Goal: Information Seeking & Learning: Learn about a topic

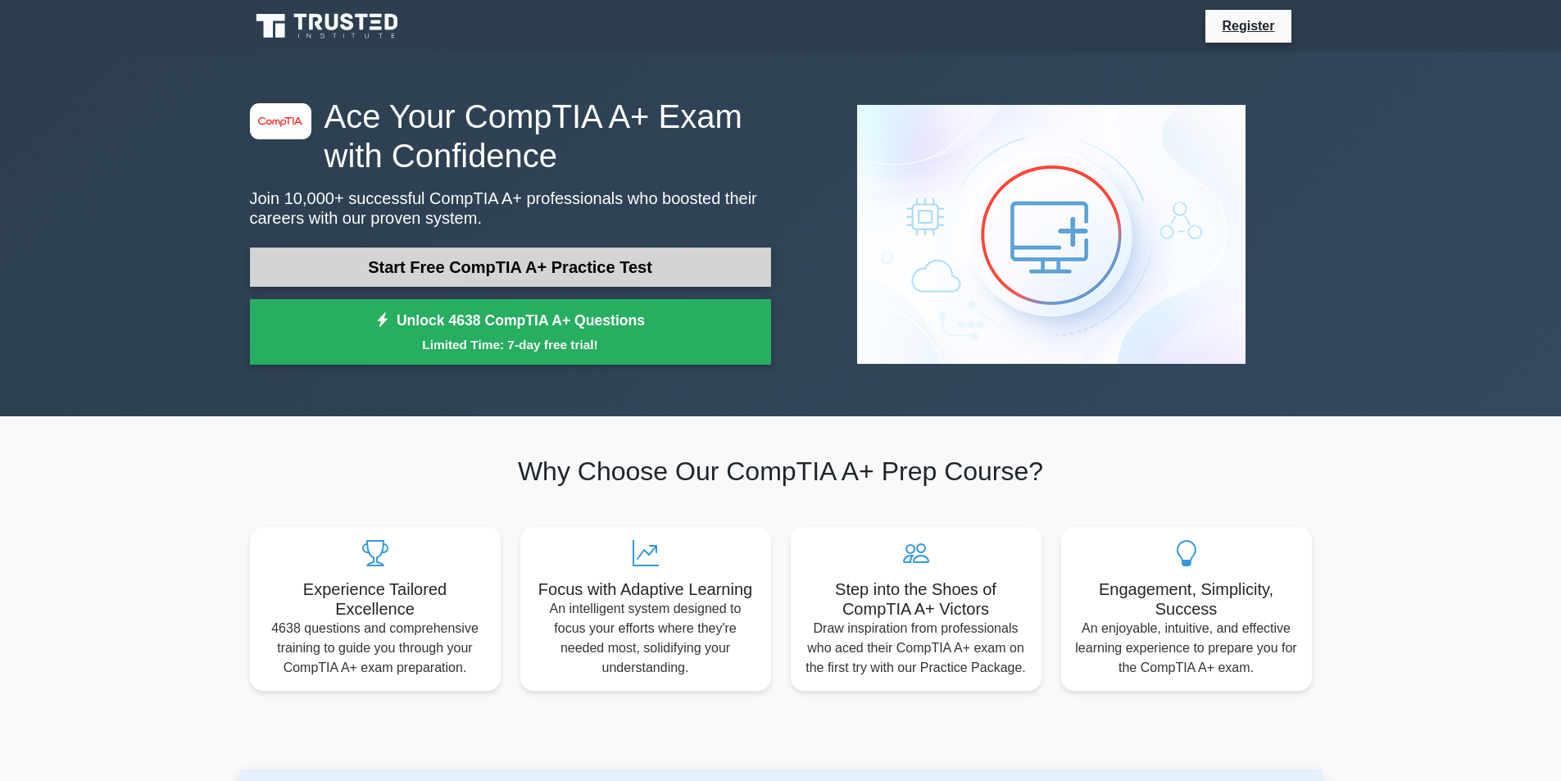
click at [593, 264] on link "Start Free CompTIA A+ Practice Test" at bounding box center [510, 266] width 521 height 39
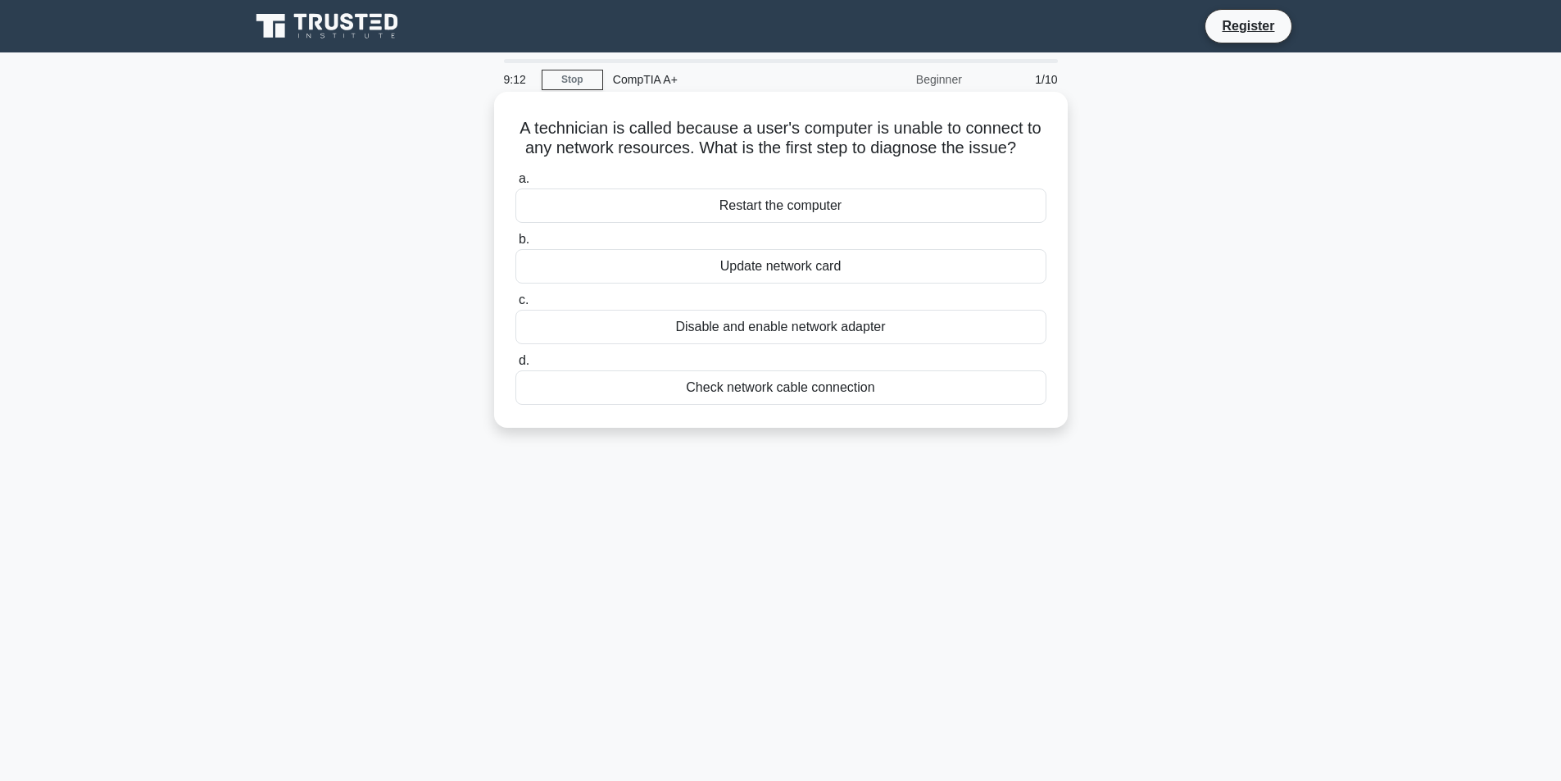
click at [746, 388] on div "Check network cable connection" at bounding box center [780, 387] width 531 height 34
click at [515, 366] on input "d. Check network cable connection" at bounding box center [515, 361] width 0 height 11
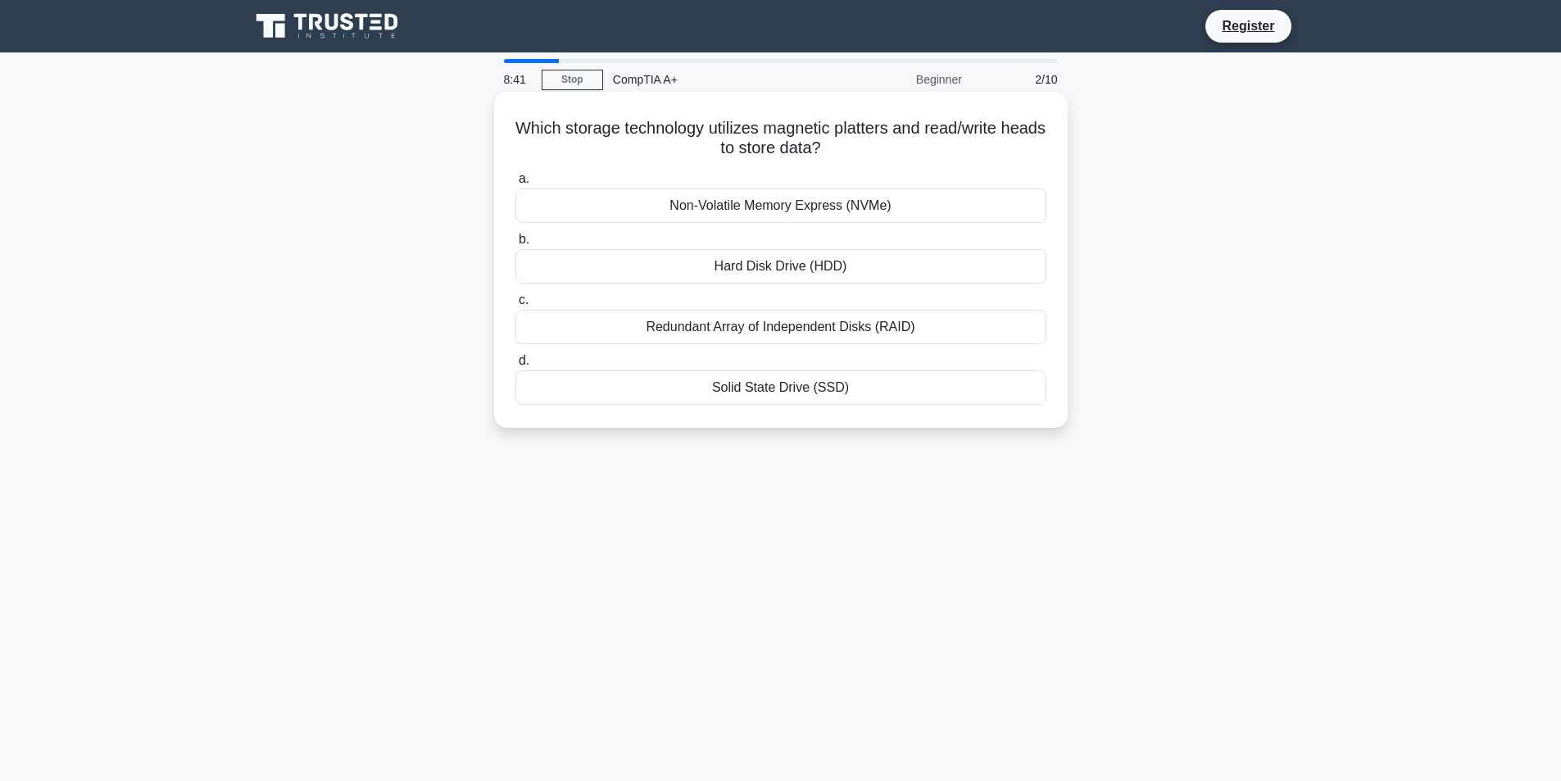
click at [810, 395] on div "Solid State Drive (SSD)" at bounding box center [780, 387] width 531 height 34
click at [515, 366] on input "d. Solid State Drive (SSD)" at bounding box center [515, 361] width 0 height 11
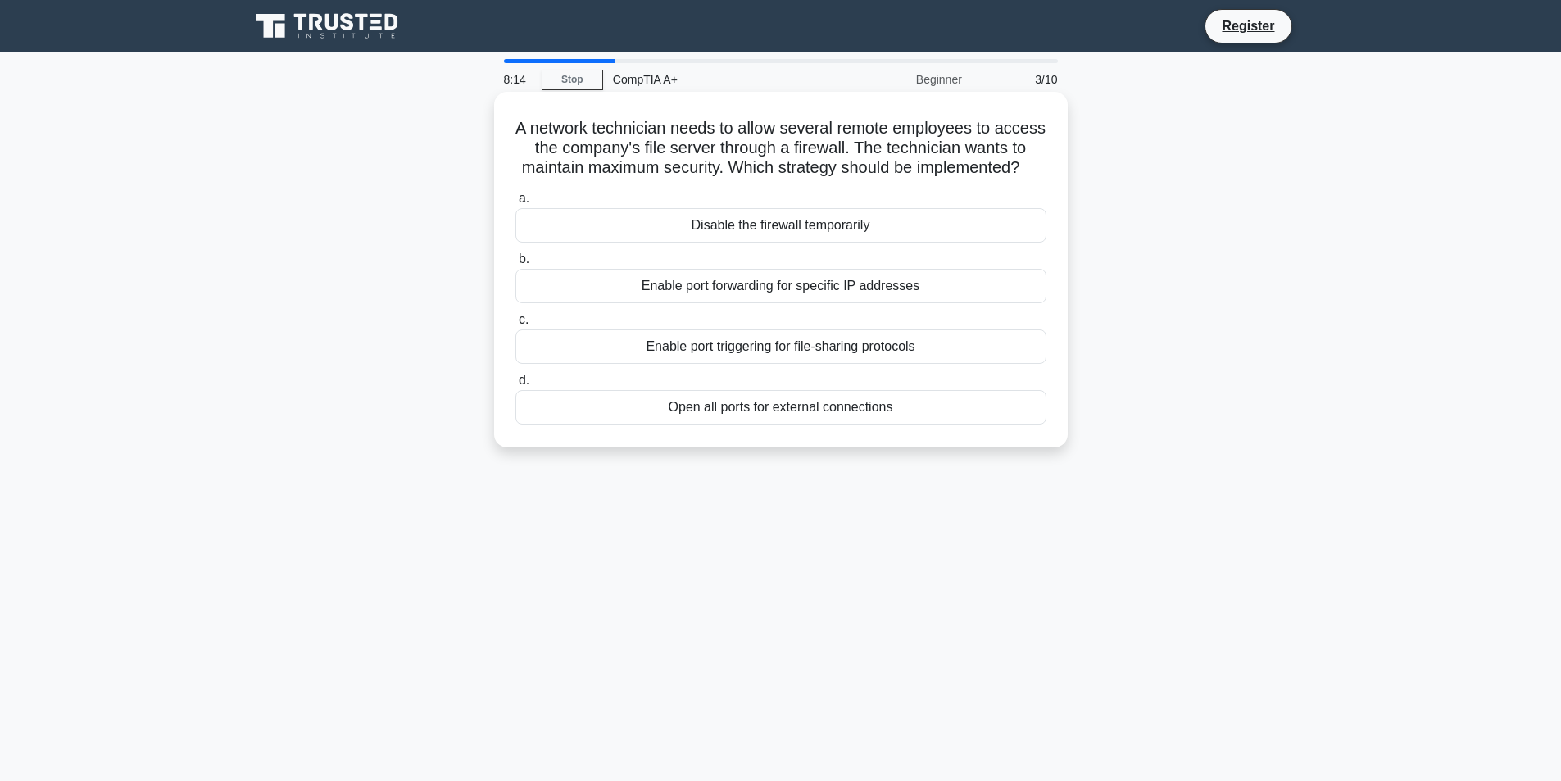
click at [769, 243] on div "Disable the firewall temporarily" at bounding box center [780, 225] width 531 height 34
click at [515, 204] on input "a. Disable the firewall temporarily" at bounding box center [515, 198] width 0 height 11
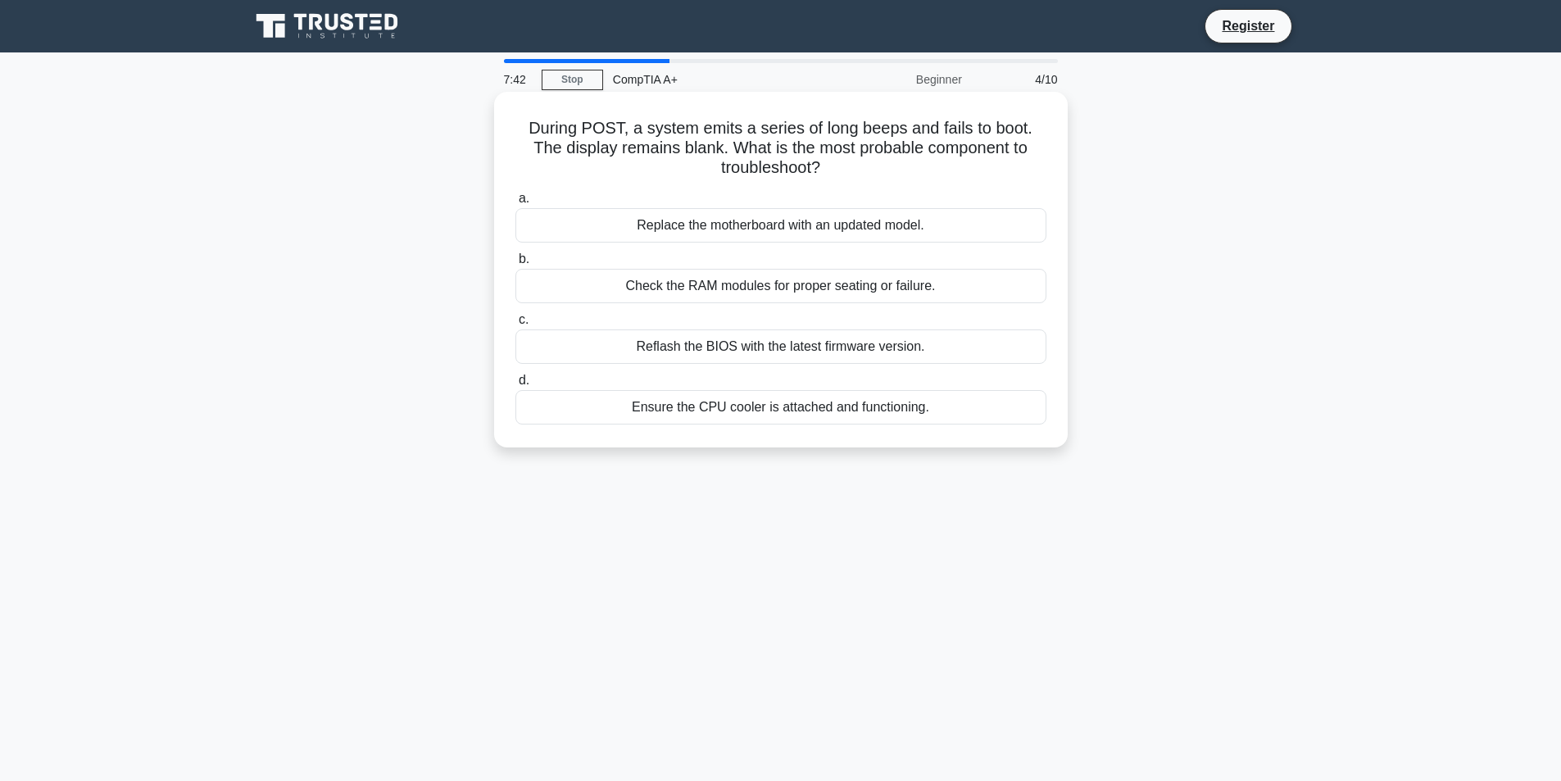
click at [771, 284] on div "Check the RAM modules for proper seating or failure." at bounding box center [780, 286] width 531 height 34
click at [515, 265] on input "b. Check the RAM modules for proper seating or failure." at bounding box center [515, 259] width 0 height 11
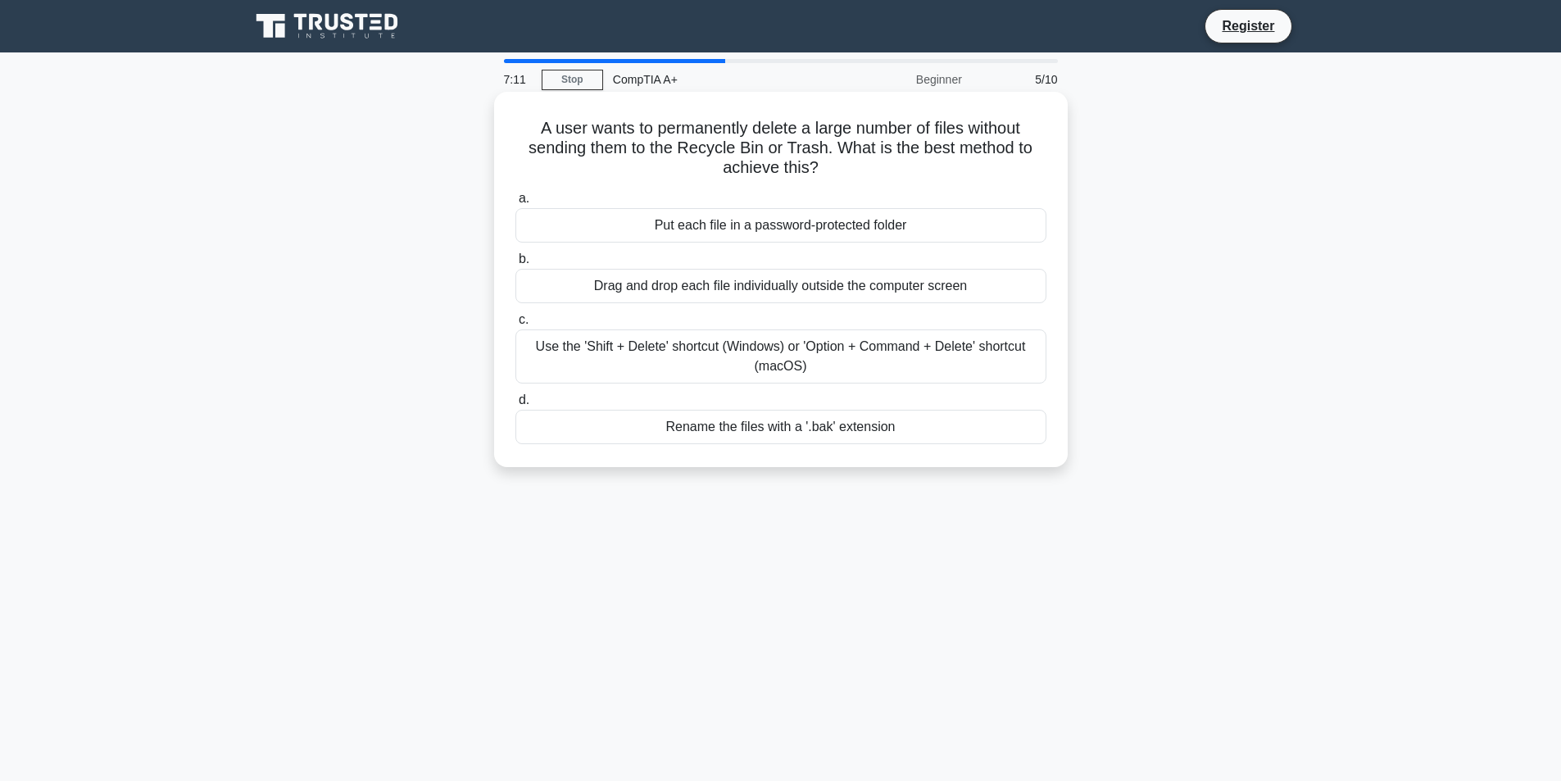
click at [830, 369] on div "Use the 'Shift + Delete' shortcut (Windows) or 'Option + Command + Delete' shor…" at bounding box center [780, 356] width 531 height 54
click at [515, 325] on input "c. Use the 'Shift + Delete' shortcut (Windows) or 'Option + Command + Delete' s…" at bounding box center [515, 320] width 0 height 11
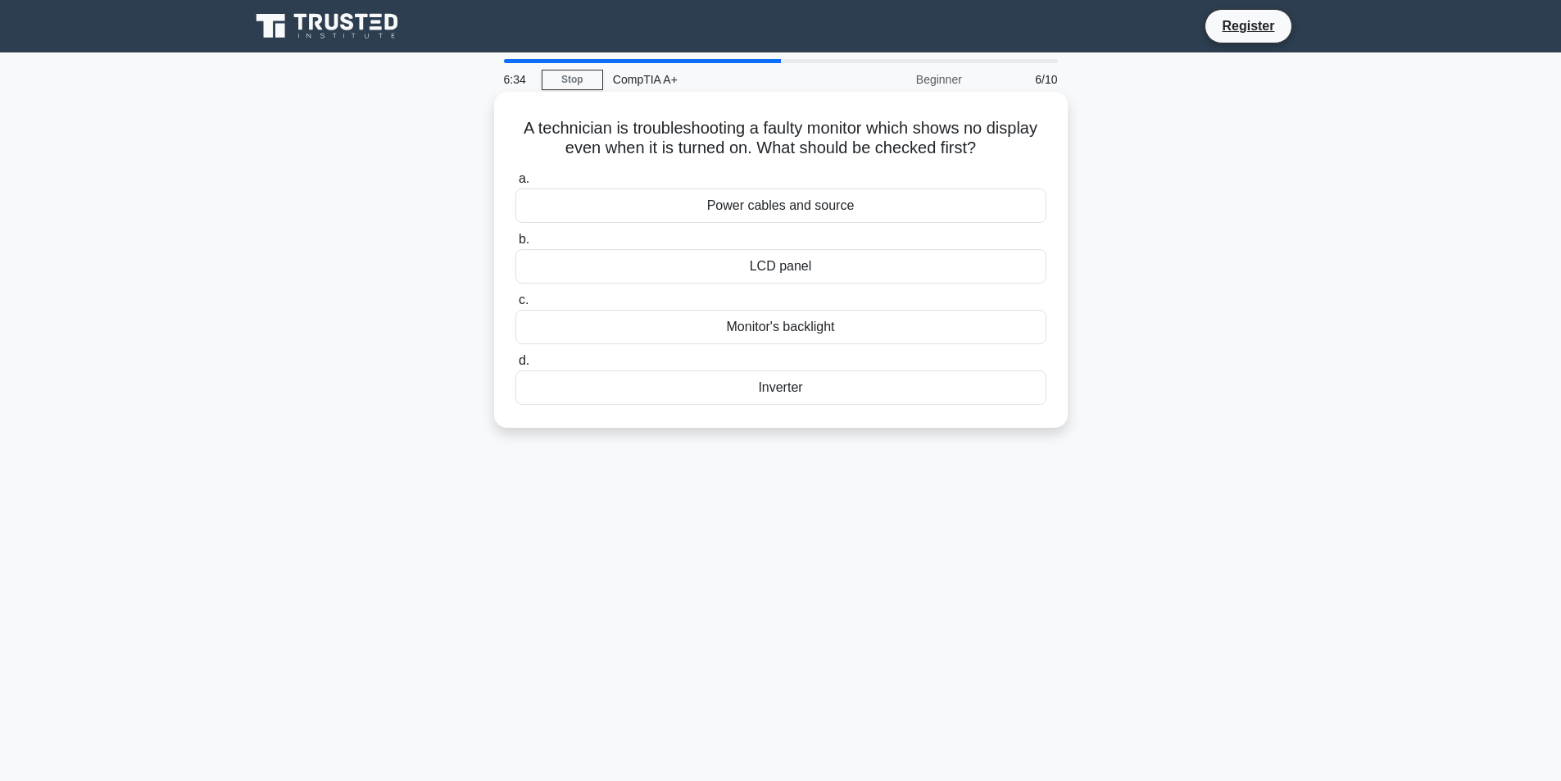
click at [759, 204] on div "Power cables and source" at bounding box center [780, 205] width 531 height 34
click at [515, 184] on input "a. Power cables and source" at bounding box center [515, 179] width 0 height 11
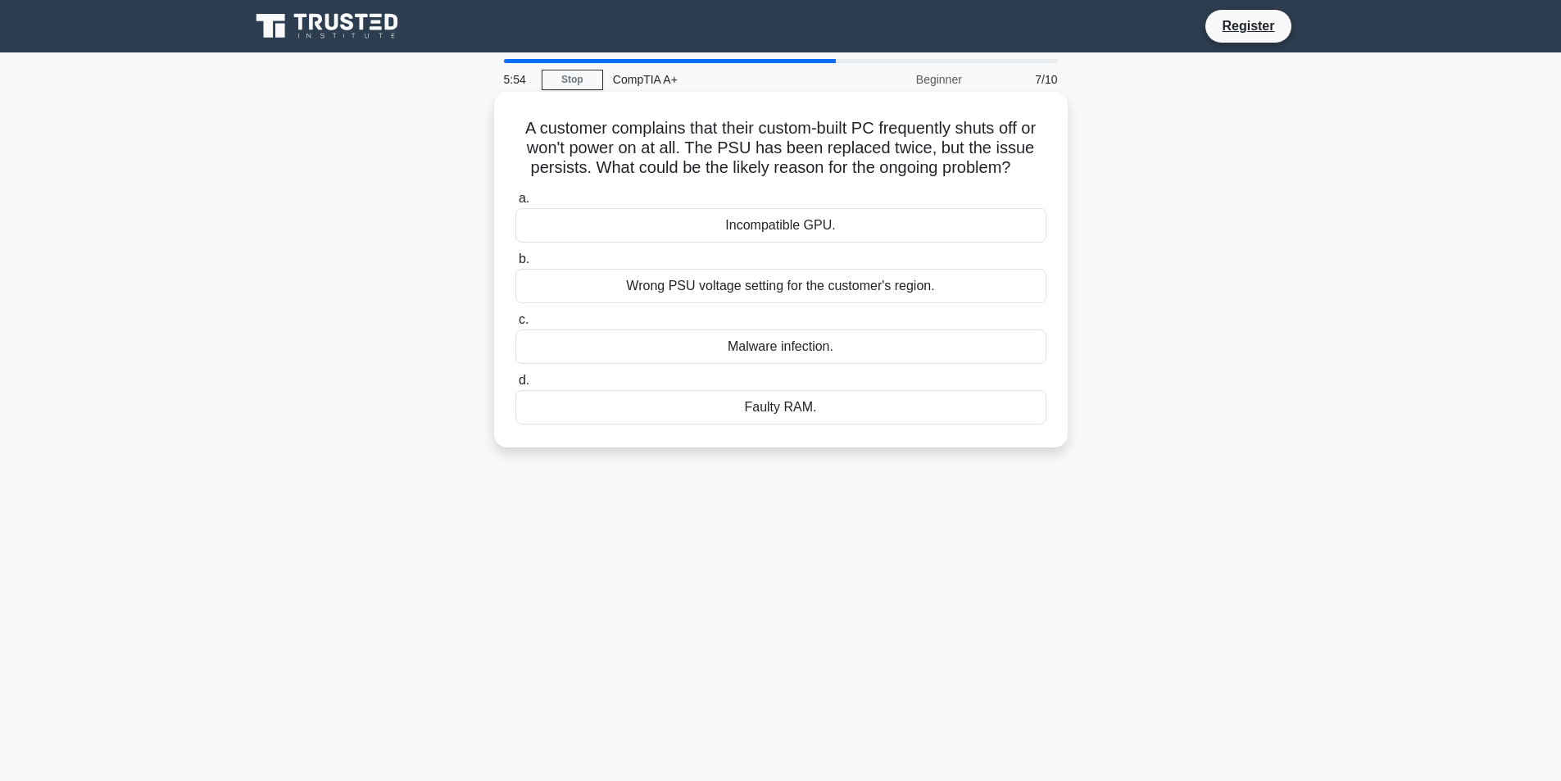
click at [777, 239] on div "Incompatible GPU." at bounding box center [780, 225] width 531 height 34
click at [515, 204] on input "a. Incompatible GPU." at bounding box center [515, 198] width 0 height 11
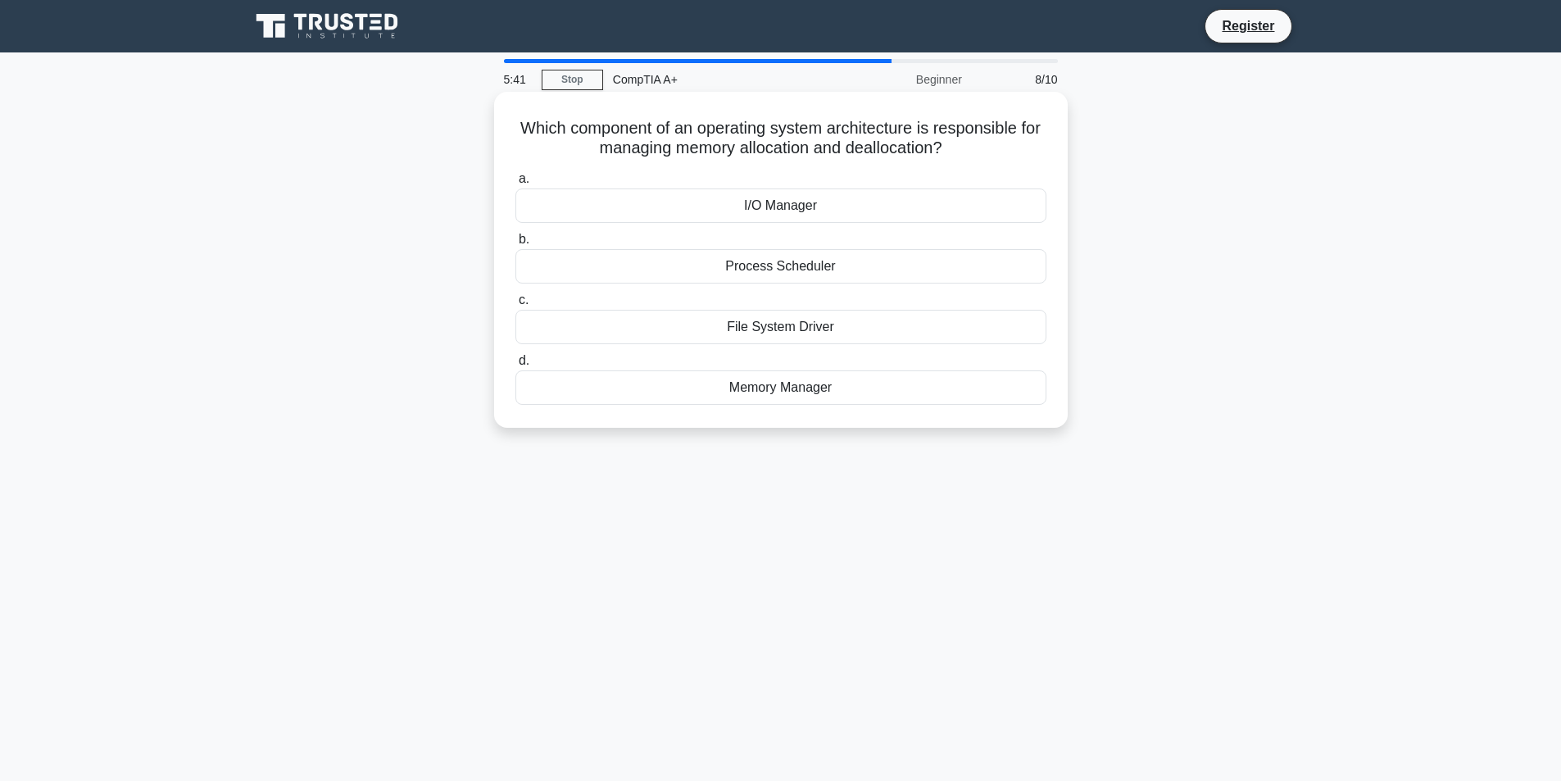
click at [777, 331] on div "File System Driver" at bounding box center [780, 327] width 531 height 34
click at [515, 306] on input "c. File System Driver" at bounding box center [515, 300] width 0 height 11
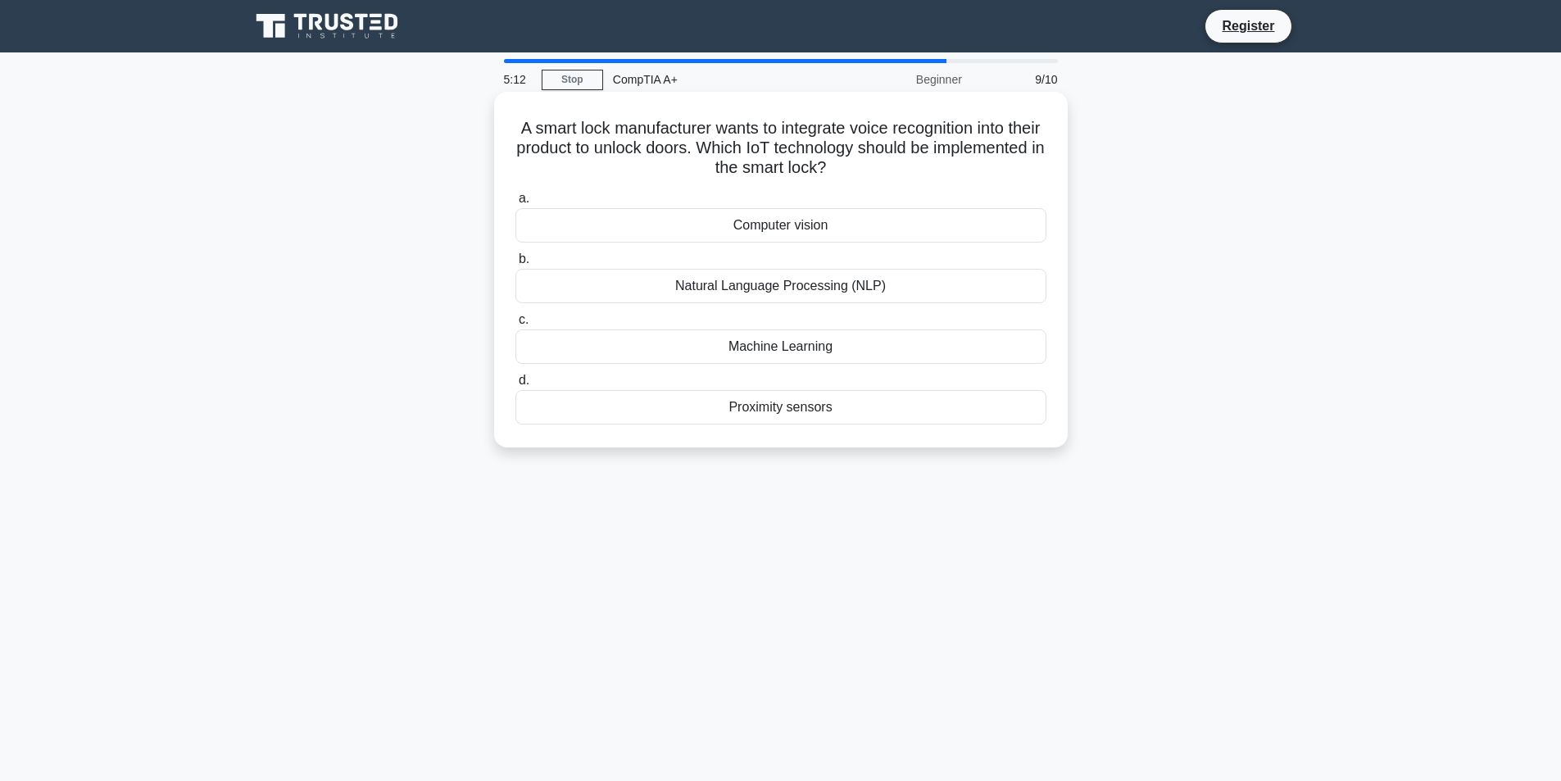
click at [784, 357] on div "Machine Learning" at bounding box center [780, 346] width 531 height 34
click at [515, 325] on input "c. Machine Learning" at bounding box center [515, 320] width 0 height 11
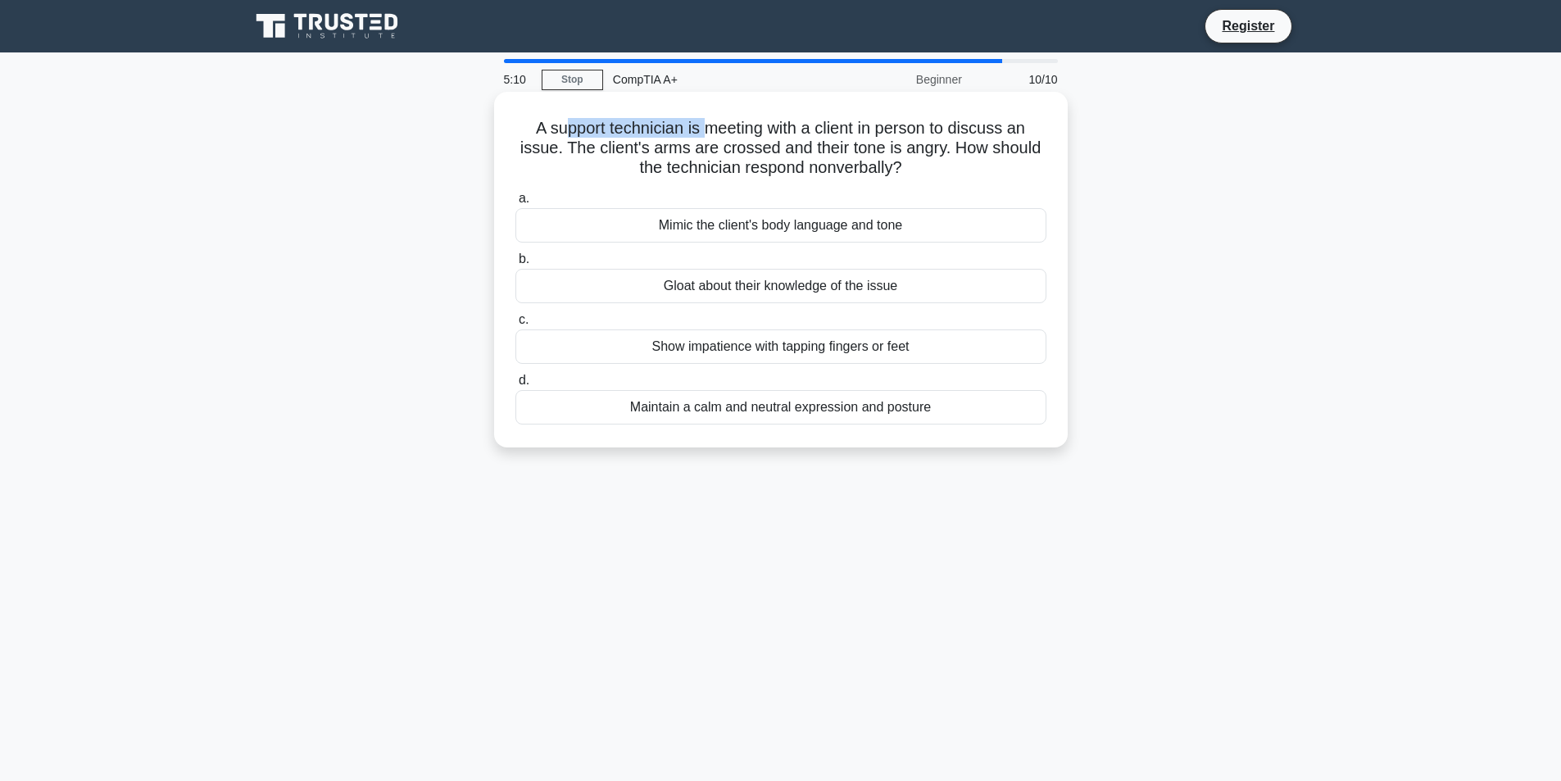
drag, startPoint x: 563, startPoint y: 138, endPoint x: 713, endPoint y: 134, distance: 150.0
click at [711, 134] on h5 "A support technician is meeting with a client in person to discuss an issue. Th…" at bounding box center [781, 148] width 534 height 61
click at [720, 134] on h5 "A support technician is meeting with a client in person to discuss an issue. Th…" at bounding box center [781, 148] width 534 height 61
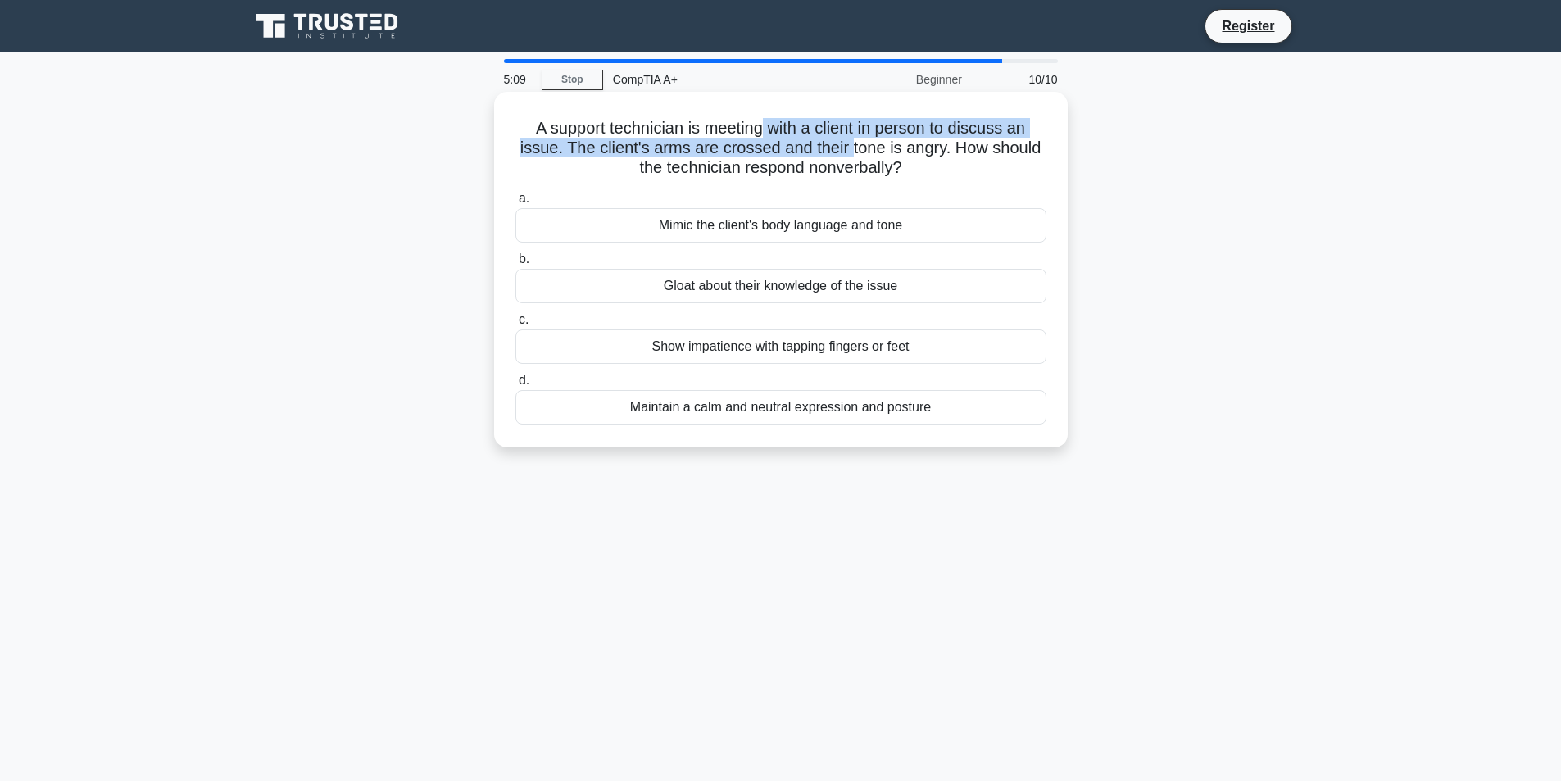
drag, startPoint x: 788, startPoint y: 137, endPoint x: 855, endPoint y: 142, distance: 67.4
click at [855, 141] on h5 "A support technician is meeting with a client in person to discuss an issue. Th…" at bounding box center [781, 148] width 534 height 61
click at [855, 142] on h5 "A support technician is meeting with a client in person to discuss an issue. Th…" at bounding box center [781, 148] width 534 height 61
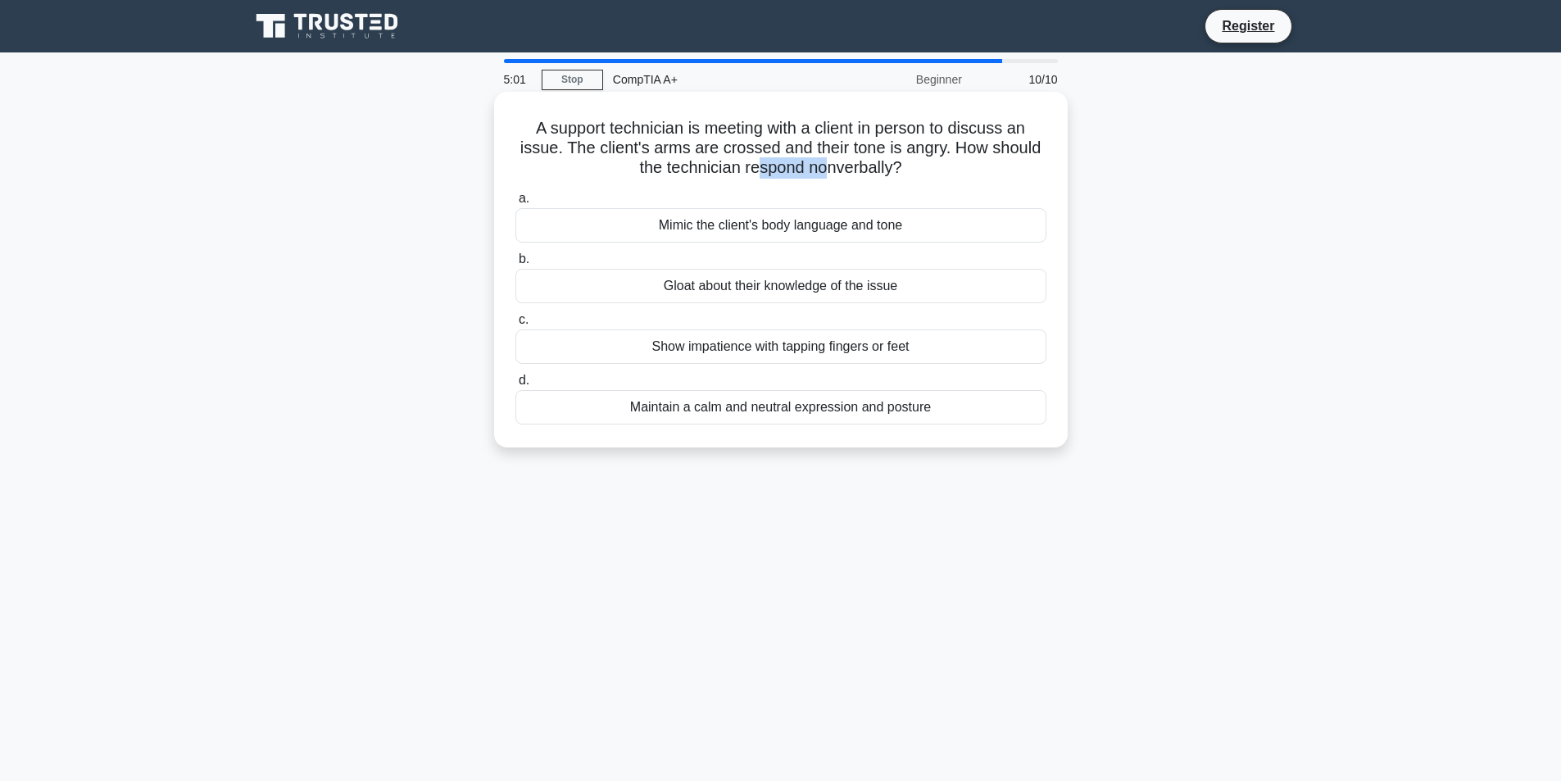
drag, startPoint x: 773, startPoint y: 175, endPoint x: 831, endPoint y: 170, distance: 58.5
click at [828, 170] on h5 "A support technician is meeting with a client in person to discuss an issue. Th…" at bounding box center [781, 148] width 534 height 61
click at [831, 170] on h5 "A support technician is meeting with a client in person to discuss an issue. Th…" at bounding box center [781, 148] width 534 height 61
click at [780, 428] on div "a. Mimic the client's body language and tone b. Gloat about their knowledge of …" at bounding box center [781, 306] width 551 height 243
click at [783, 420] on div "Maintain a calm and neutral expression and posture" at bounding box center [780, 407] width 531 height 34
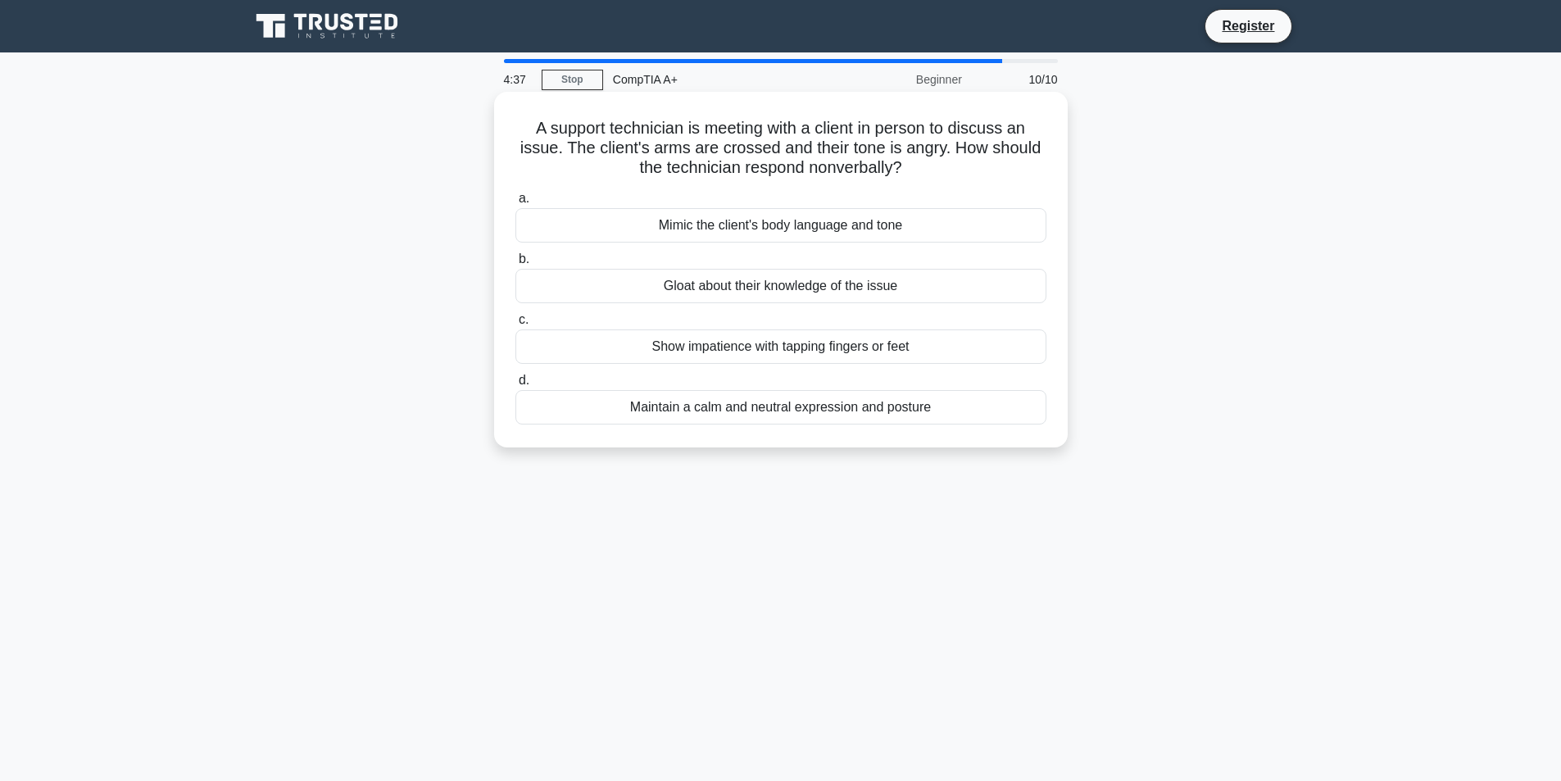
click at [515, 386] on input "d. Maintain a calm and neutral expression and posture" at bounding box center [515, 380] width 0 height 11
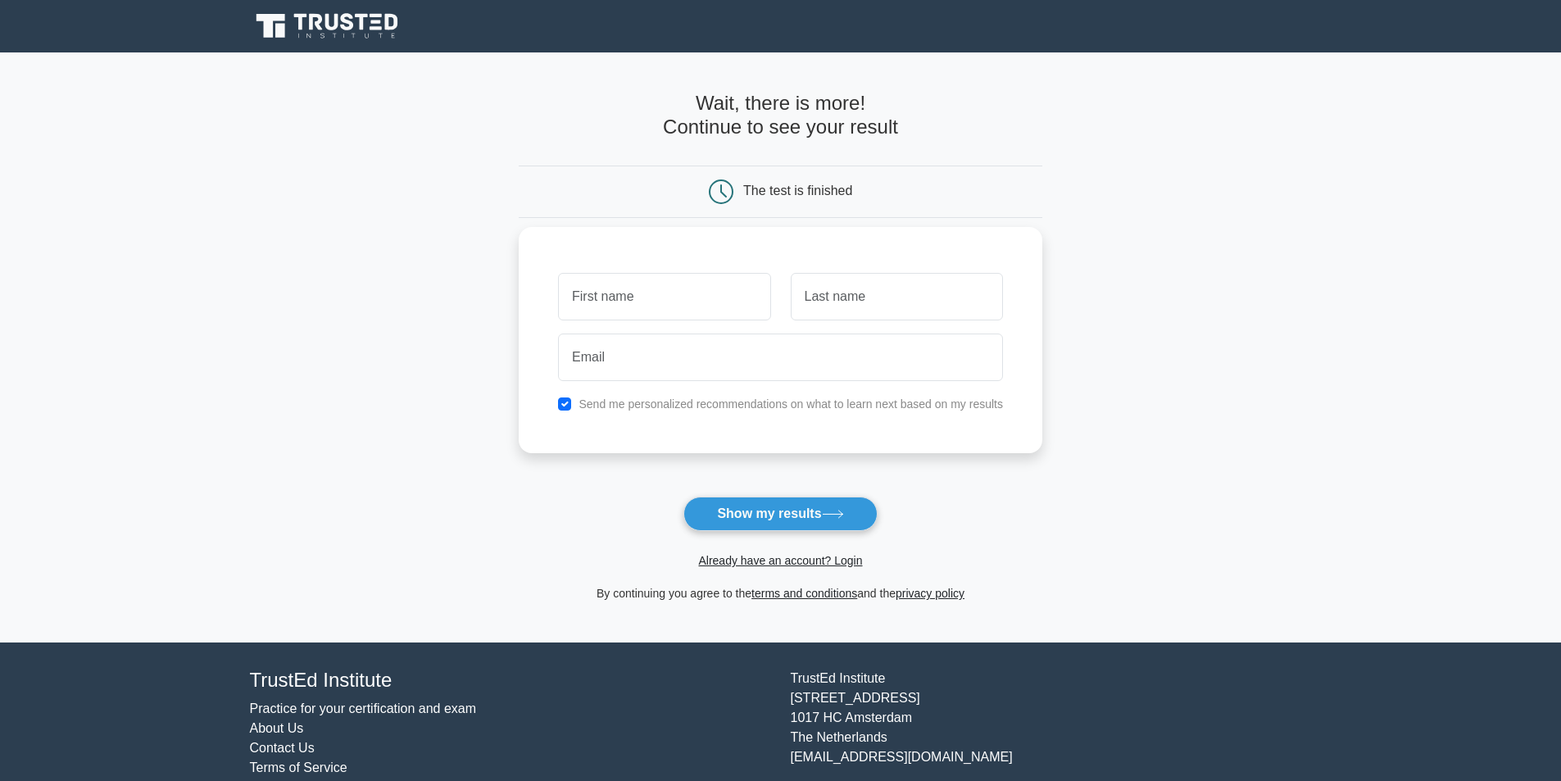
click at [680, 313] on input "text" at bounding box center [664, 297] width 212 height 48
click at [769, 510] on button "Show my results" at bounding box center [779, 514] width 193 height 34
click at [678, 440] on div "Send me personalized recommendations on what to learn next based on my results" at bounding box center [781, 340] width 524 height 226
click at [660, 308] on input "text" at bounding box center [664, 297] width 212 height 48
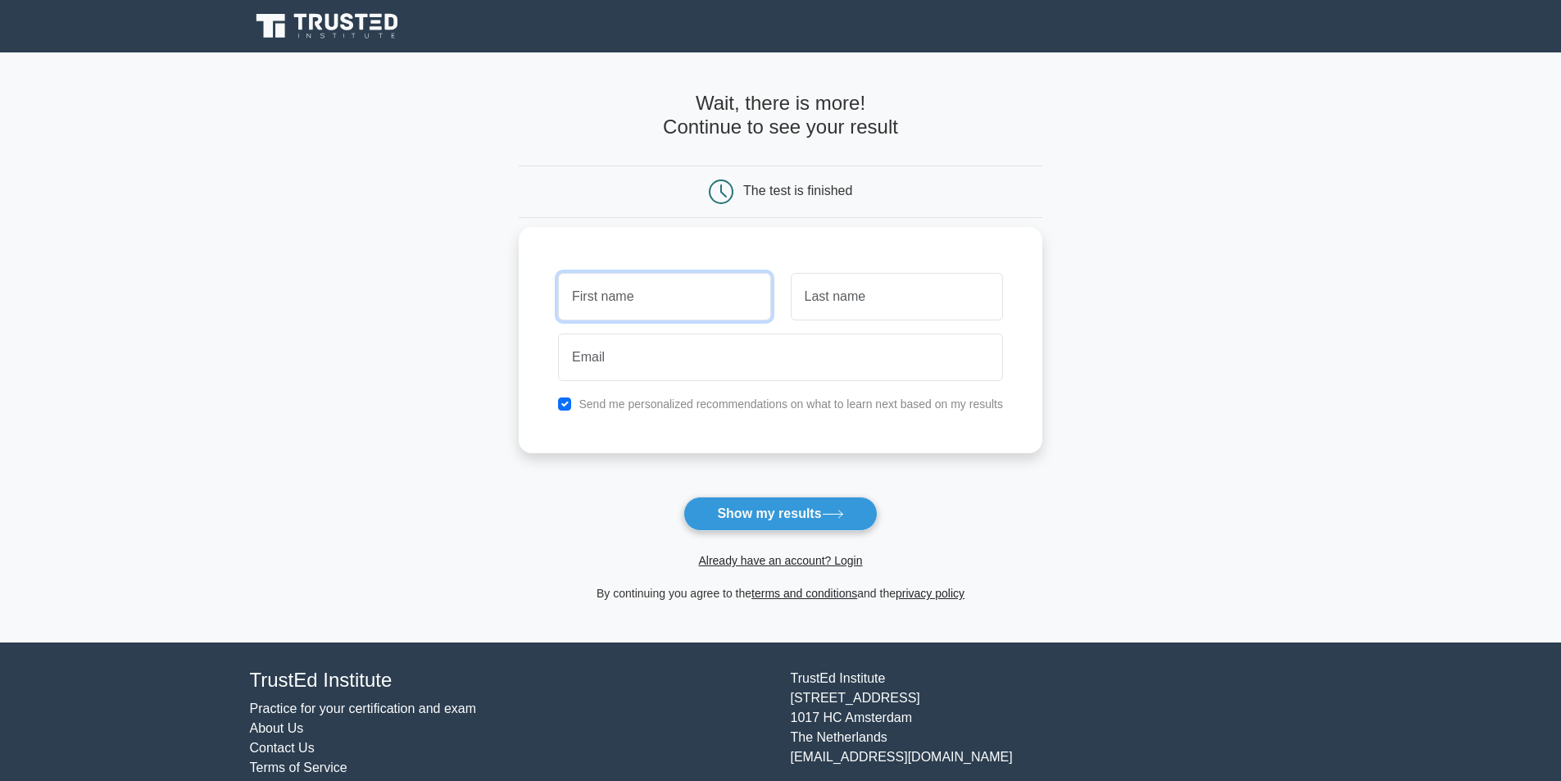
click at [643, 297] on input "text" at bounding box center [664, 297] width 212 height 48
type input "k"
type input "john"
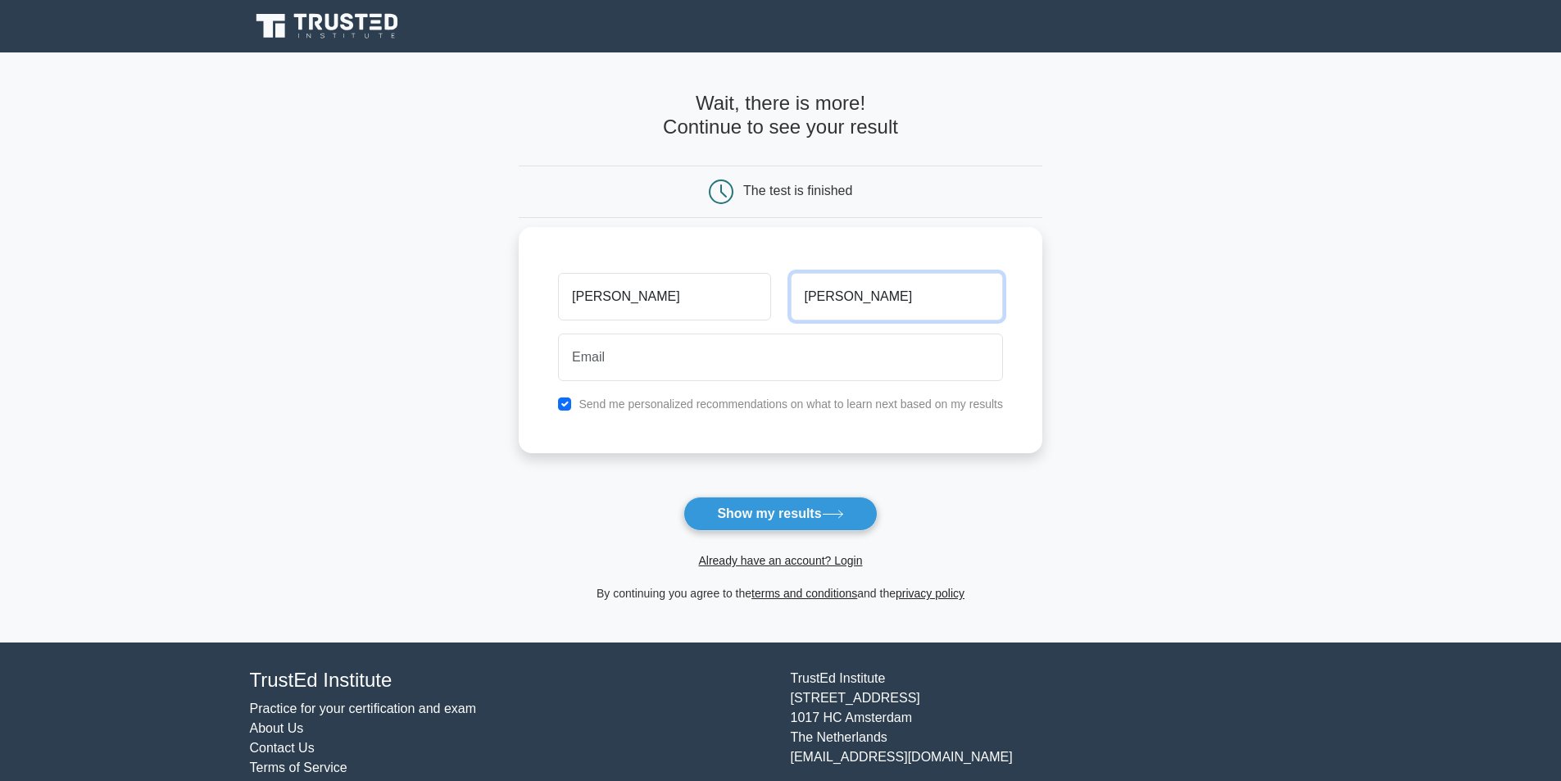
type input "lazaro"
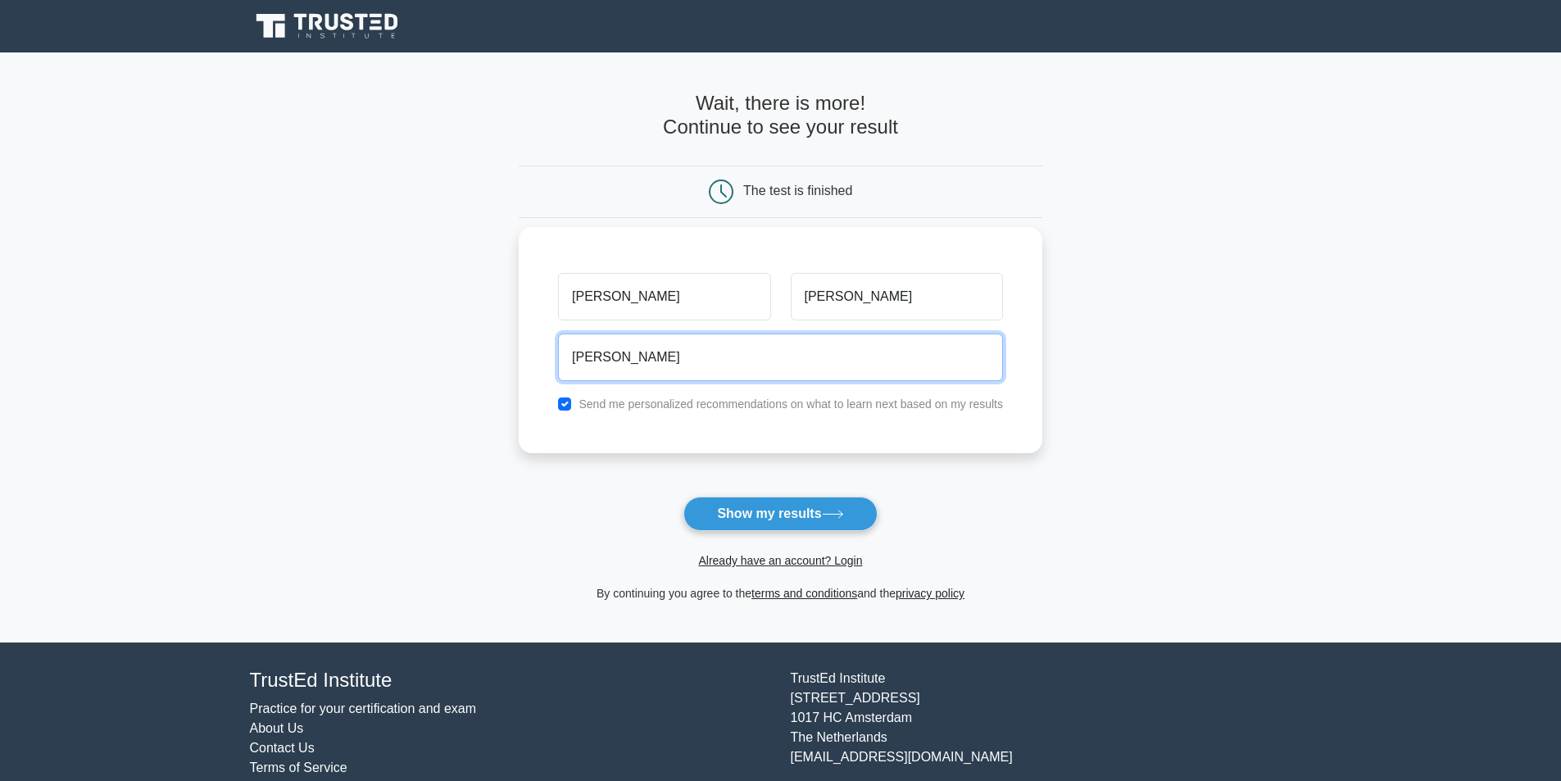
type input "lazarojohn044@gmail.com"
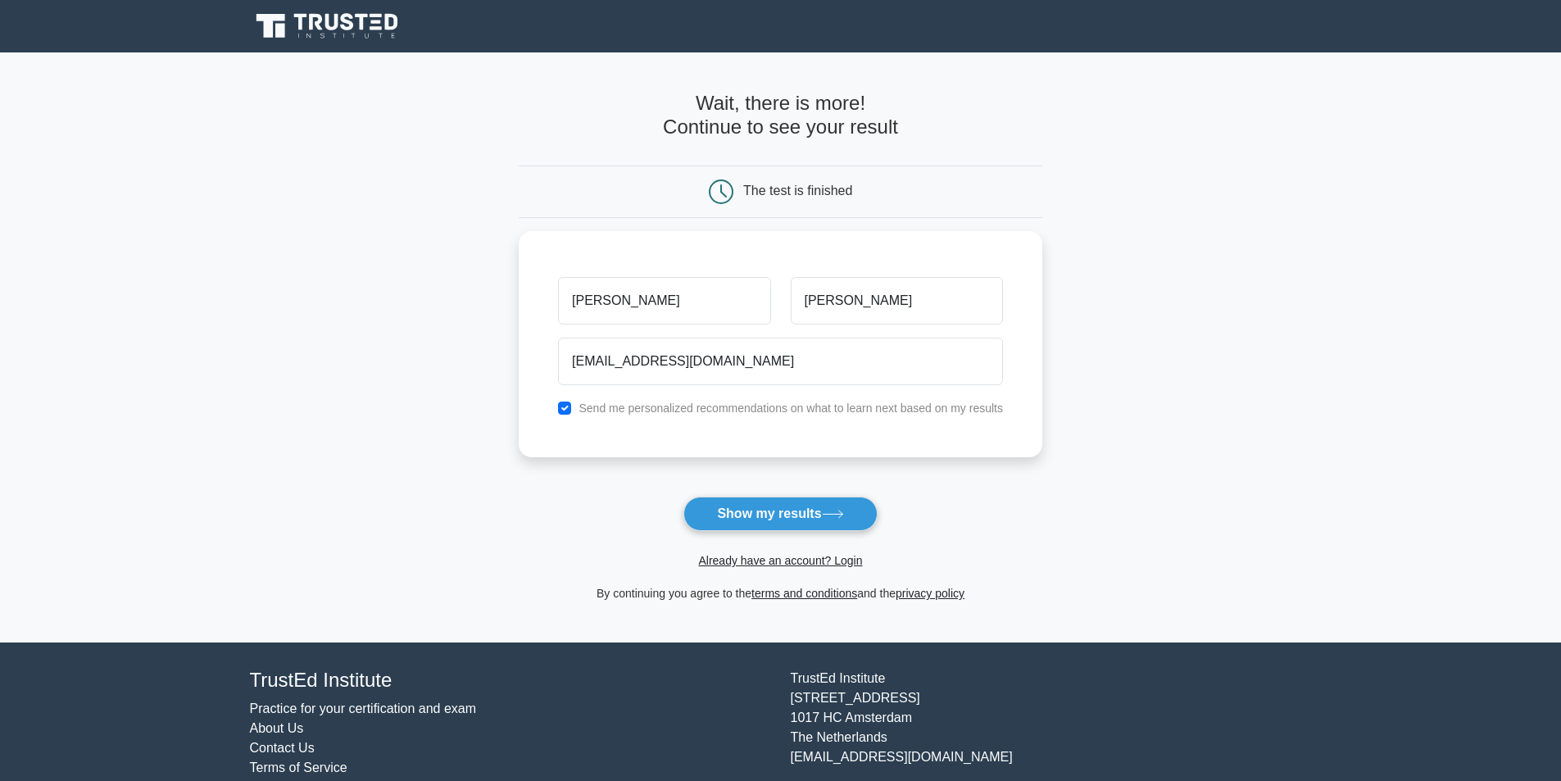
drag, startPoint x: 774, startPoint y: 514, endPoint x: 787, endPoint y: 514, distance: 13.9
click at [774, 514] on button "Show my results" at bounding box center [779, 514] width 193 height 34
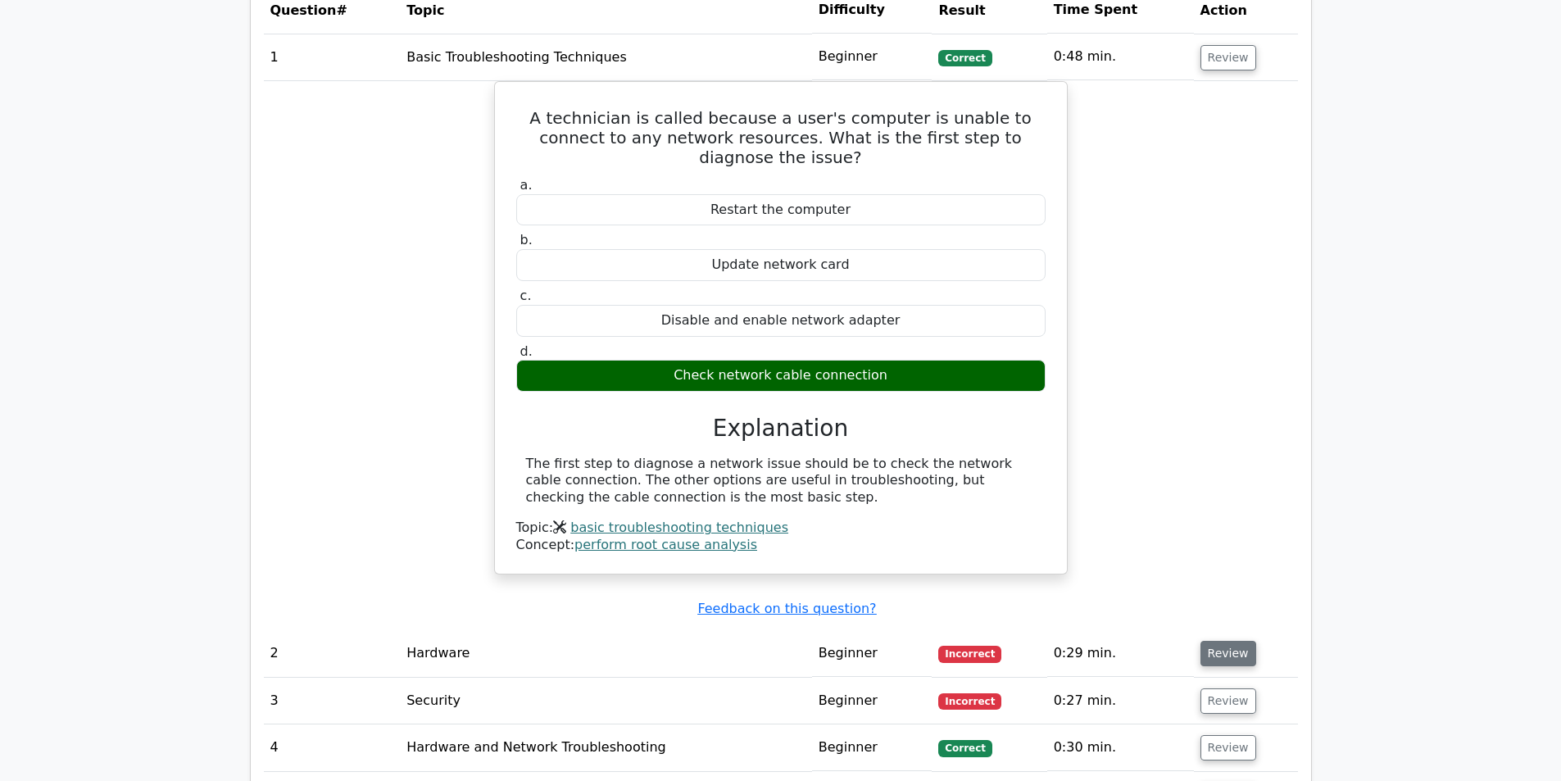
scroll to position [1393, 0]
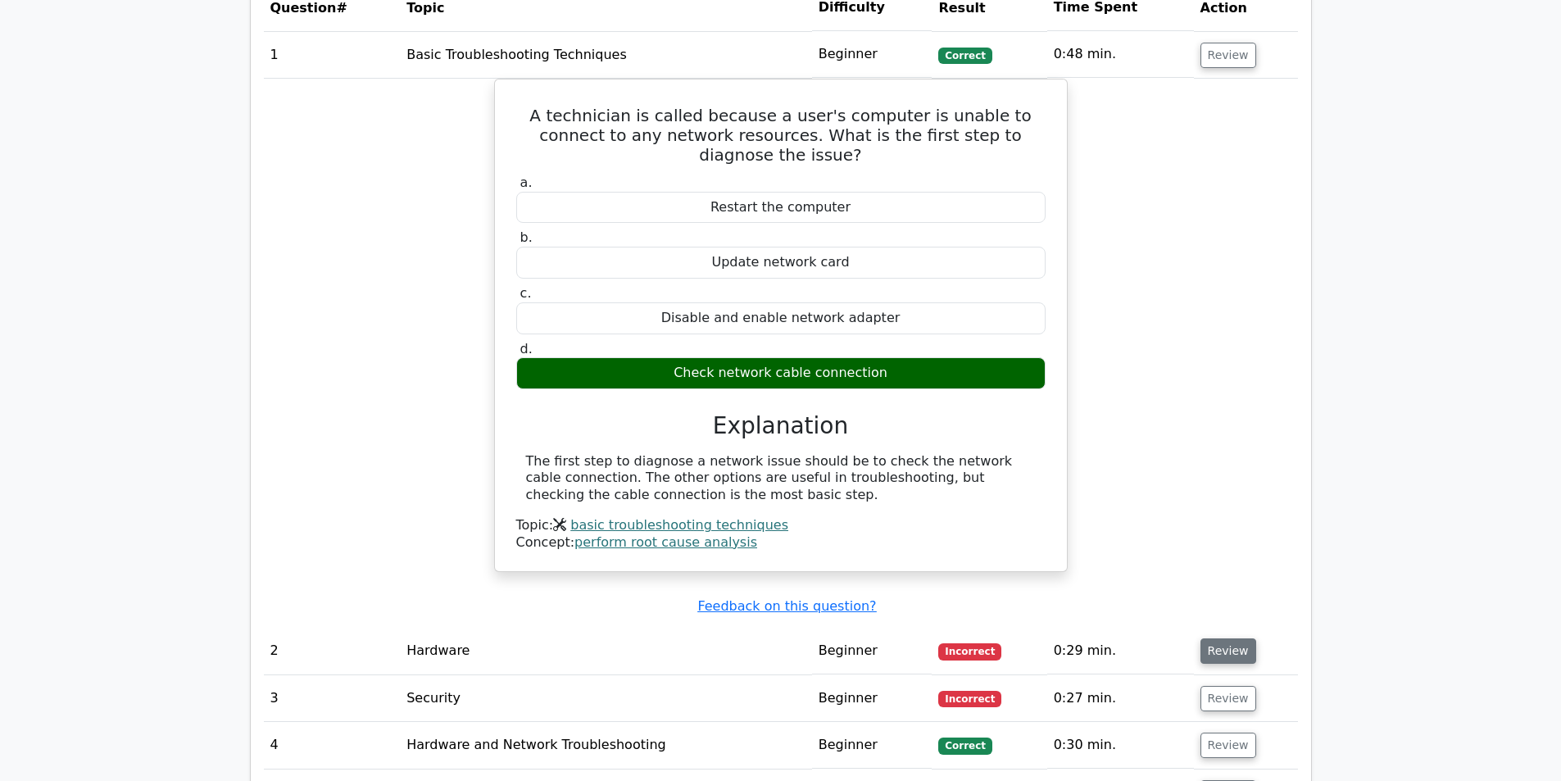
click at [1222, 638] on button "Review" at bounding box center [1228, 650] width 56 height 25
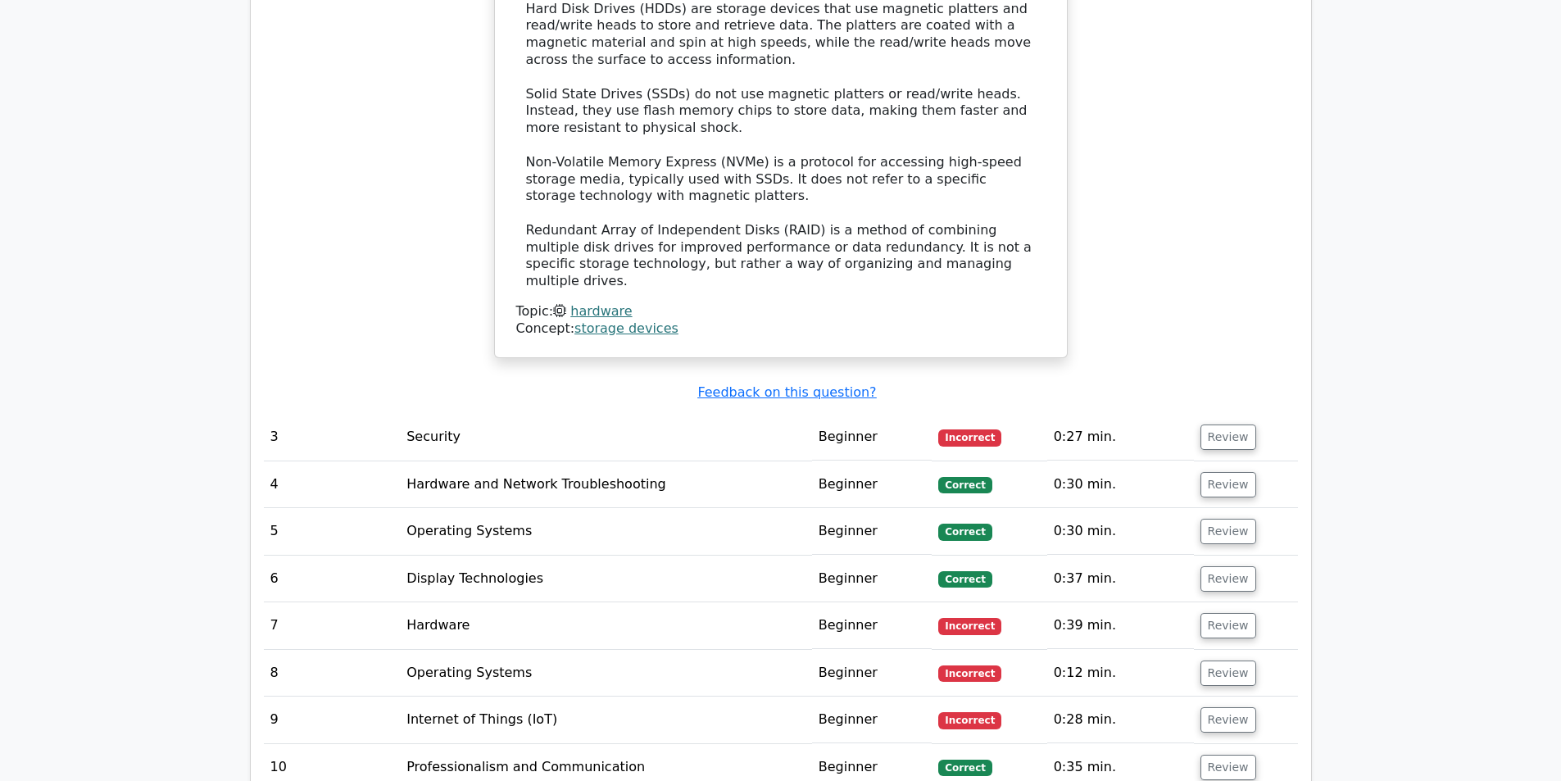
scroll to position [2458, 0]
click at [1210, 423] on button "Review" at bounding box center [1228, 435] width 56 height 25
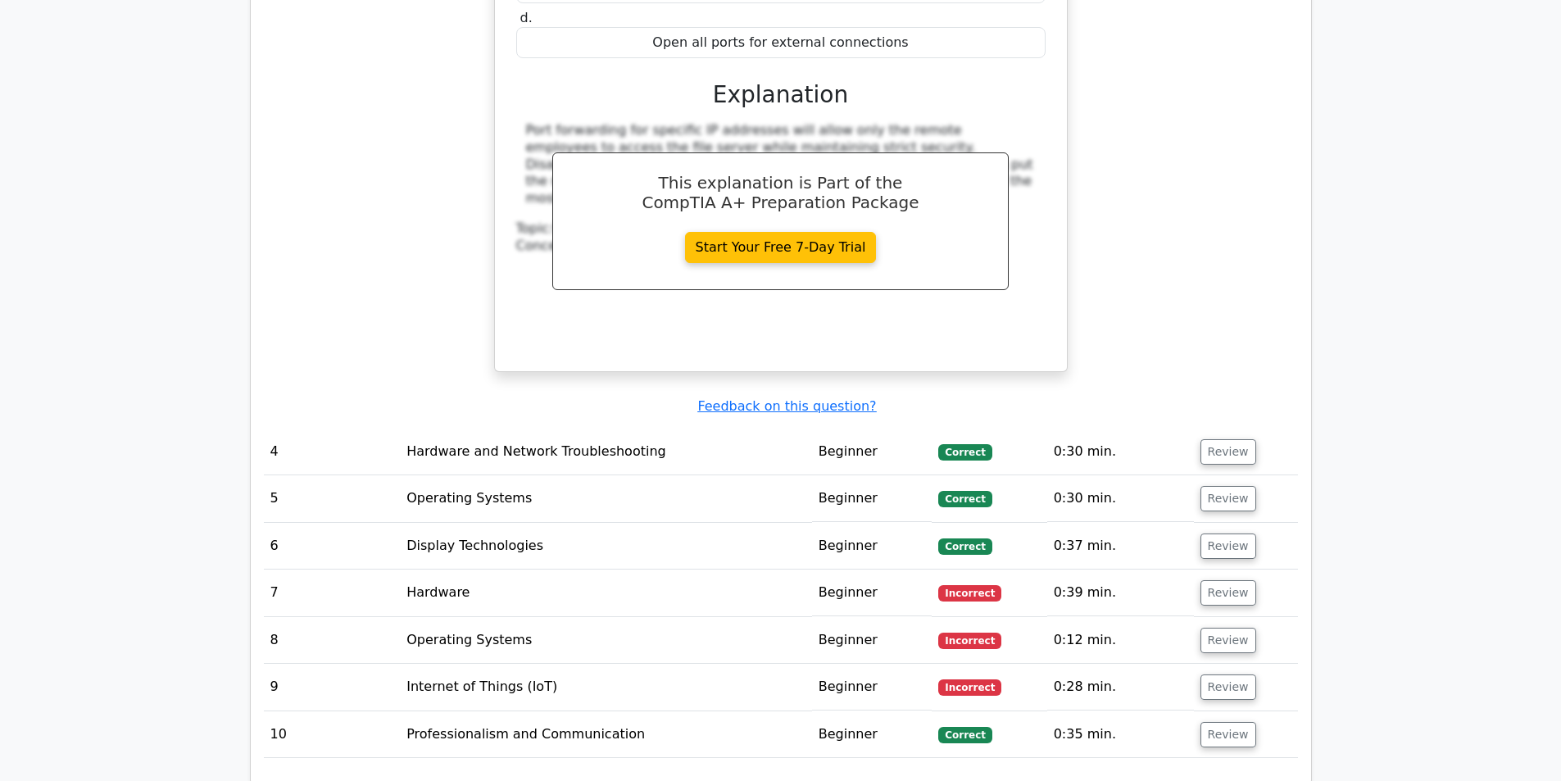
scroll to position [3196, 0]
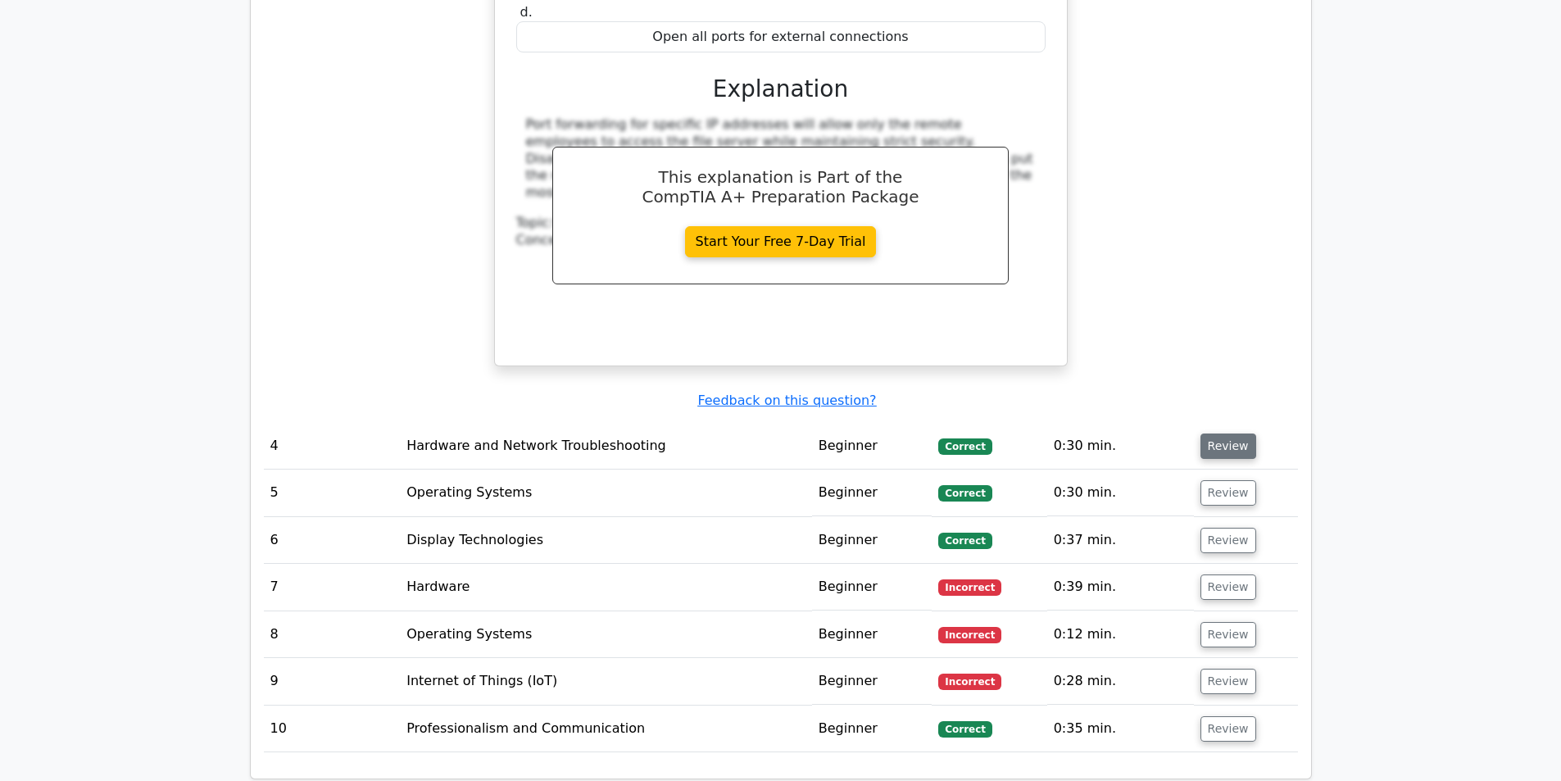
click at [1227, 433] on button "Review" at bounding box center [1228, 445] width 56 height 25
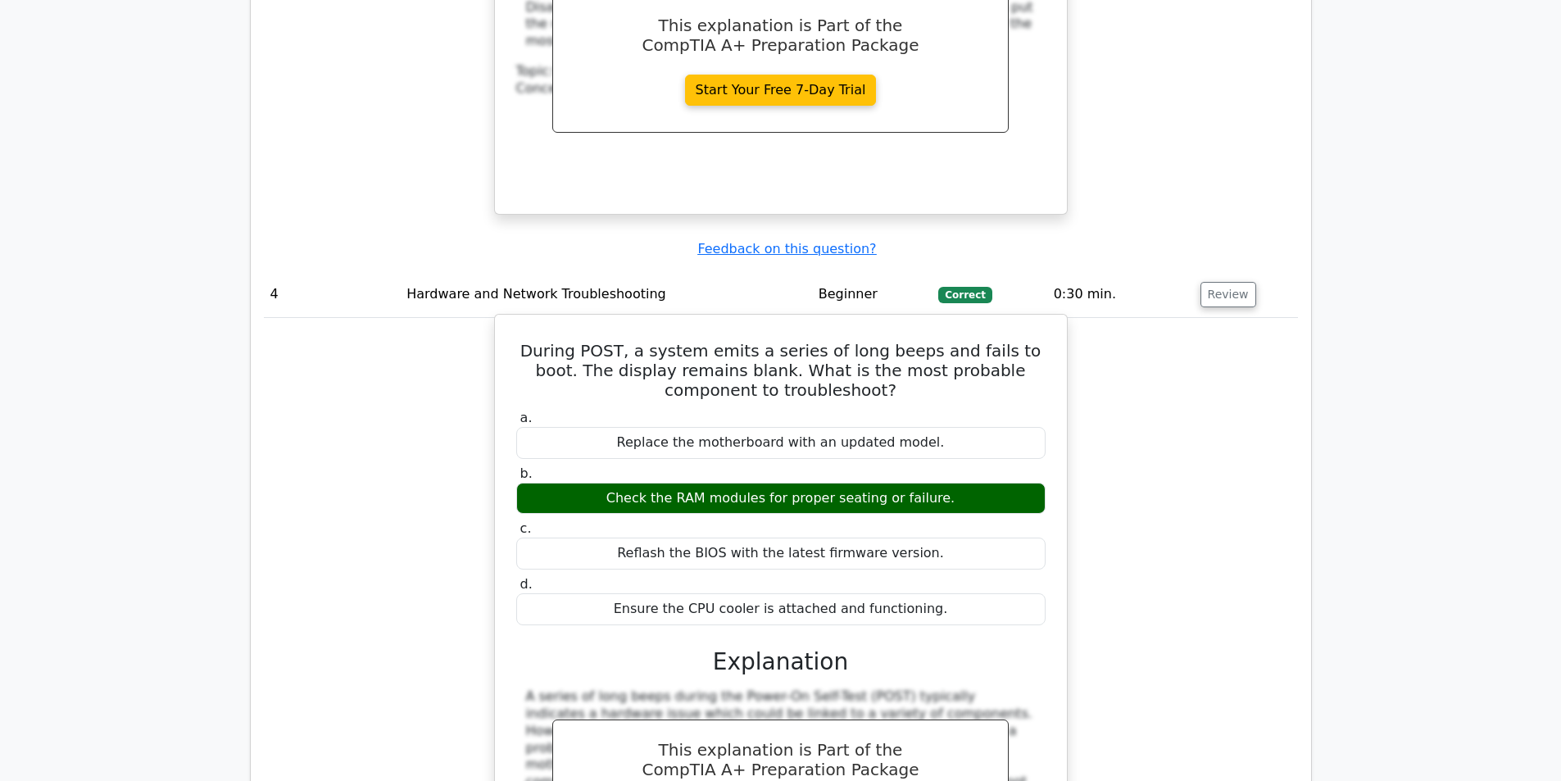
scroll to position [3360, 0]
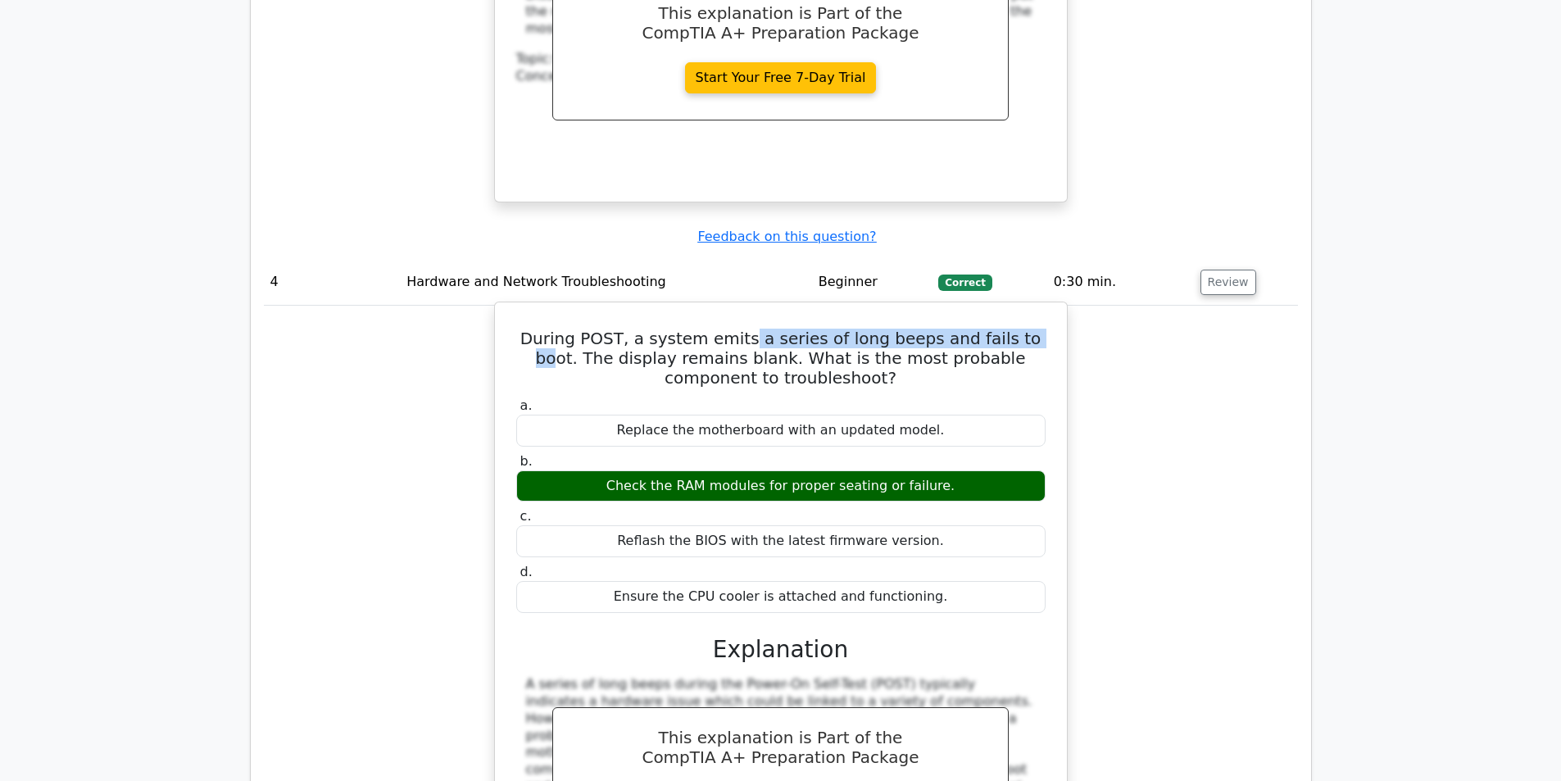
drag, startPoint x: 737, startPoint y: 245, endPoint x: 1022, endPoint y: 254, distance: 284.5
click at [1019, 329] on h5 "During POST, a system emits a series of long beeps and fails to boot. The displ…" at bounding box center [781, 358] width 533 height 59
click at [1022, 329] on h5 "During POST, a system emits a series of long beeps and fails to boot. The displ…" at bounding box center [781, 358] width 533 height 59
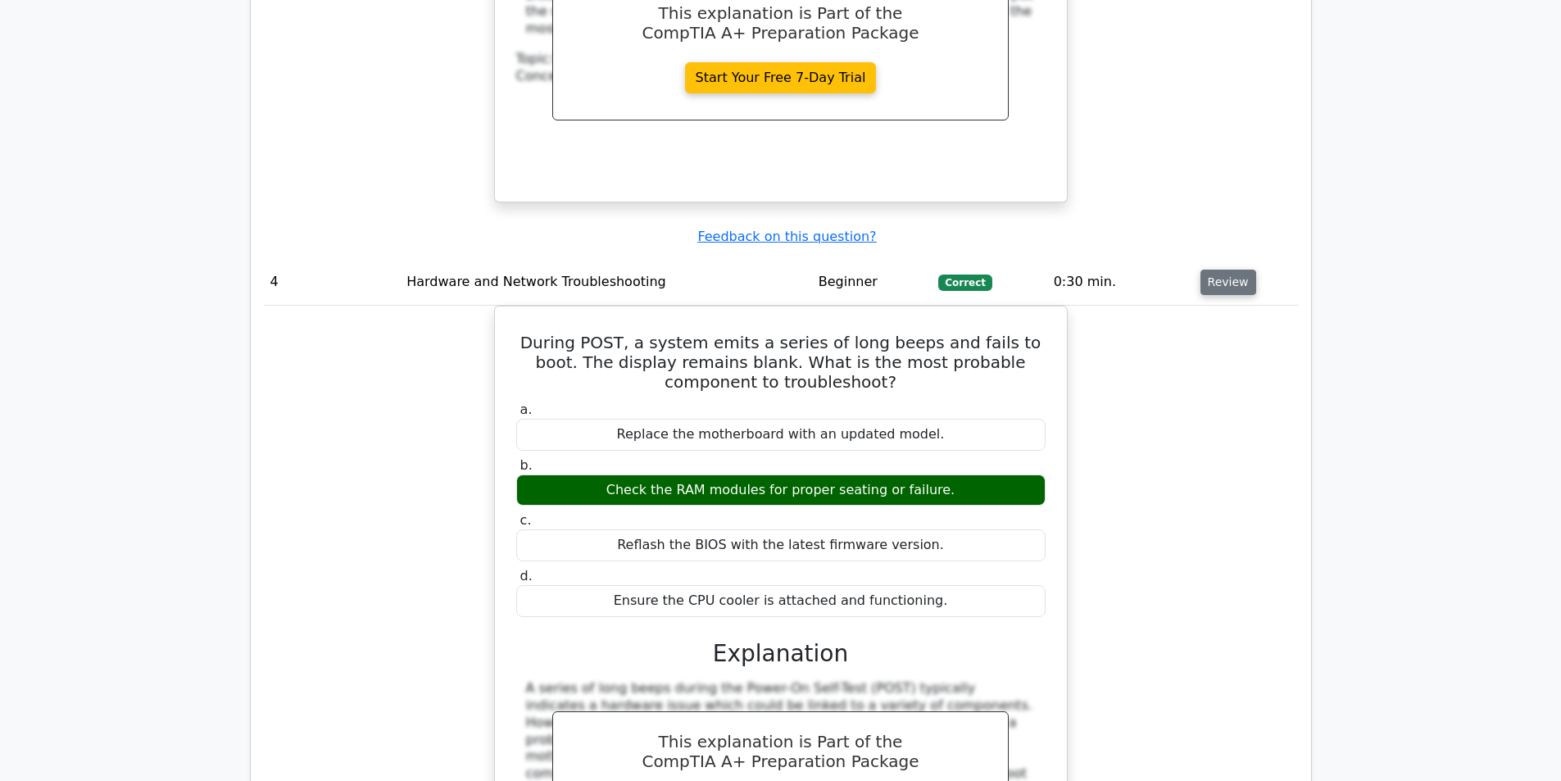
click at [1230, 270] on button "Review" at bounding box center [1228, 282] width 56 height 25
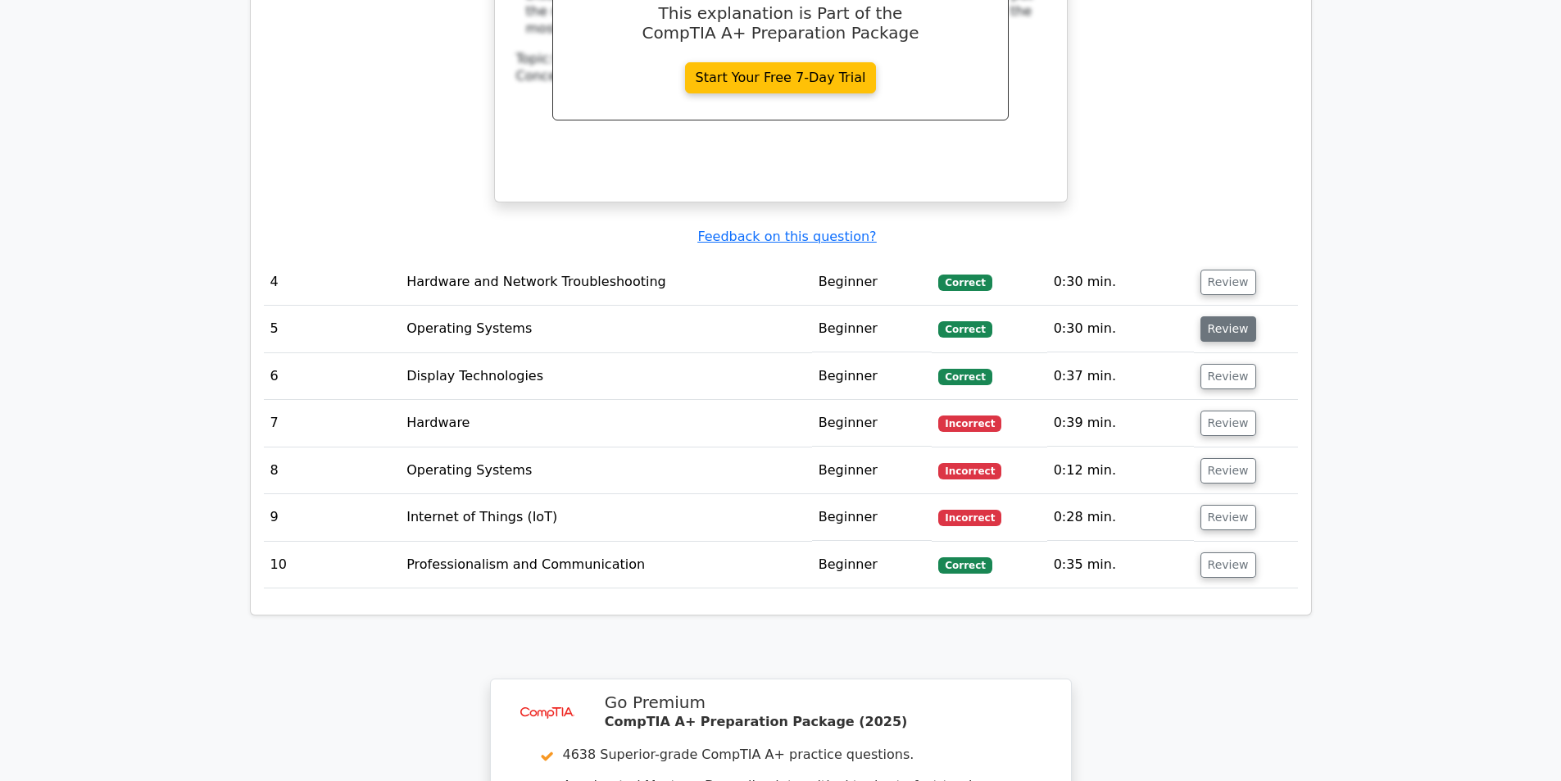
click at [1226, 316] on button "Review" at bounding box center [1228, 328] width 56 height 25
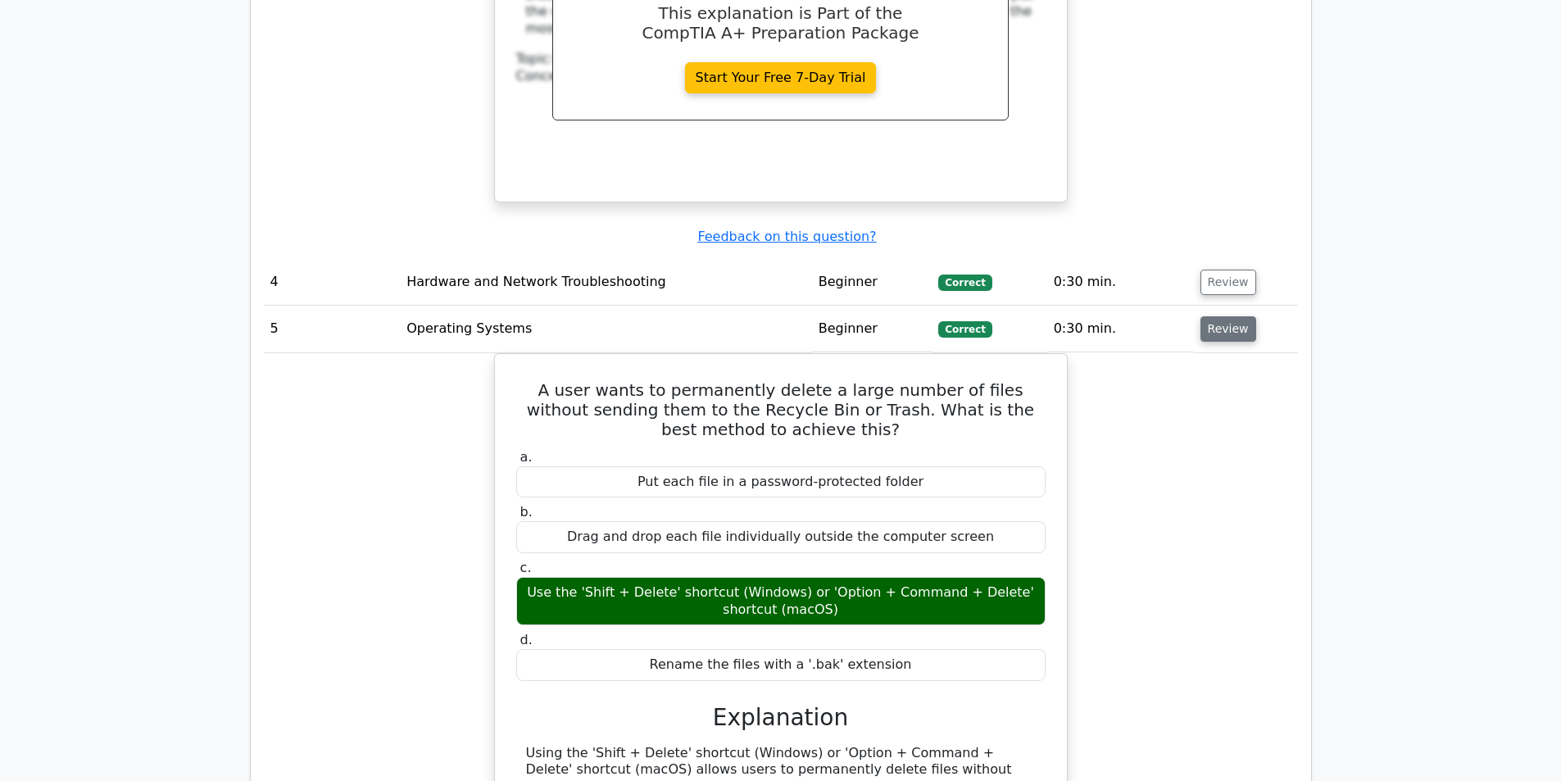
click at [1226, 316] on button "Review" at bounding box center [1228, 328] width 56 height 25
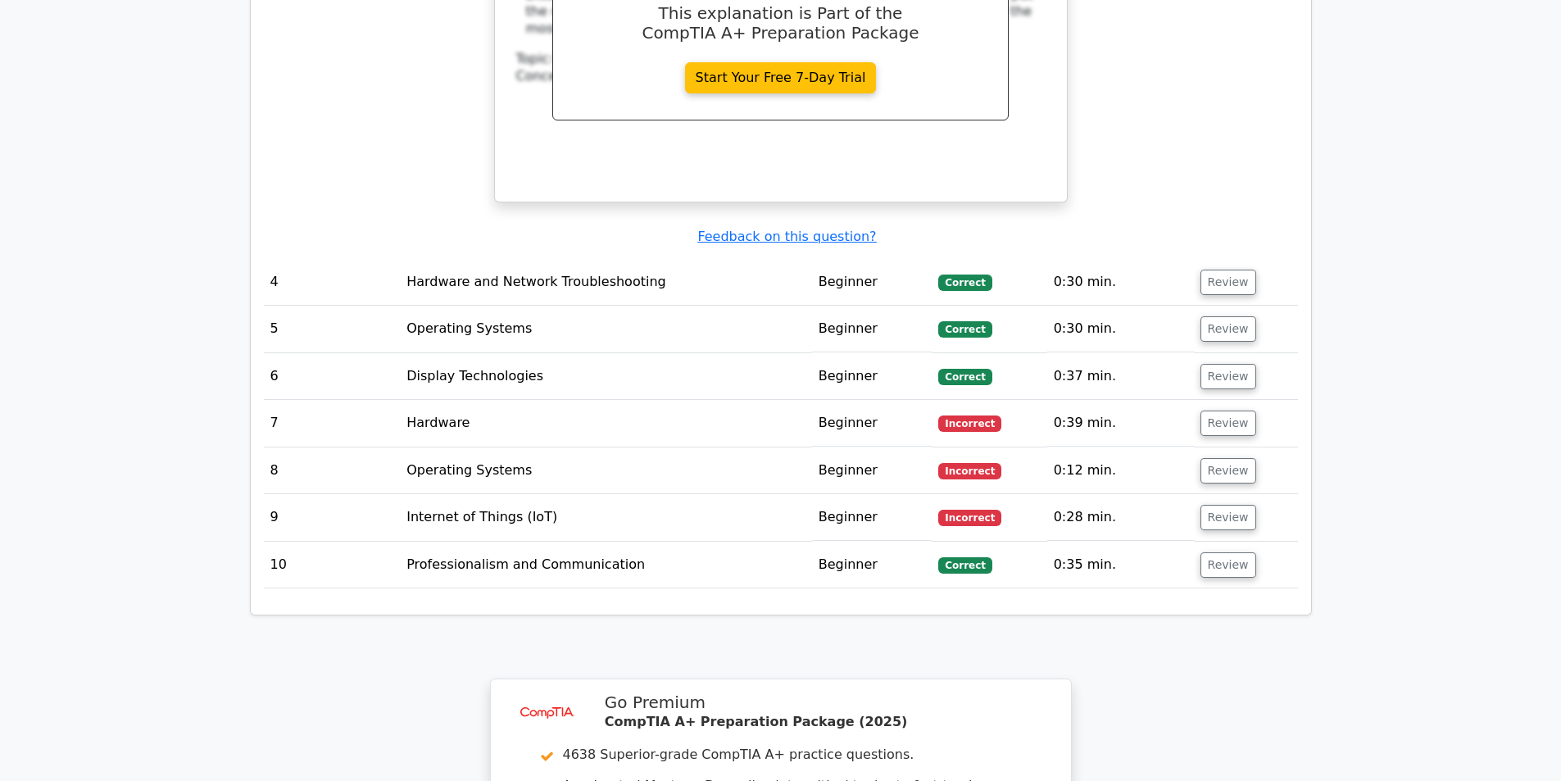
click at [1222, 353] on td "Review" at bounding box center [1246, 376] width 104 height 47
click at [1223, 364] on button "Review" at bounding box center [1228, 376] width 56 height 25
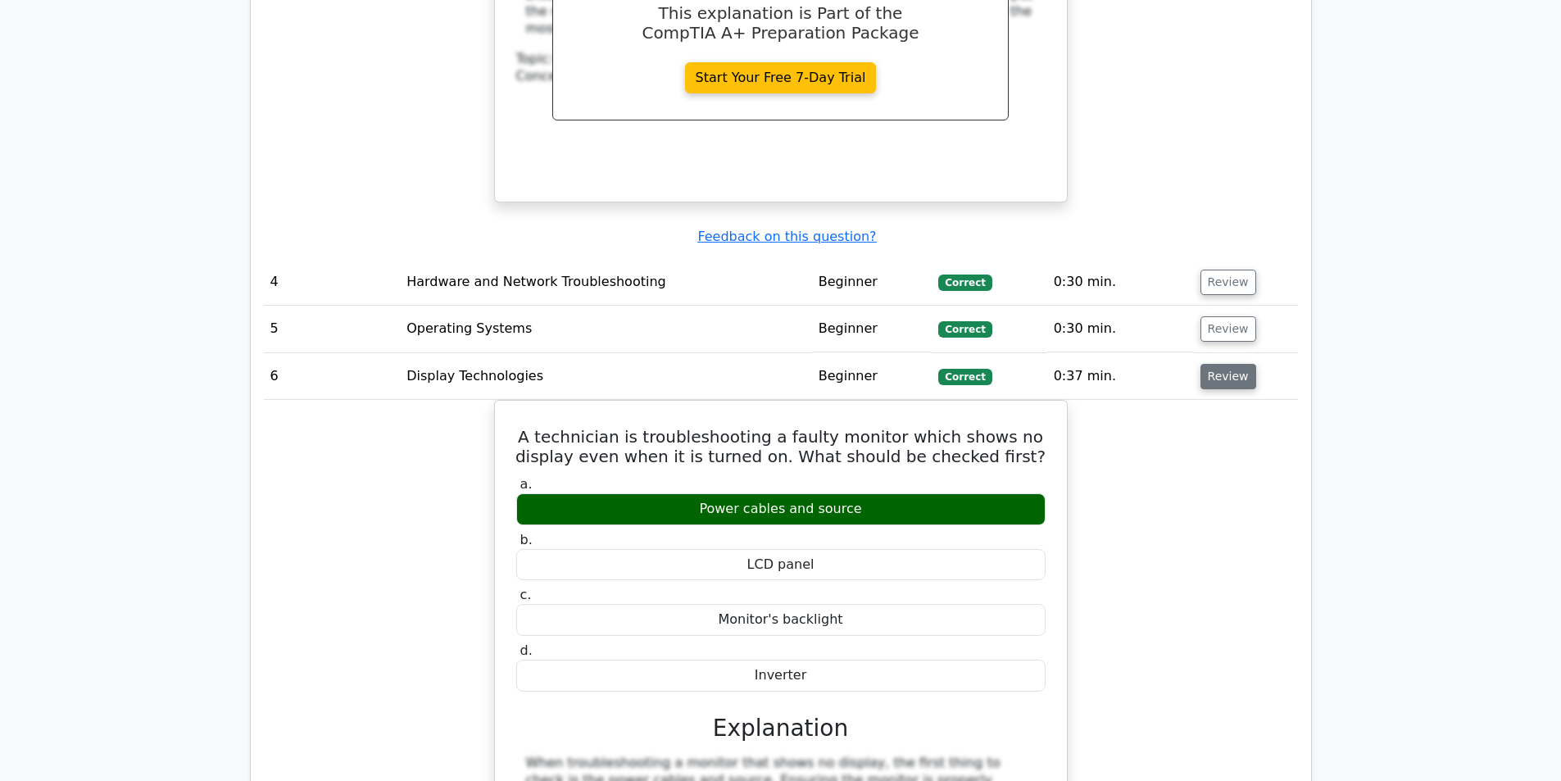
click at [1229, 364] on button "Review" at bounding box center [1228, 376] width 56 height 25
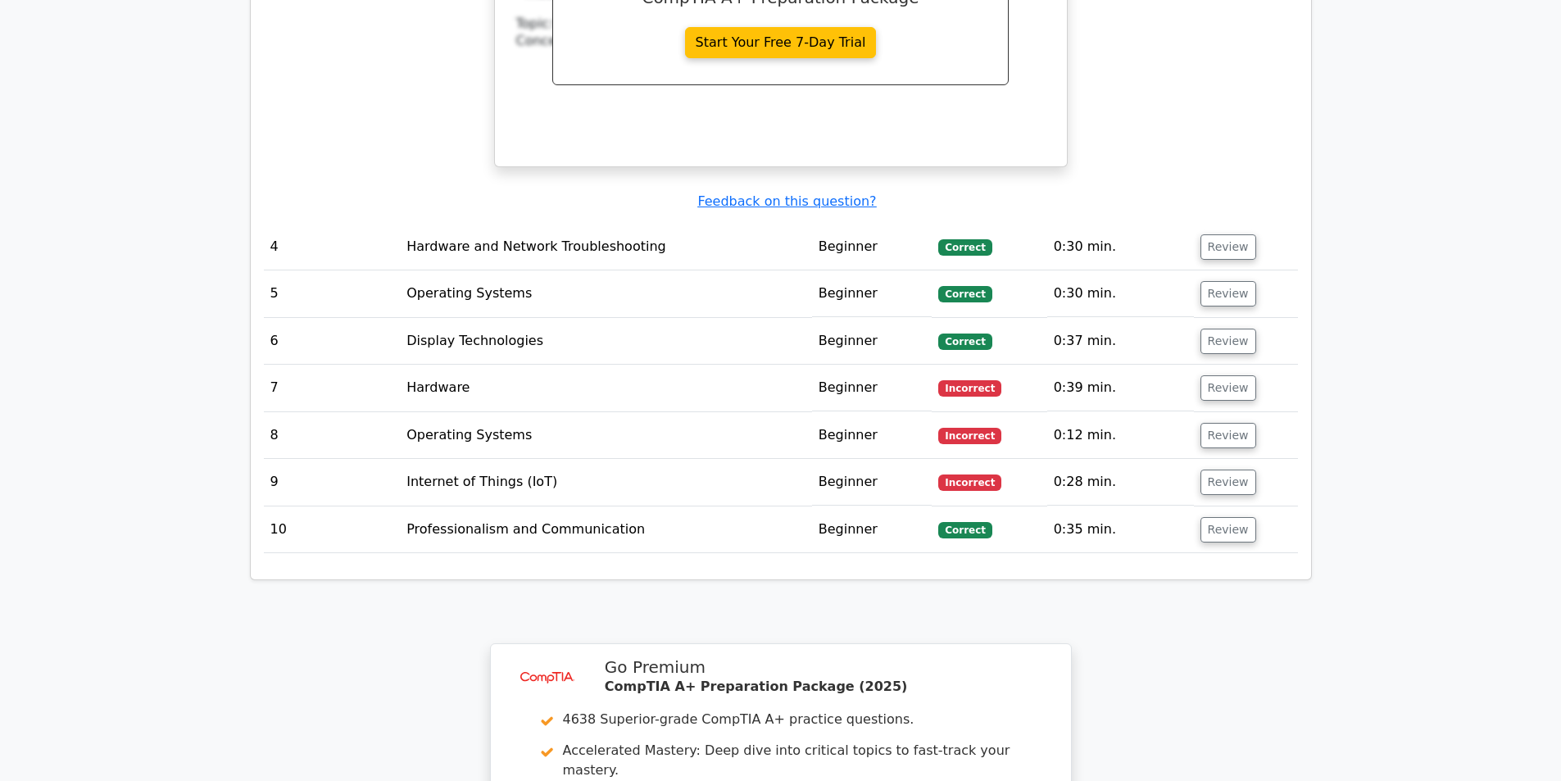
scroll to position [3441, 0]
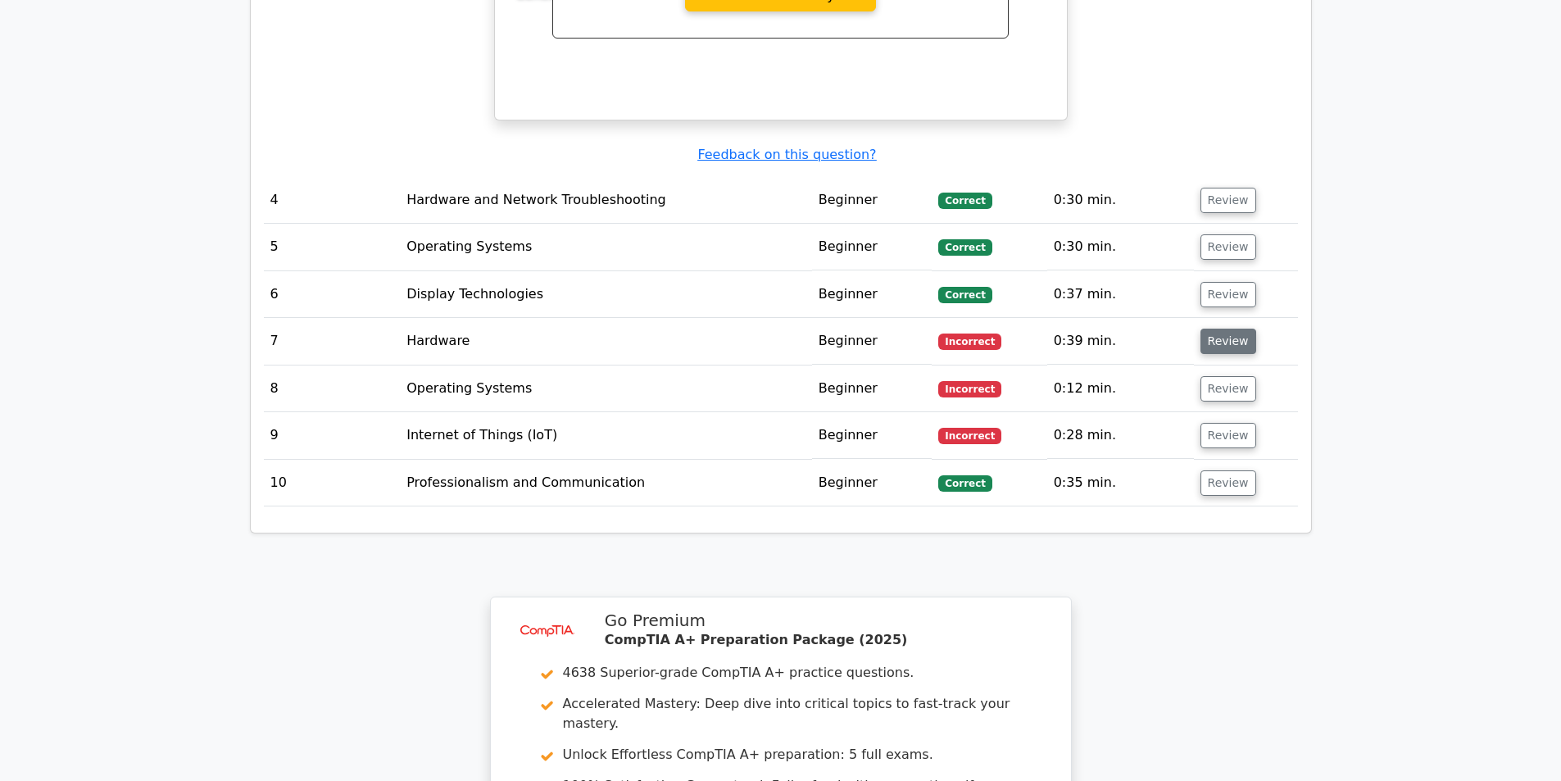
click at [1216, 329] on button "Review" at bounding box center [1228, 341] width 56 height 25
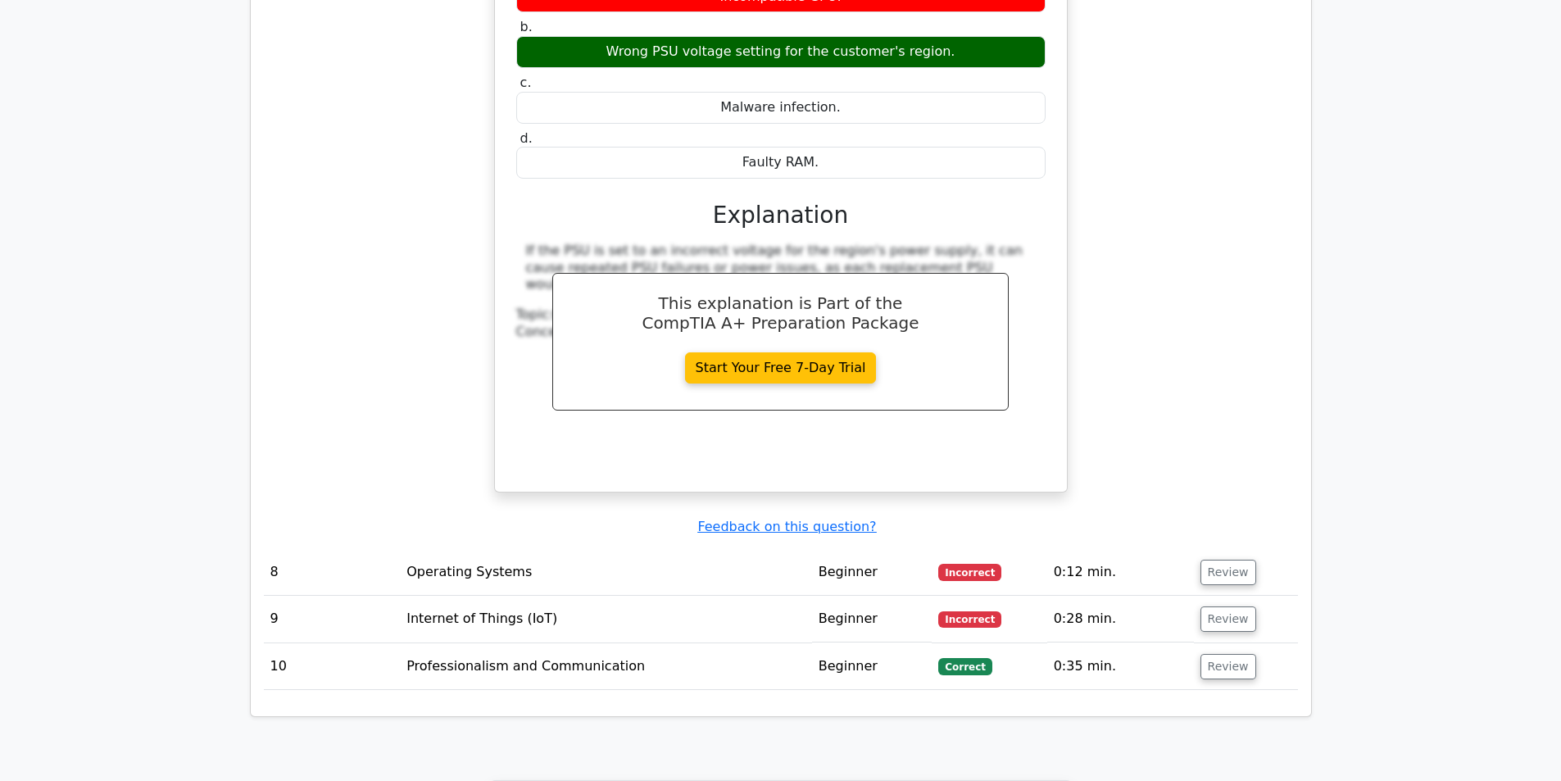
scroll to position [4097, 0]
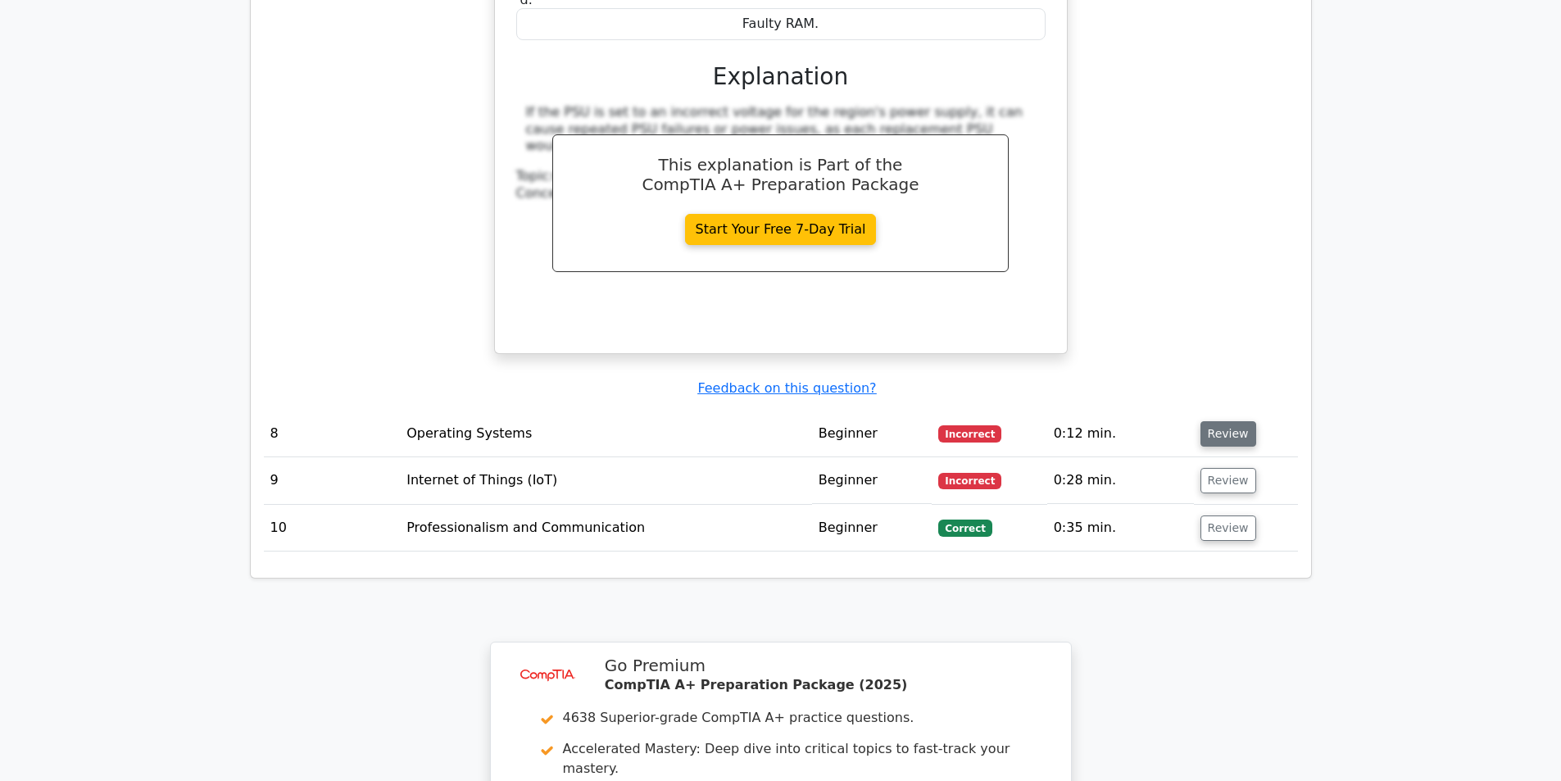
click at [1211, 421] on button "Review" at bounding box center [1228, 433] width 56 height 25
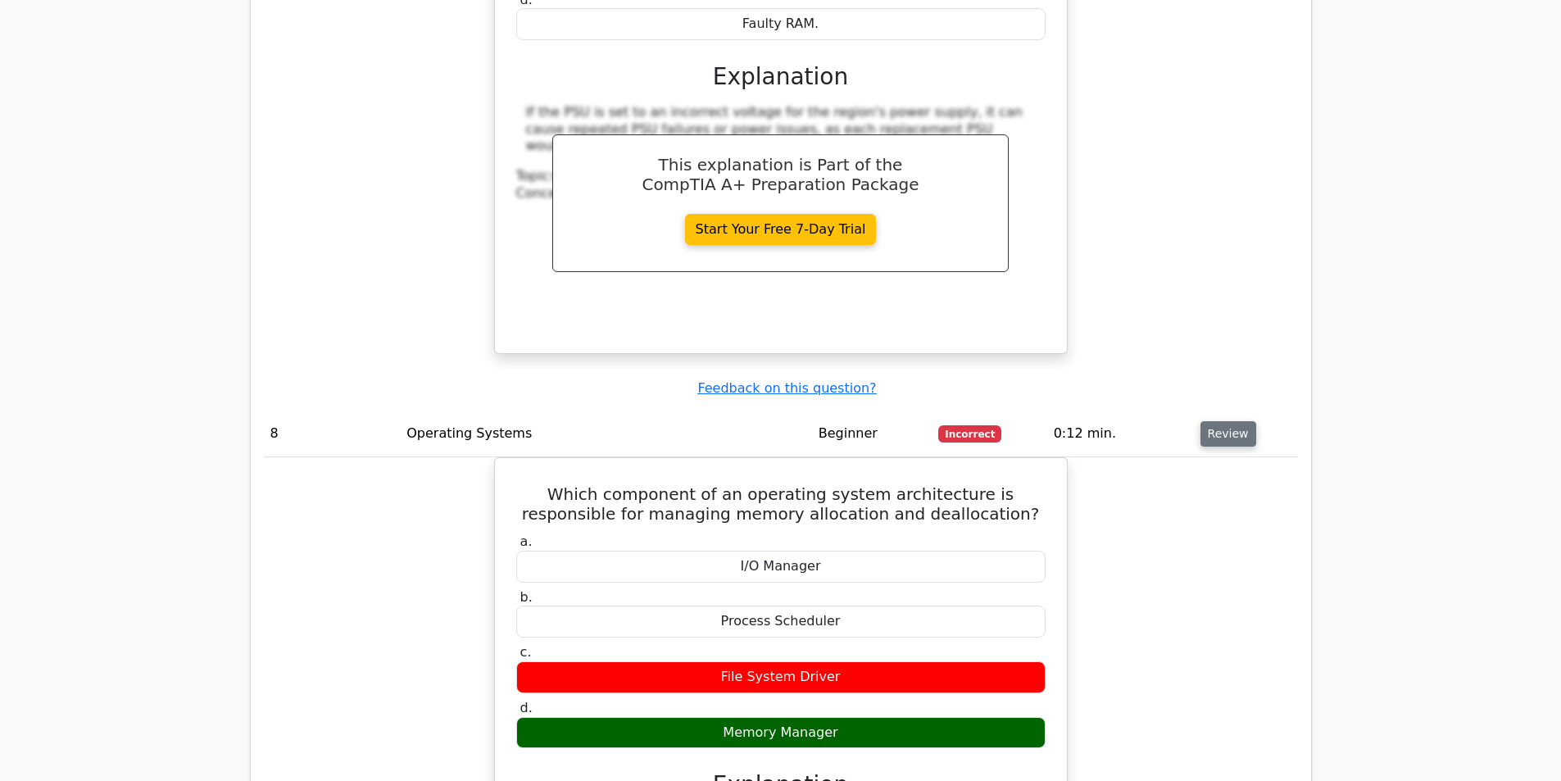
click at [1211, 421] on button "Review" at bounding box center [1228, 433] width 56 height 25
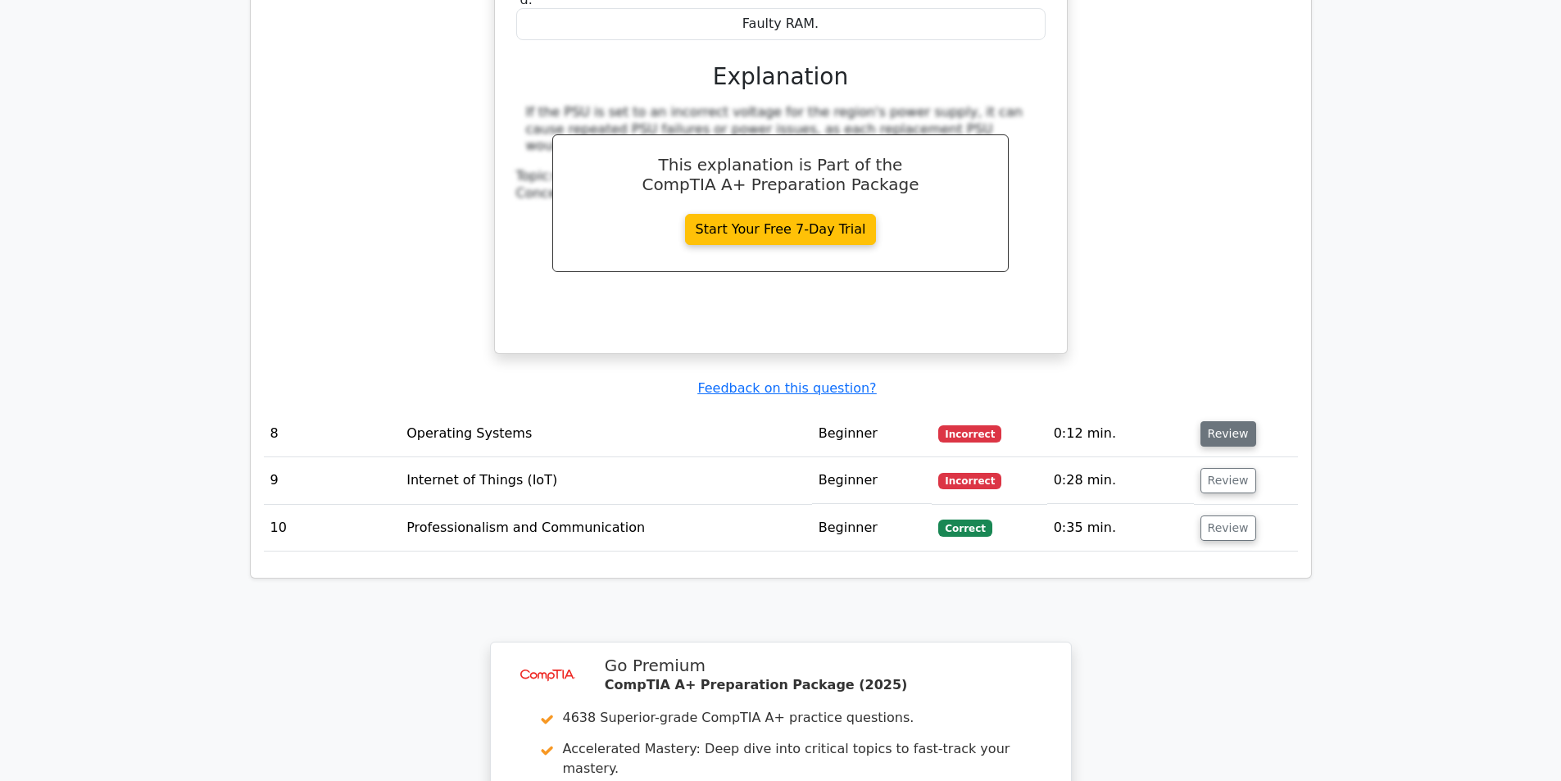
click at [1211, 421] on button "Review" at bounding box center [1228, 433] width 56 height 25
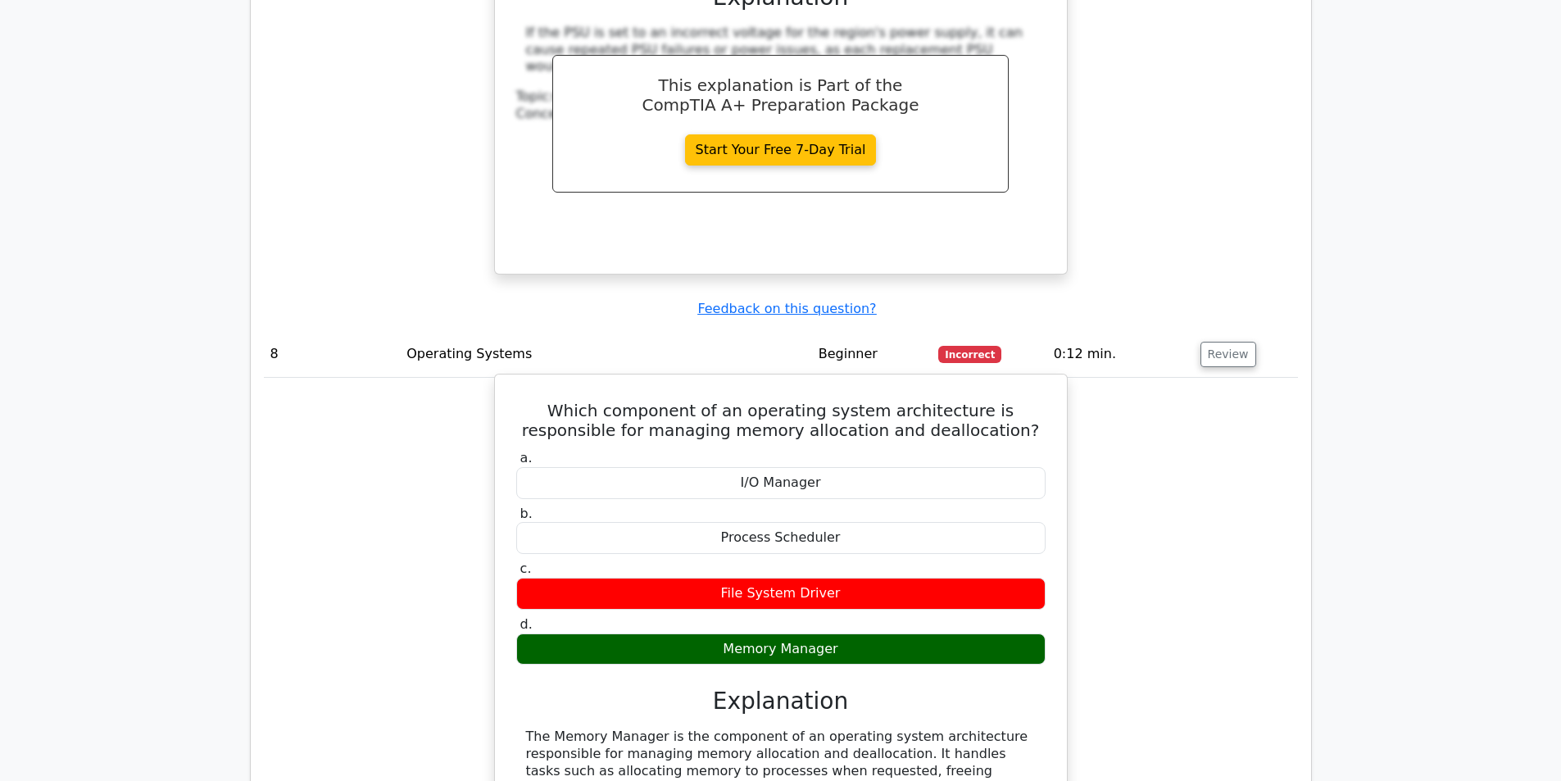
scroll to position [4179, 0]
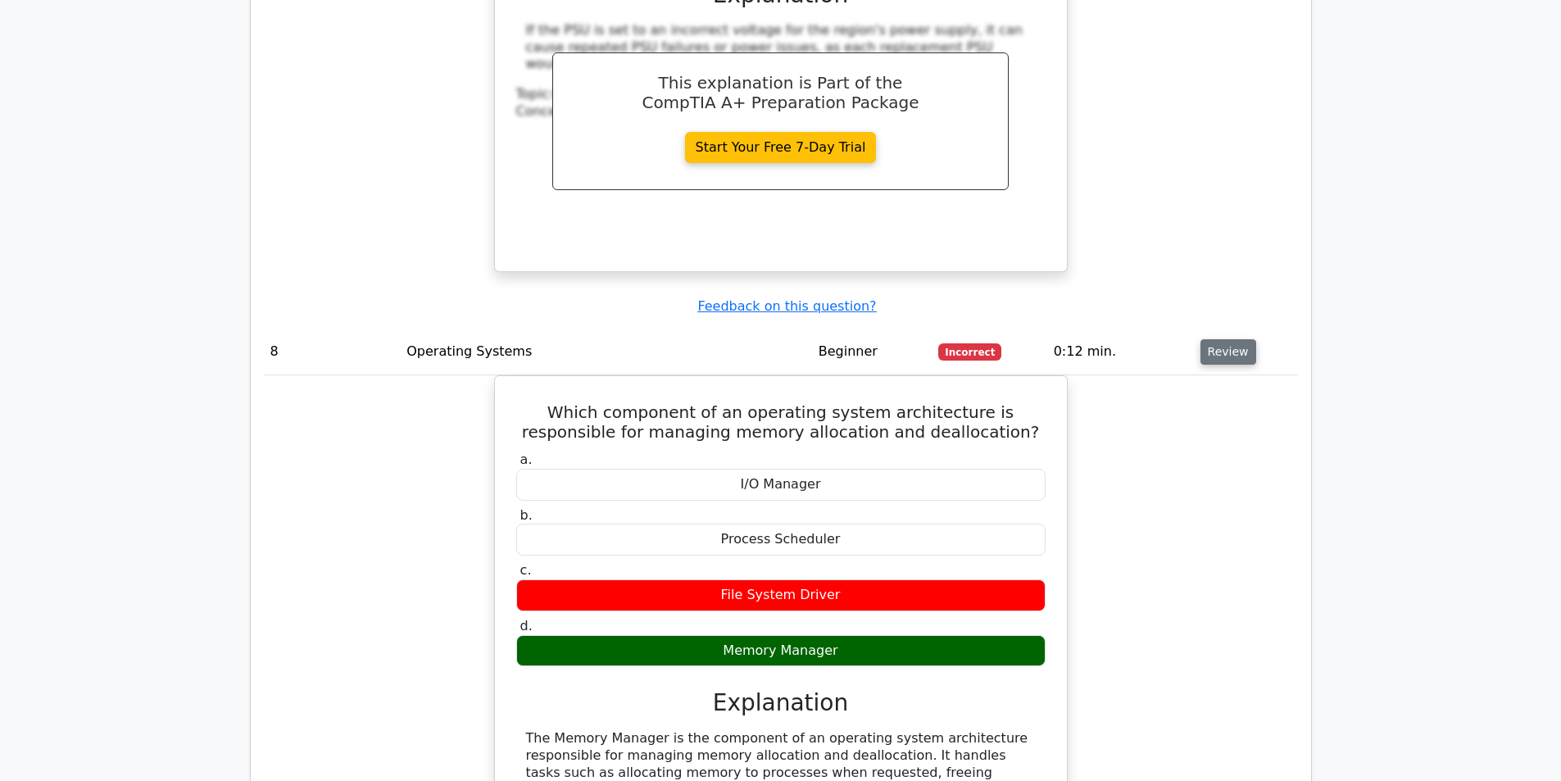
click at [1231, 339] on button "Review" at bounding box center [1228, 351] width 56 height 25
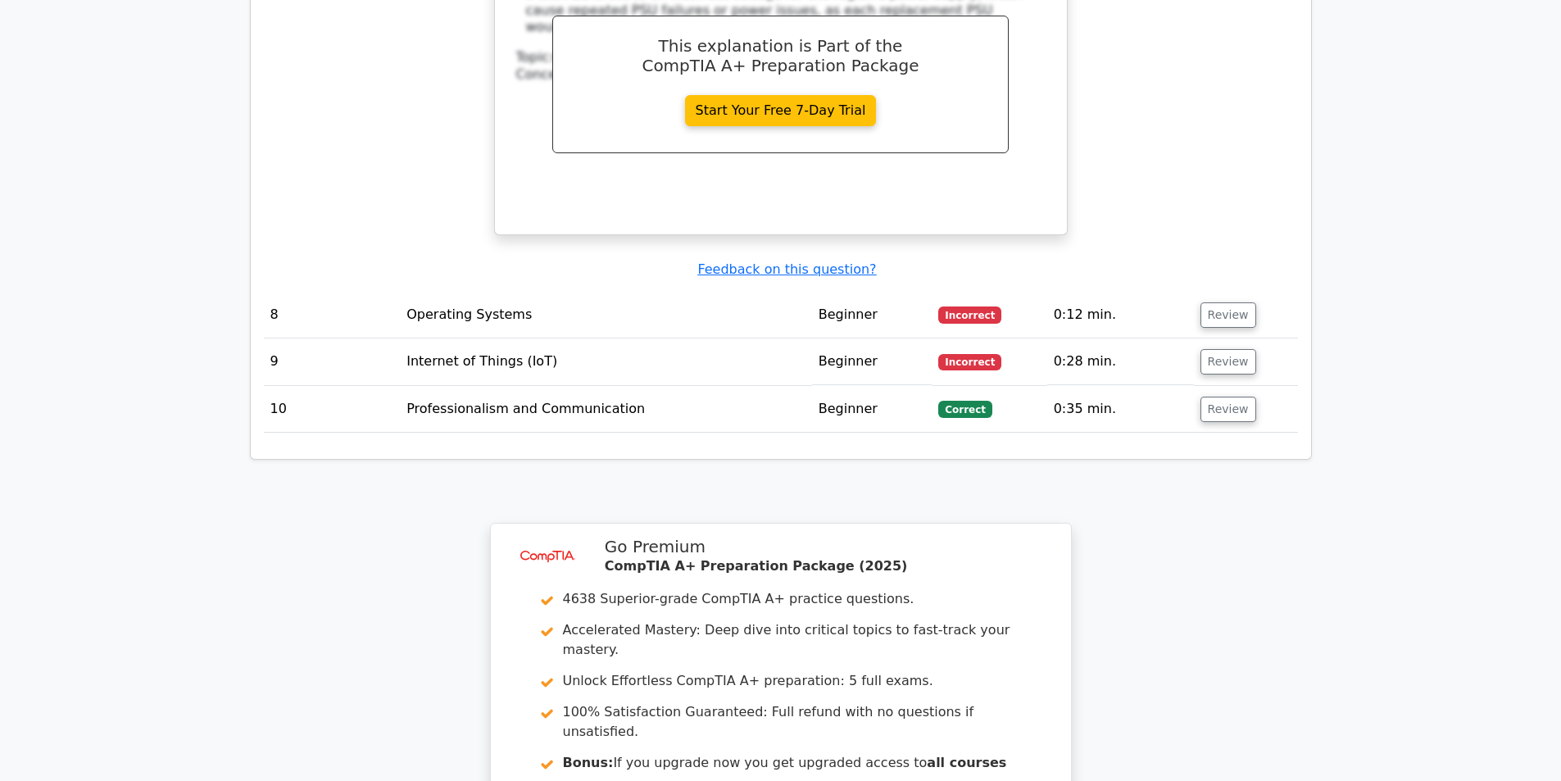
scroll to position [4261, 0]
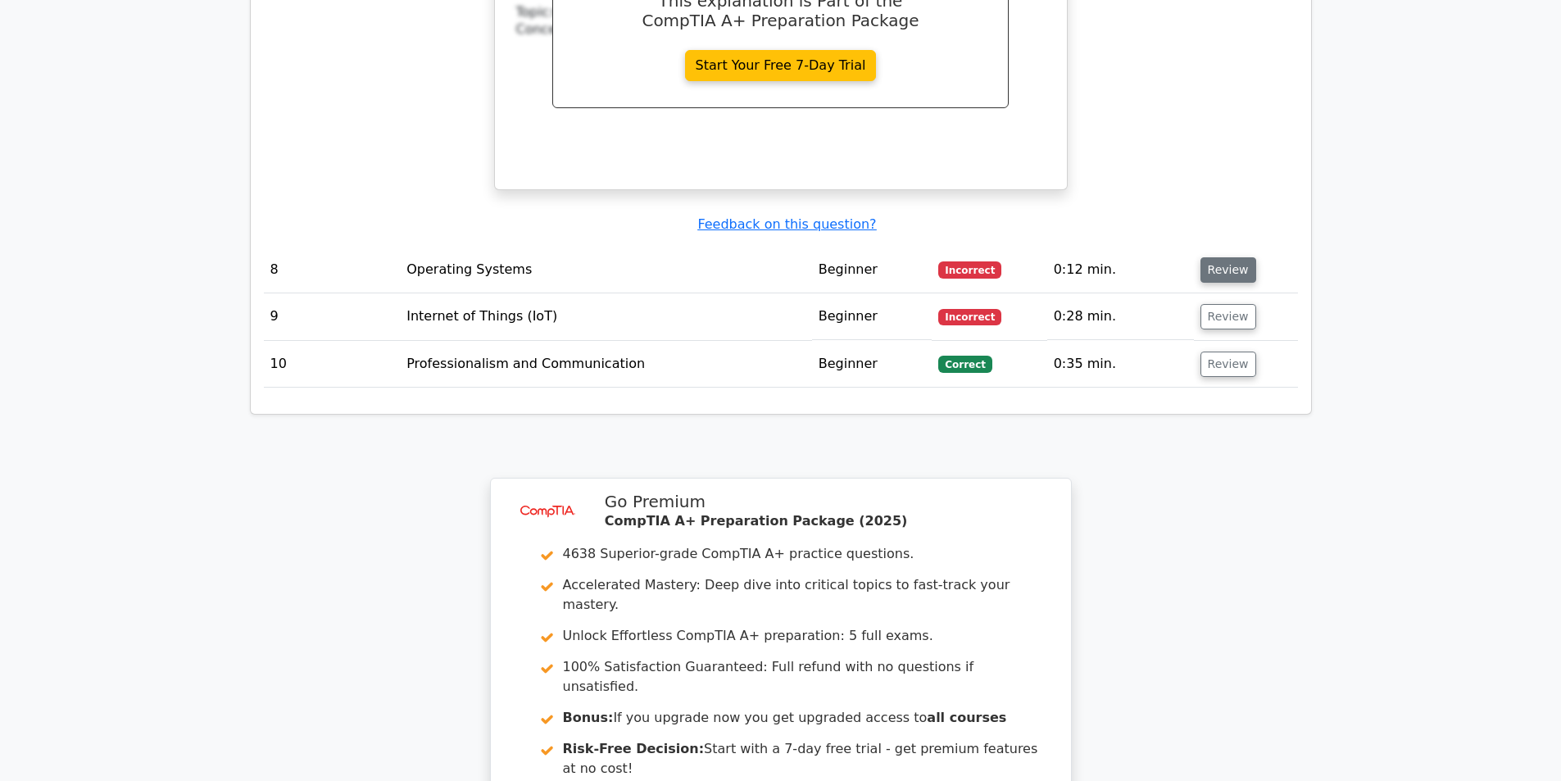
click at [1209, 257] on button "Review" at bounding box center [1228, 269] width 56 height 25
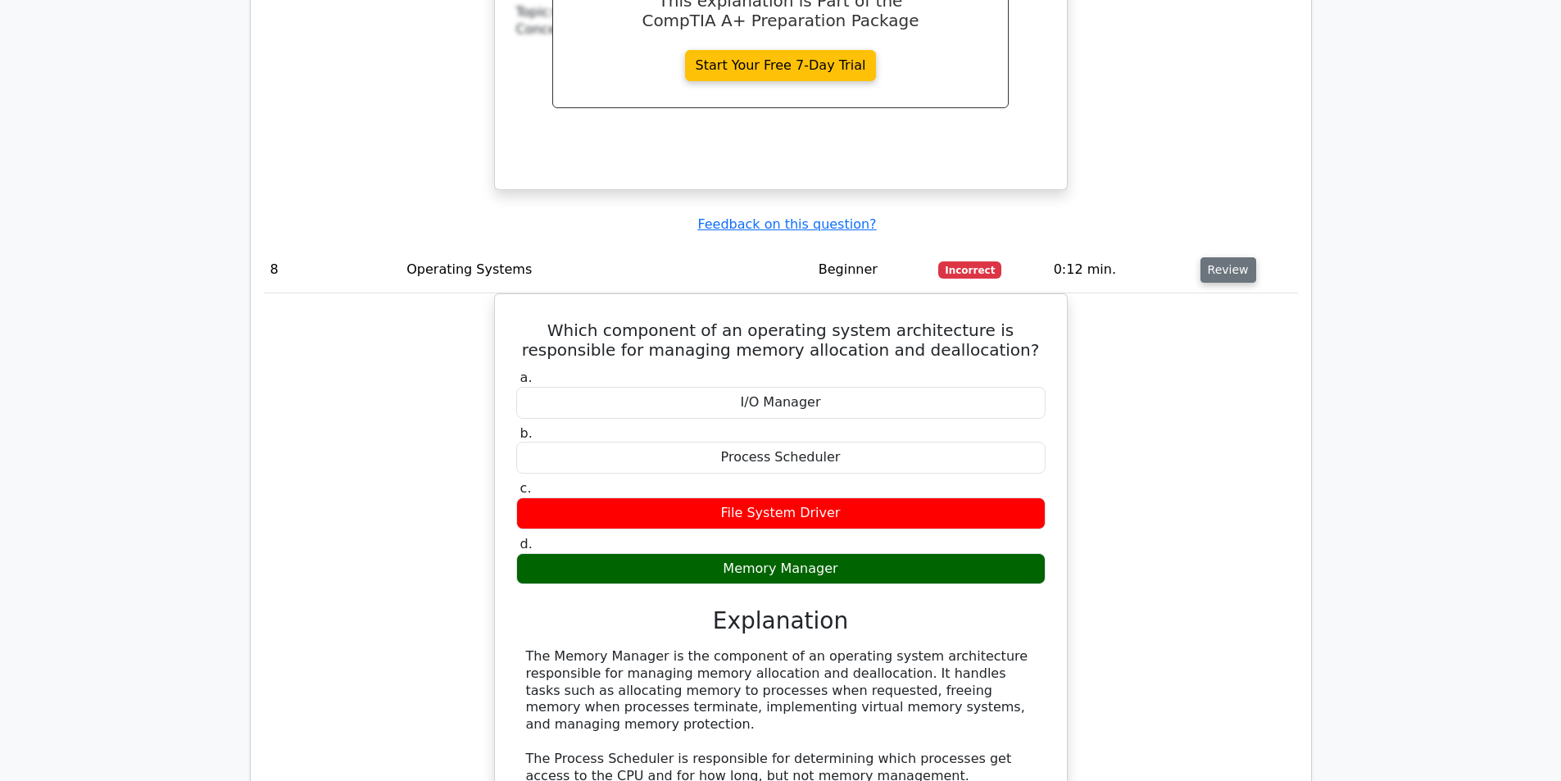
click at [1209, 257] on button "Review" at bounding box center [1228, 269] width 56 height 25
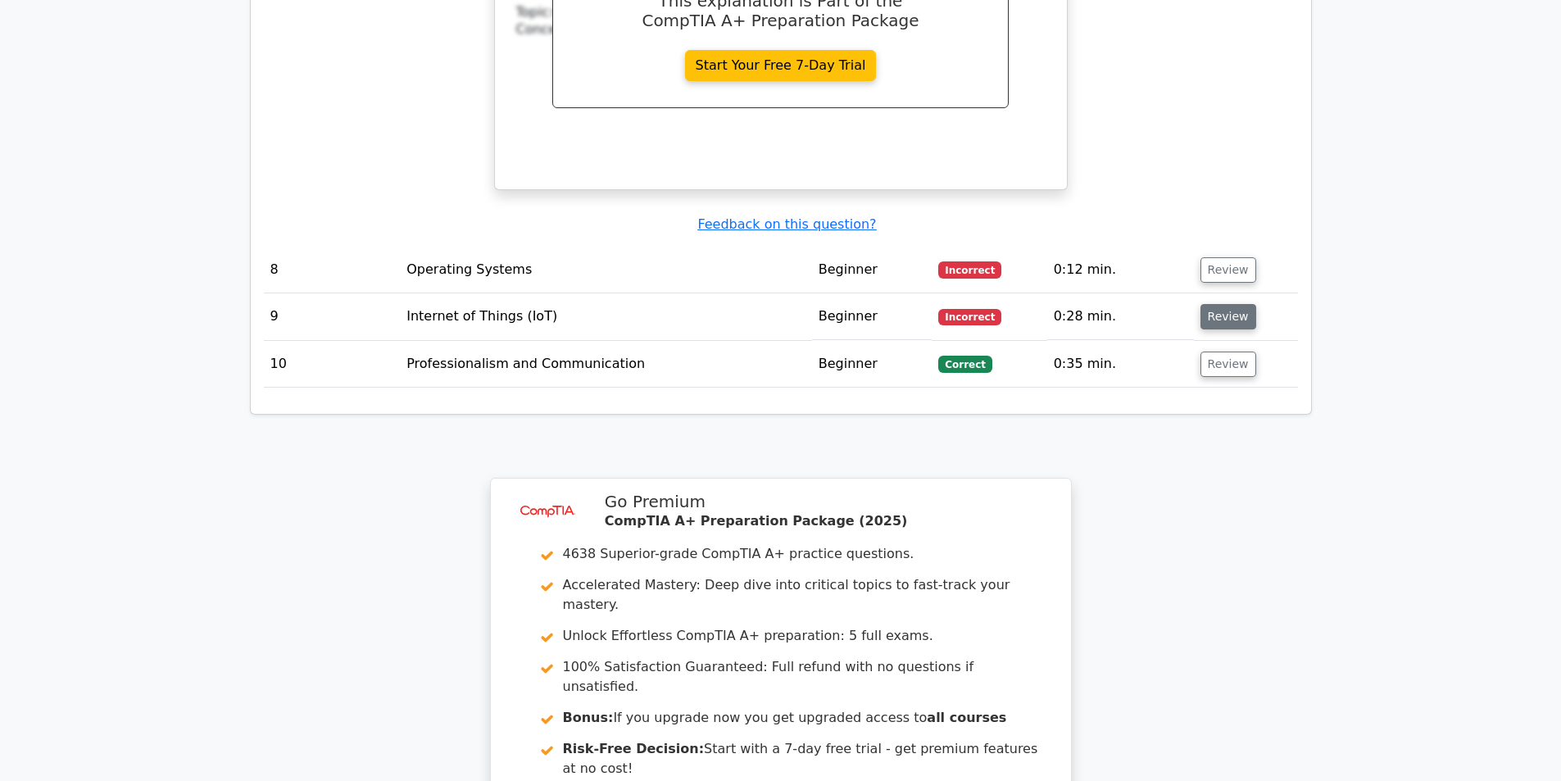
click at [1212, 304] on button "Review" at bounding box center [1228, 316] width 56 height 25
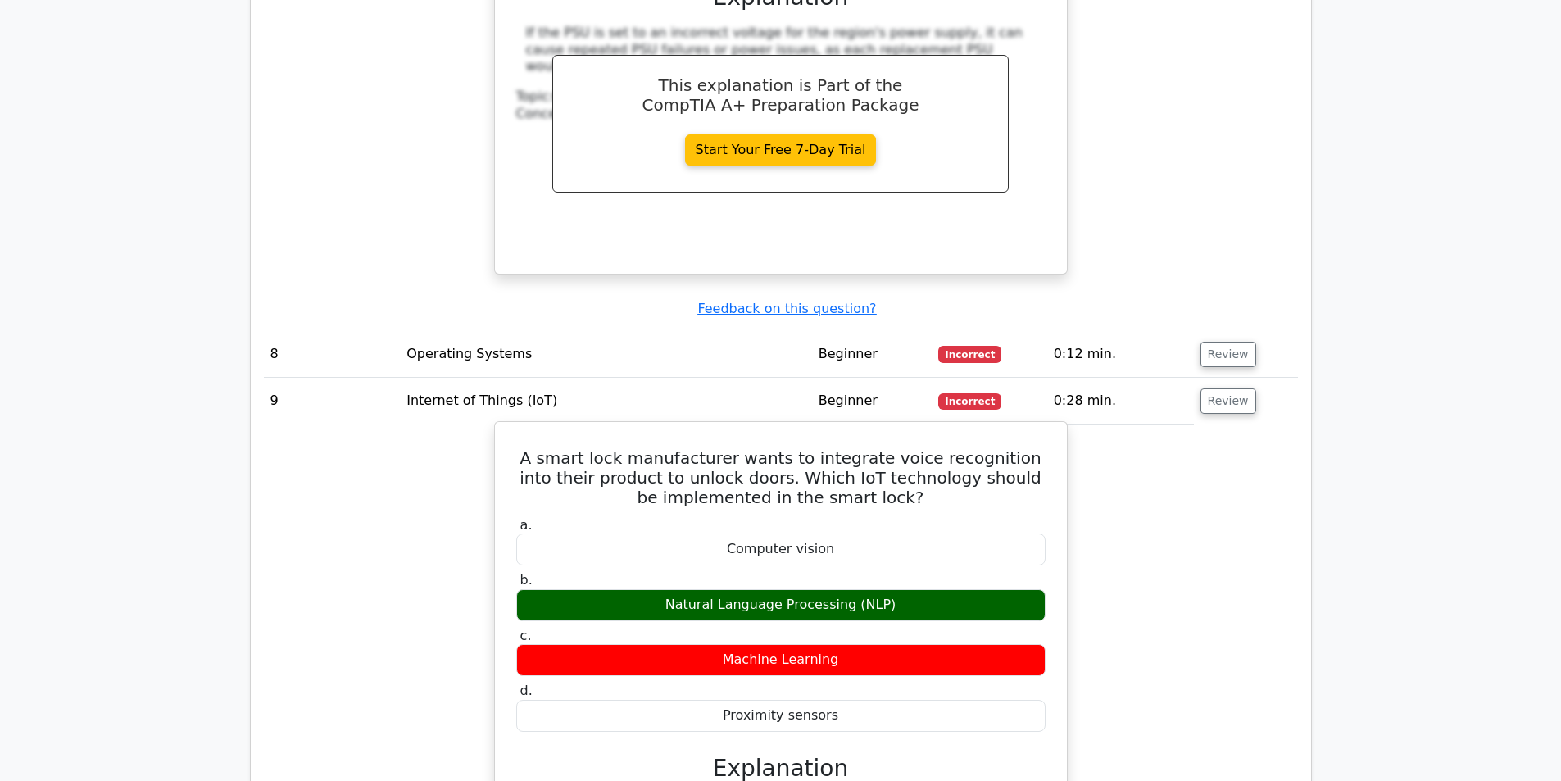
scroll to position [4179, 0]
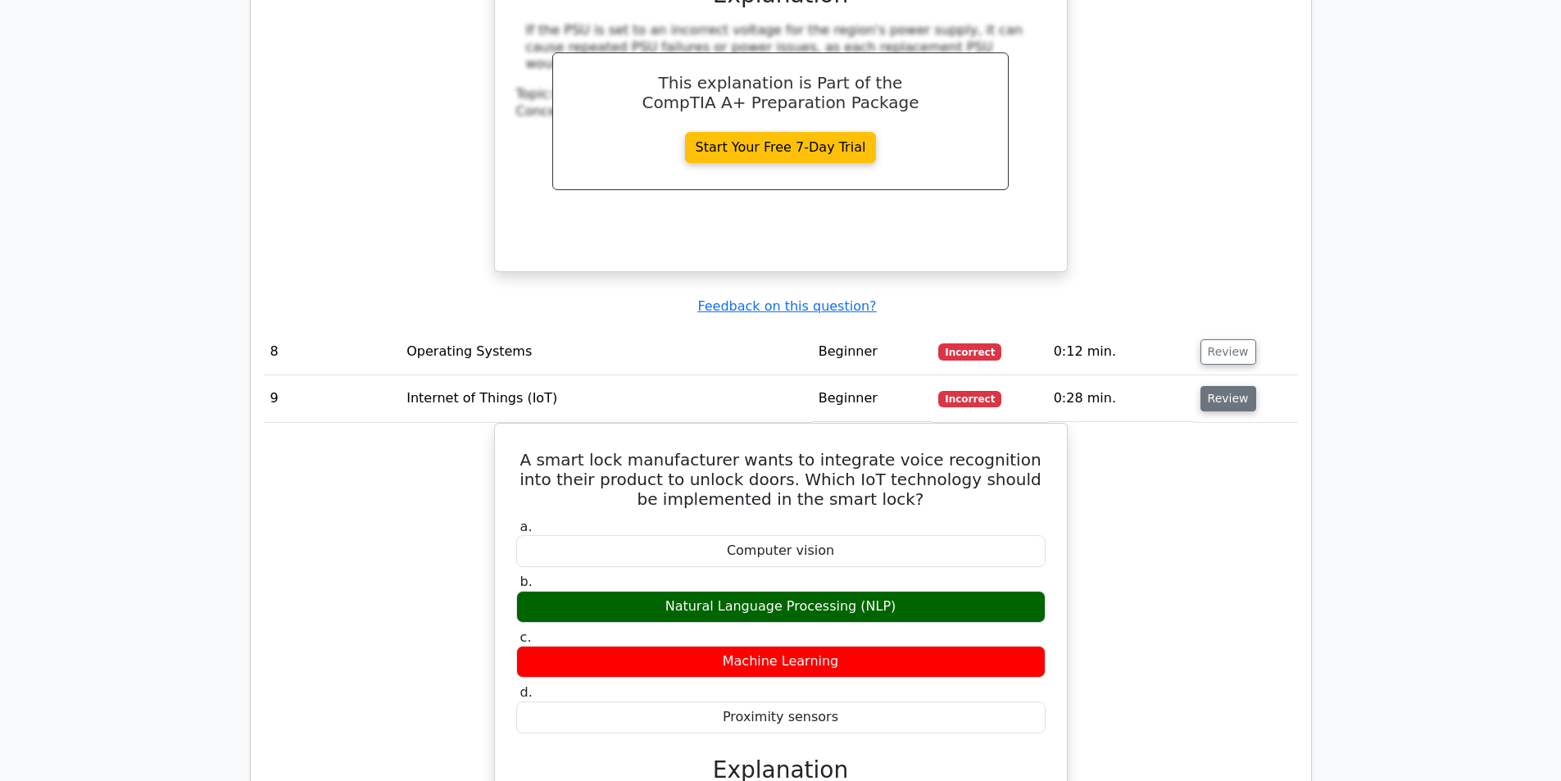
click at [1241, 386] on button "Review" at bounding box center [1228, 398] width 56 height 25
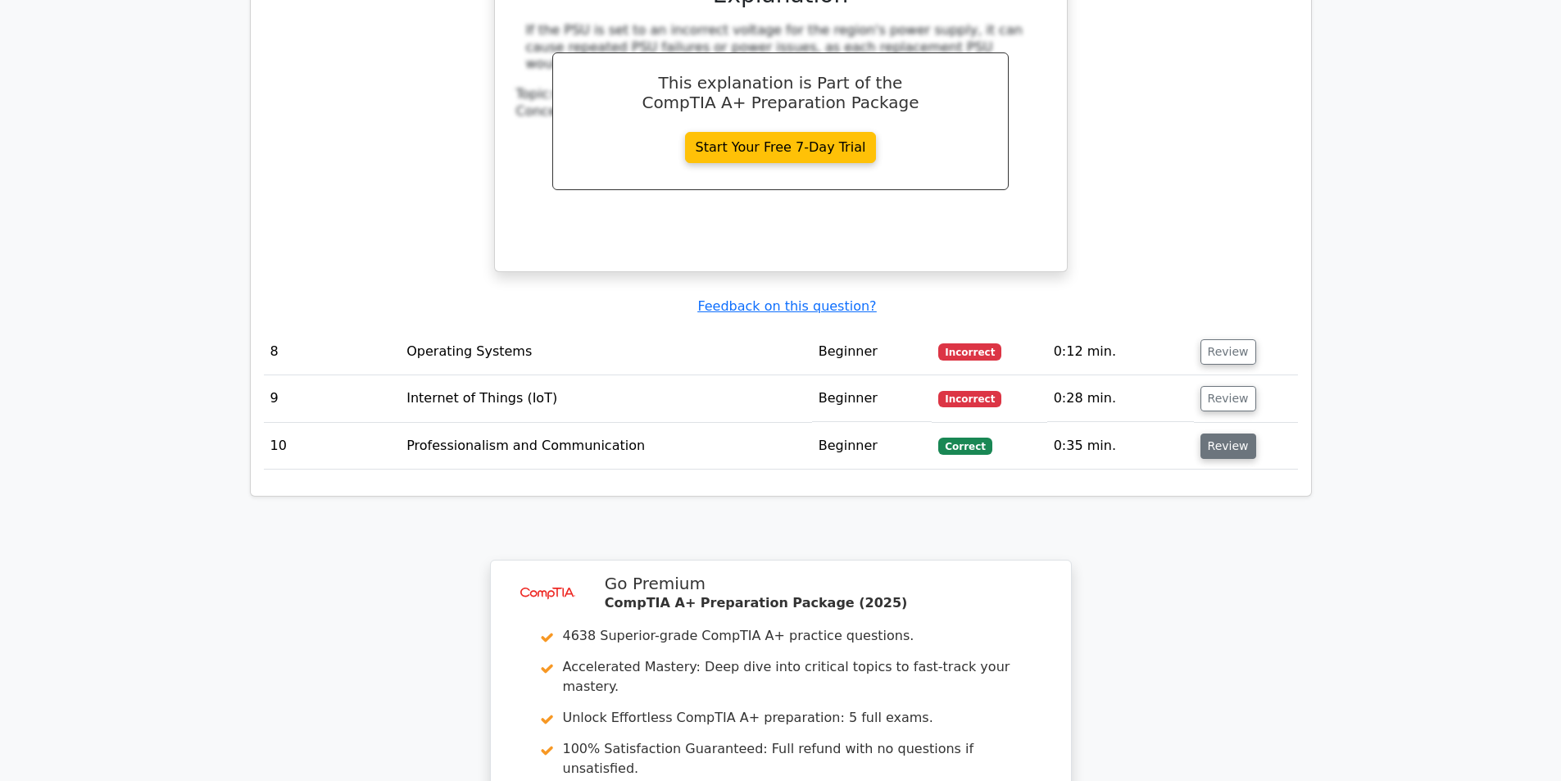
click at [1222, 433] on button "Review" at bounding box center [1228, 445] width 56 height 25
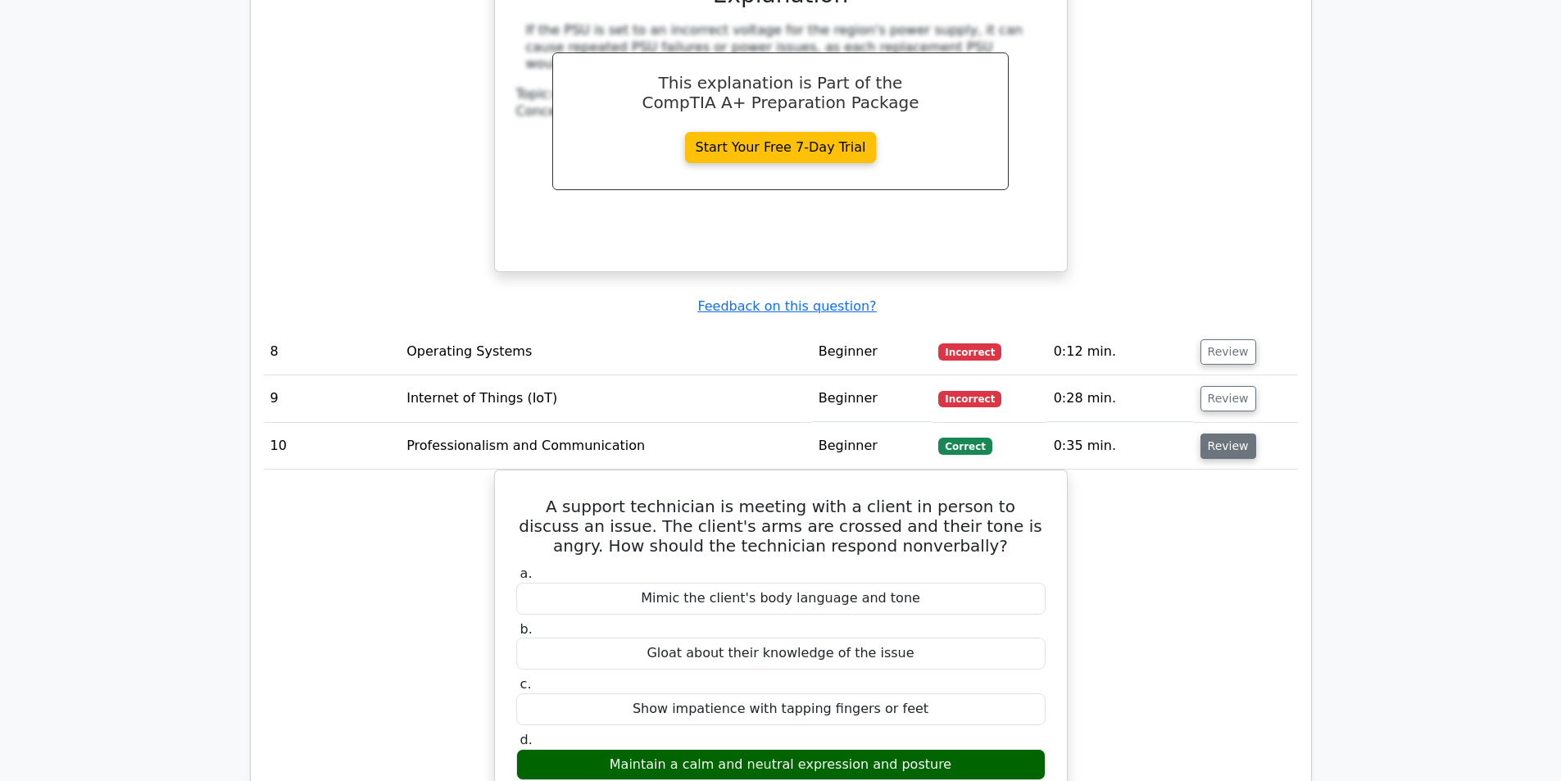
click at [1222, 433] on button "Review" at bounding box center [1228, 445] width 56 height 25
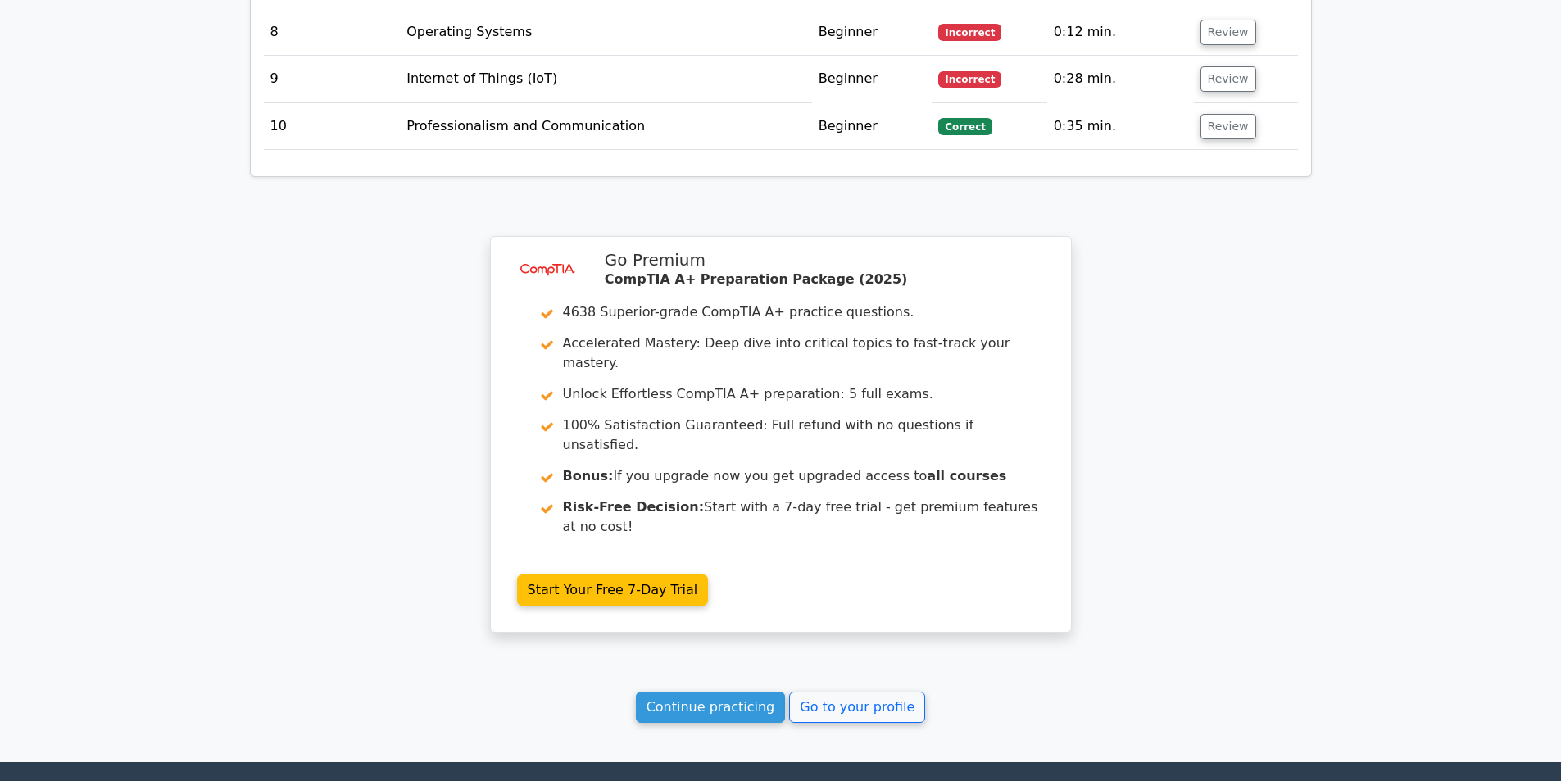
scroll to position [4516, 0]
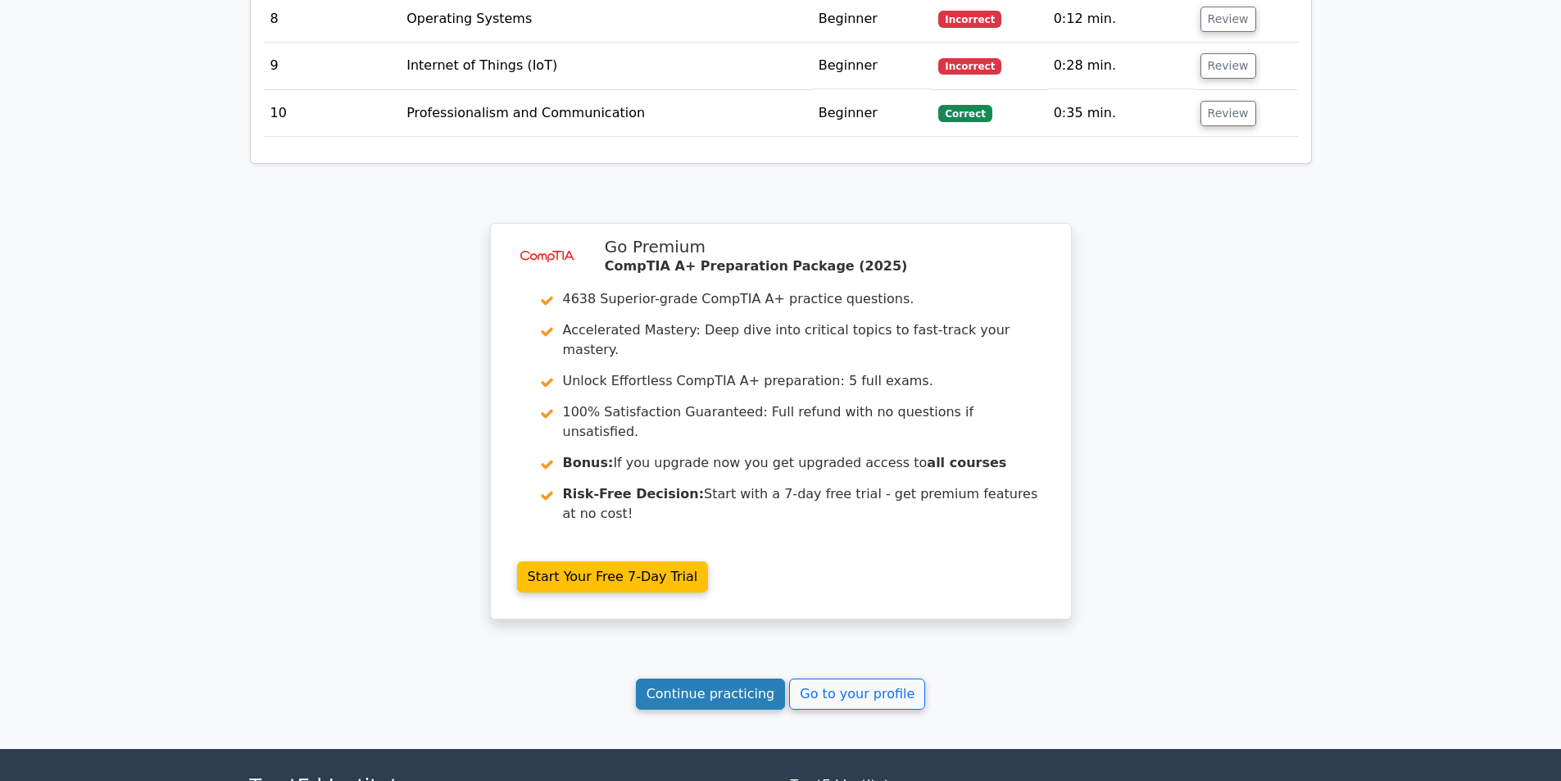
click at [763, 678] on link "Continue practicing" at bounding box center [711, 693] width 150 height 31
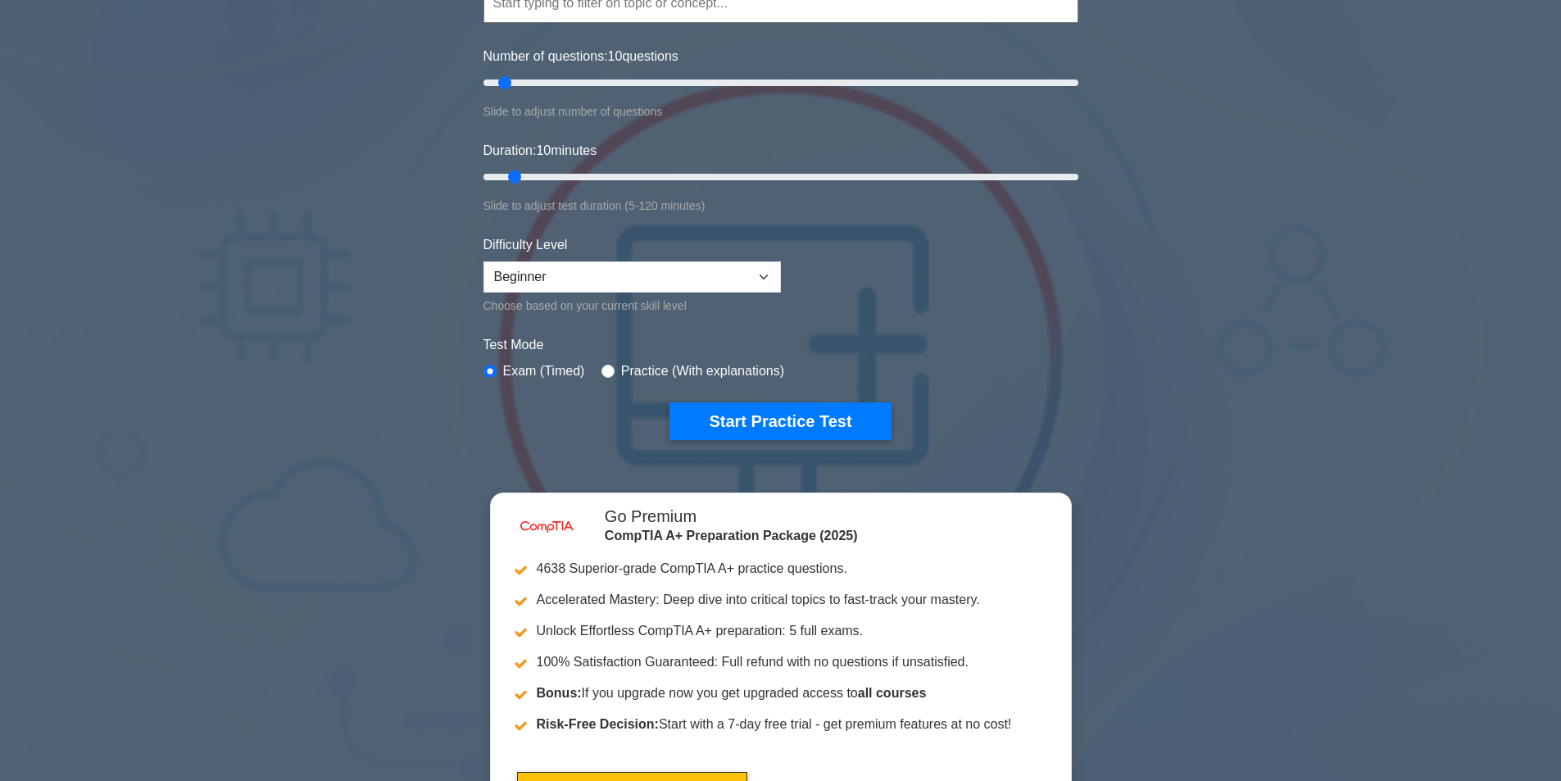
scroll to position [164, 0]
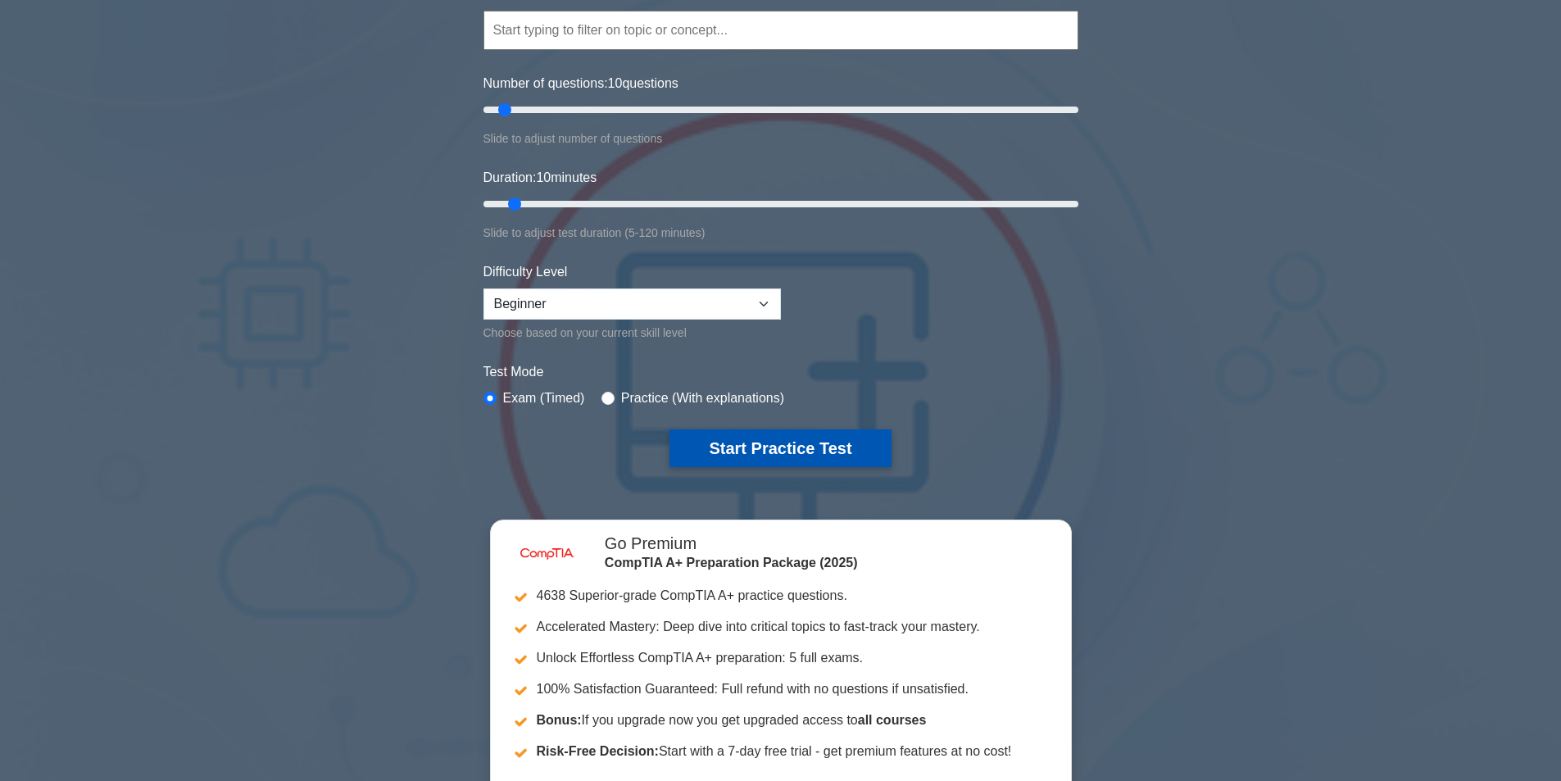
click at [774, 449] on button "Start Practice Test" at bounding box center [779, 448] width 221 height 38
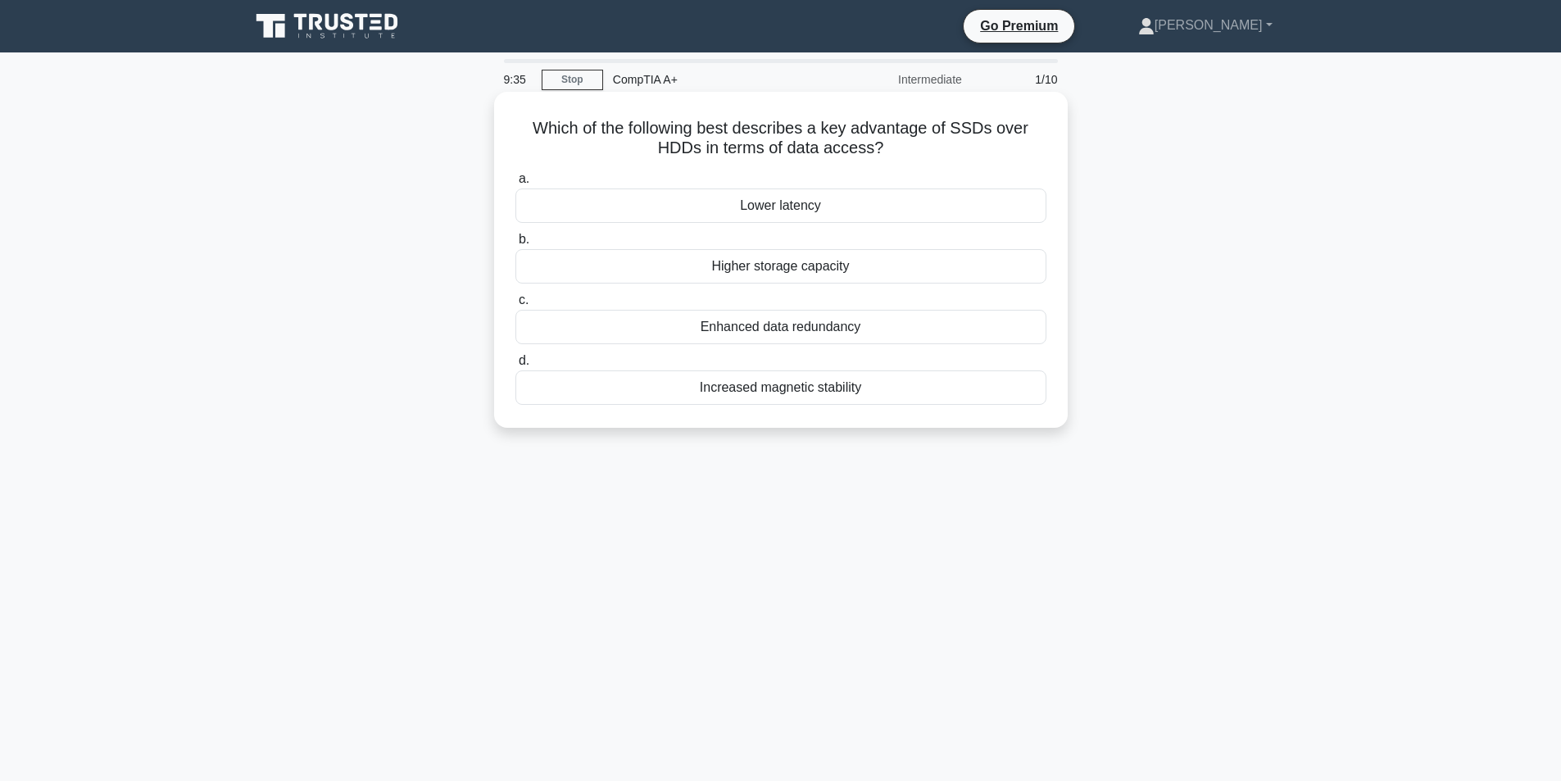
click at [892, 328] on div "Enhanced data redundancy" at bounding box center [780, 327] width 531 height 34
click at [515, 306] on input "c. Enhanced data redundancy" at bounding box center [515, 300] width 0 height 11
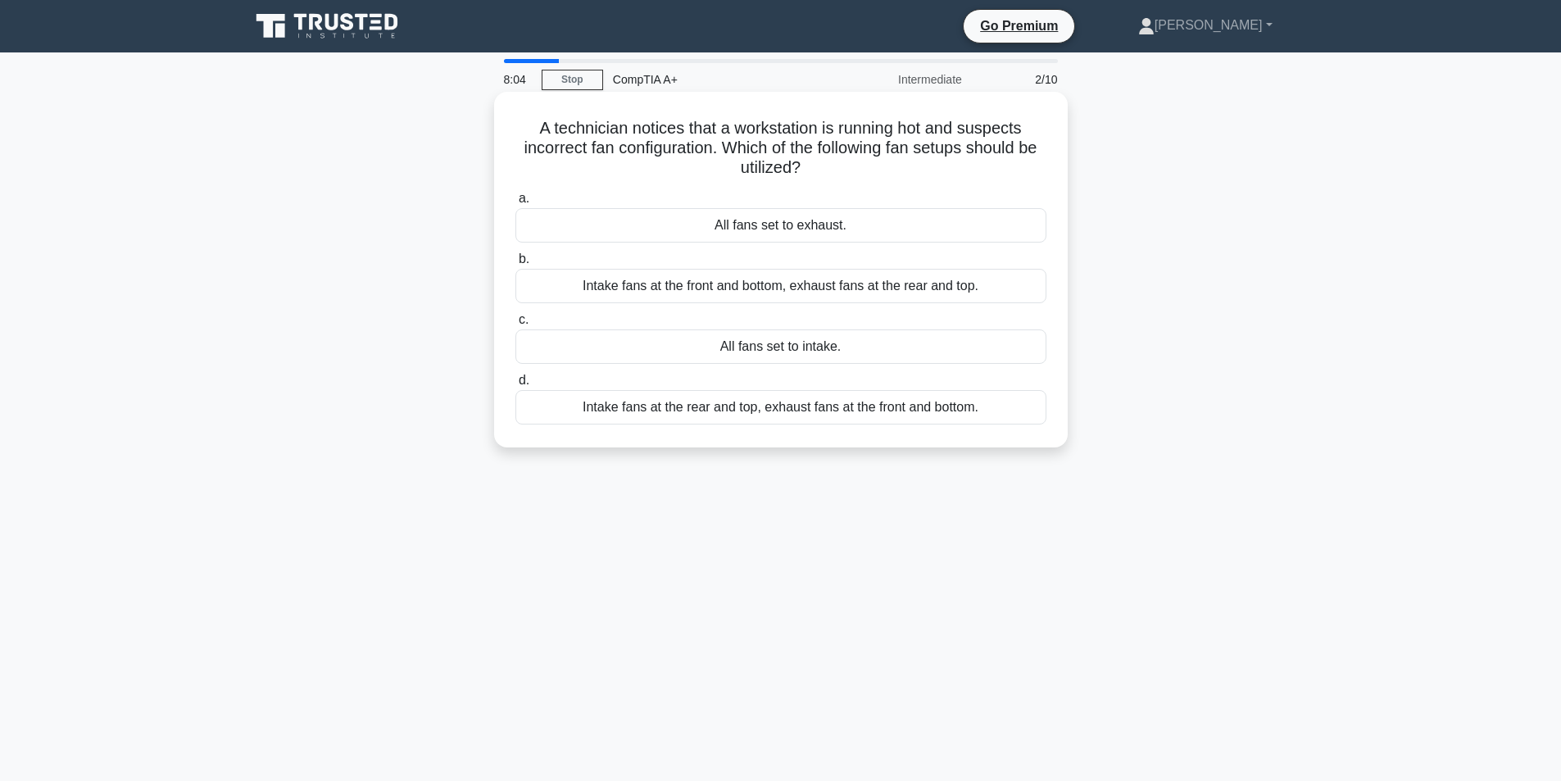
click at [833, 288] on div "Intake fans at the front and bottom, exhaust fans at the rear and top." at bounding box center [780, 286] width 531 height 34
click at [515, 265] on input "b. Intake fans at the front and bottom, exhaust fans at the rear and top." at bounding box center [515, 259] width 0 height 11
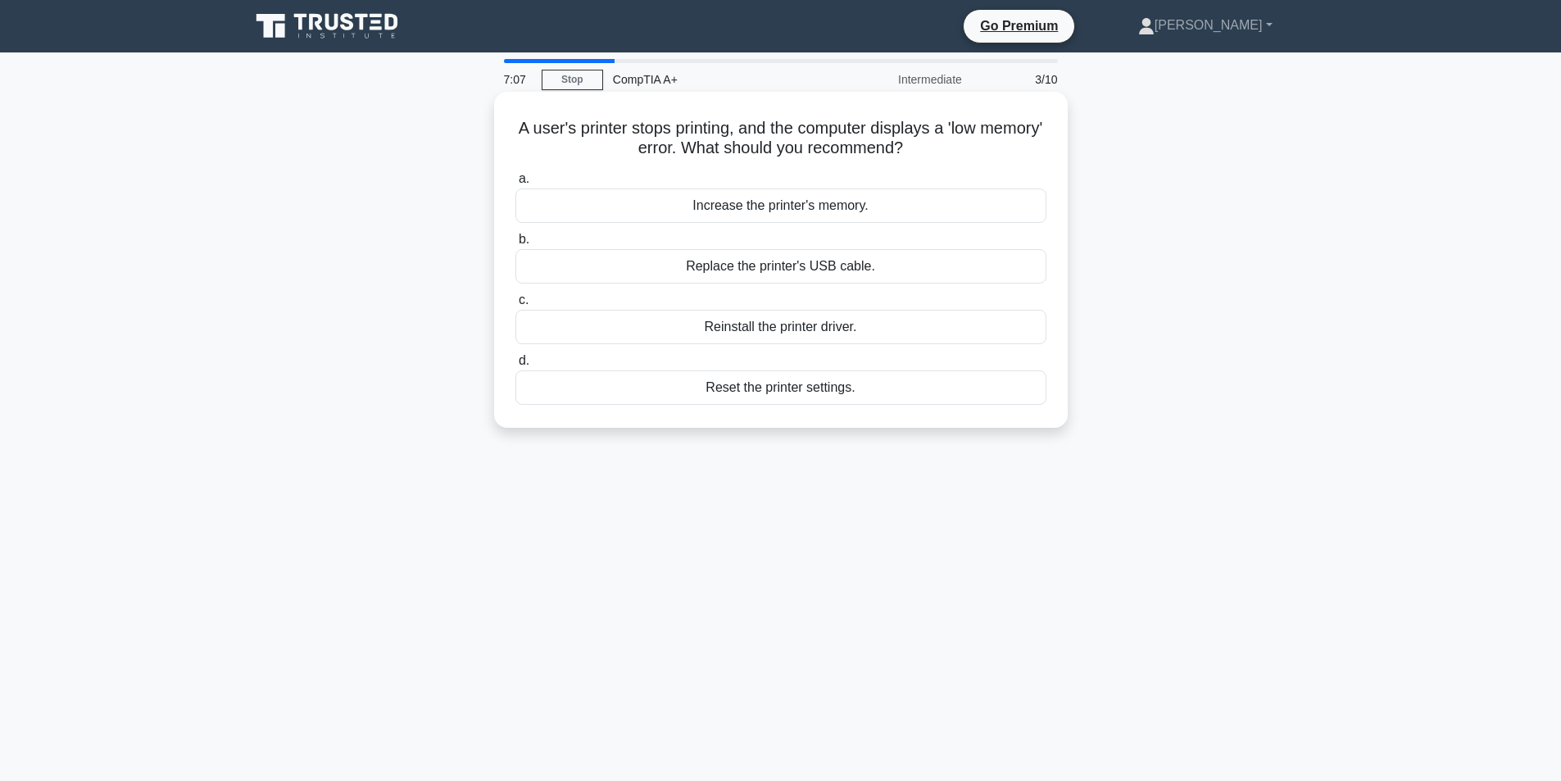
click at [814, 208] on div "Increase the printer's memory." at bounding box center [780, 205] width 531 height 34
click at [515, 184] on input "a. Increase the printer's memory." at bounding box center [515, 179] width 0 height 11
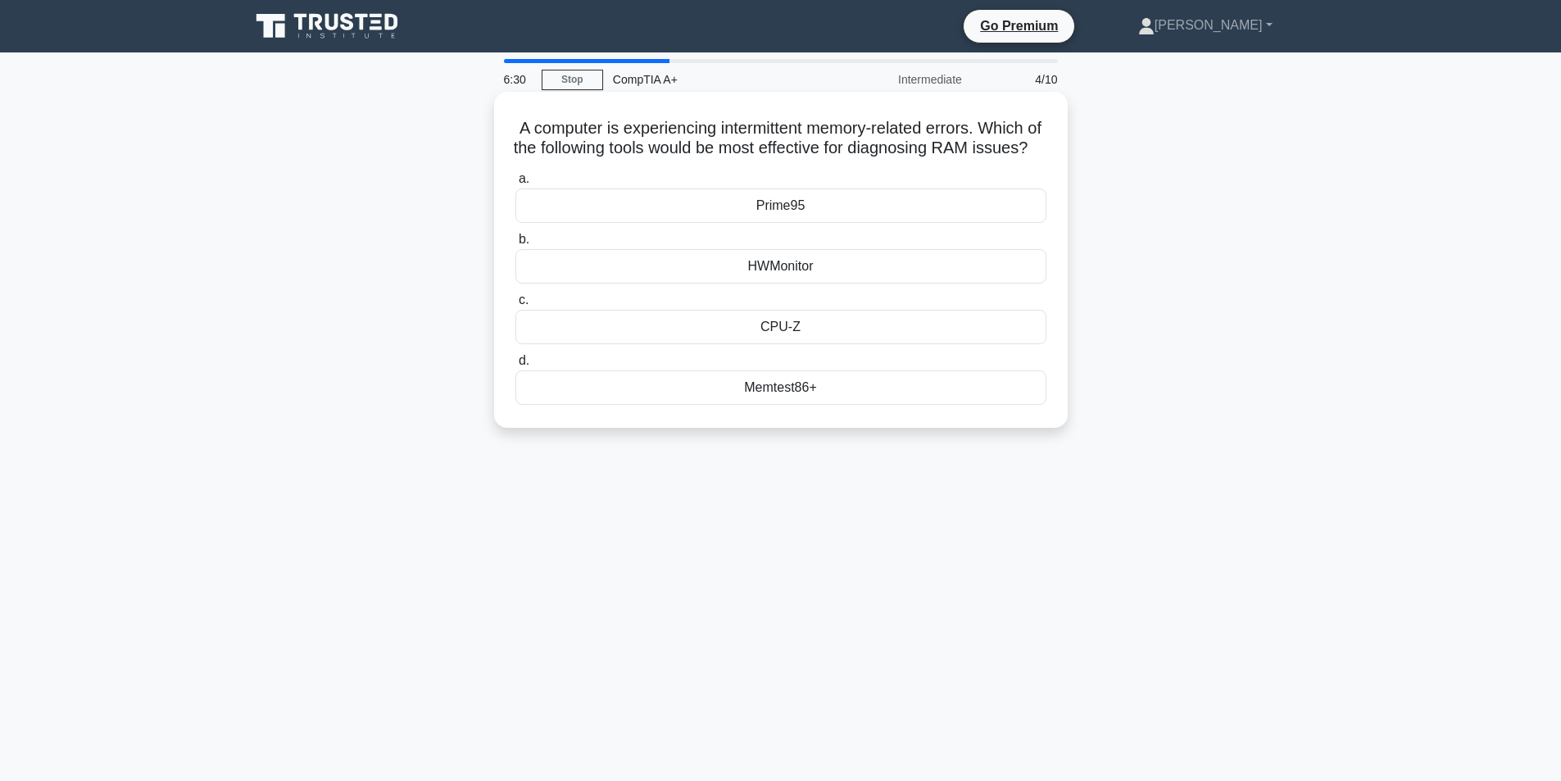
click at [802, 282] on div "HWMonitor" at bounding box center [780, 266] width 531 height 34
click at [515, 245] on input "b. HWMonitor" at bounding box center [515, 239] width 0 height 11
click at [792, 267] on div "BIOS" at bounding box center [780, 266] width 531 height 34
click at [515, 245] on input "b. BIOS" at bounding box center [515, 239] width 0 height 11
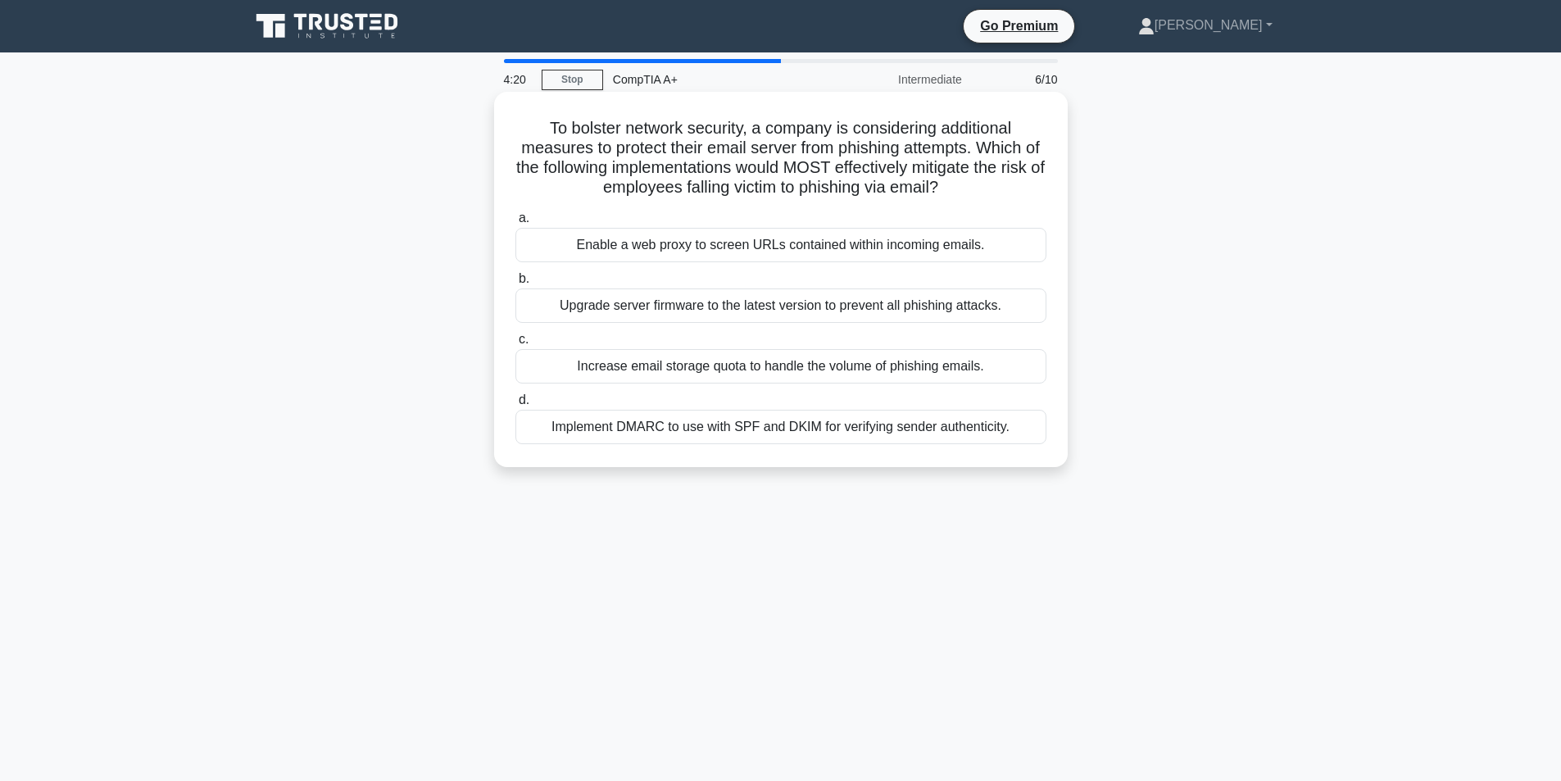
click at [967, 367] on div "Increase email storage quota to handle the volume of phishing emails." at bounding box center [780, 366] width 531 height 34
click at [515, 345] on input "c. Increase email storage quota to handle the volume of phishing emails." at bounding box center [515, 339] width 0 height 11
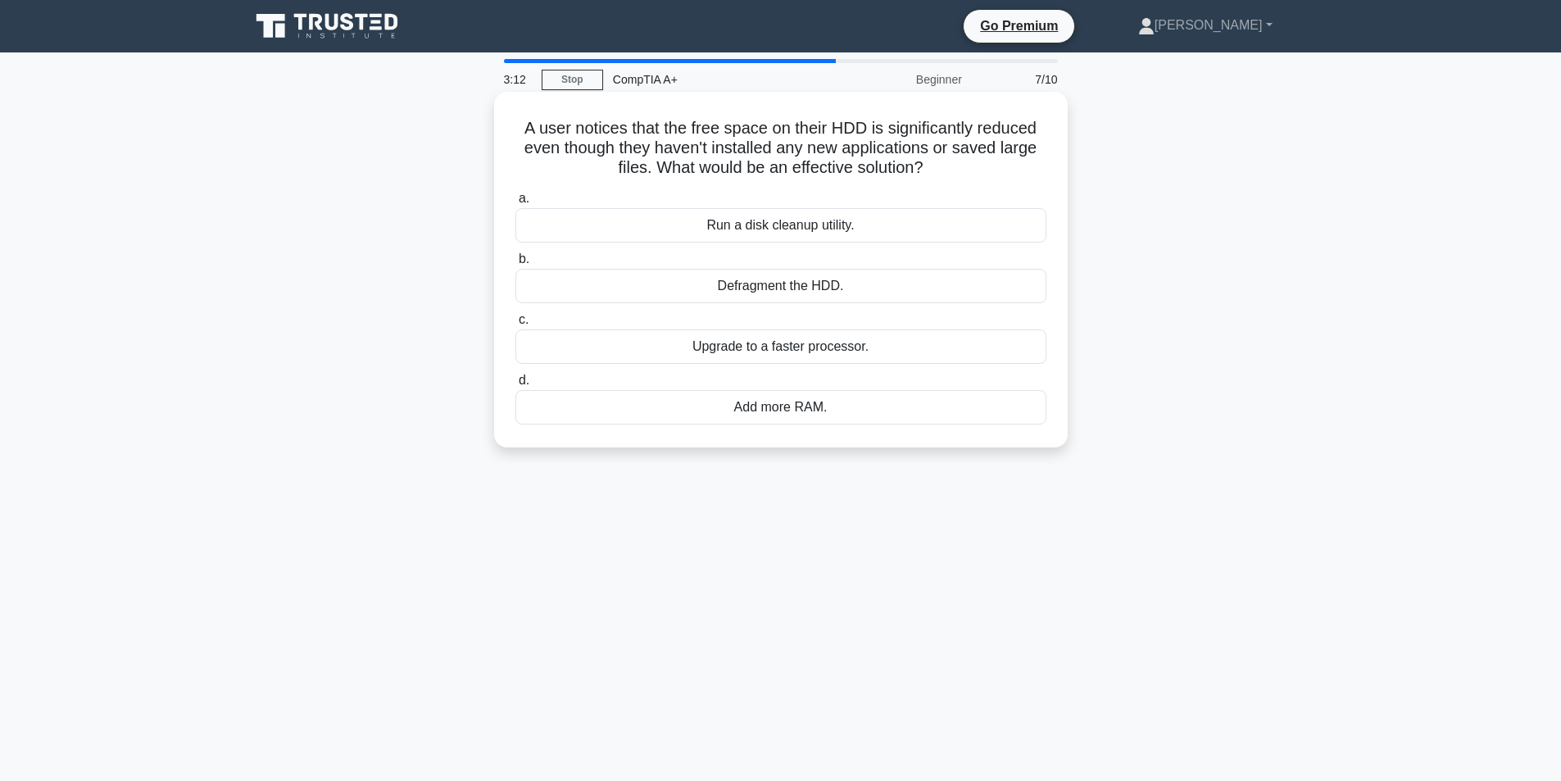
click at [843, 232] on div "Run a disk cleanup utility." at bounding box center [780, 225] width 531 height 34
click at [515, 204] on input "a. Run a disk cleanup utility." at bounding box center [515, 198] width 0 height 11
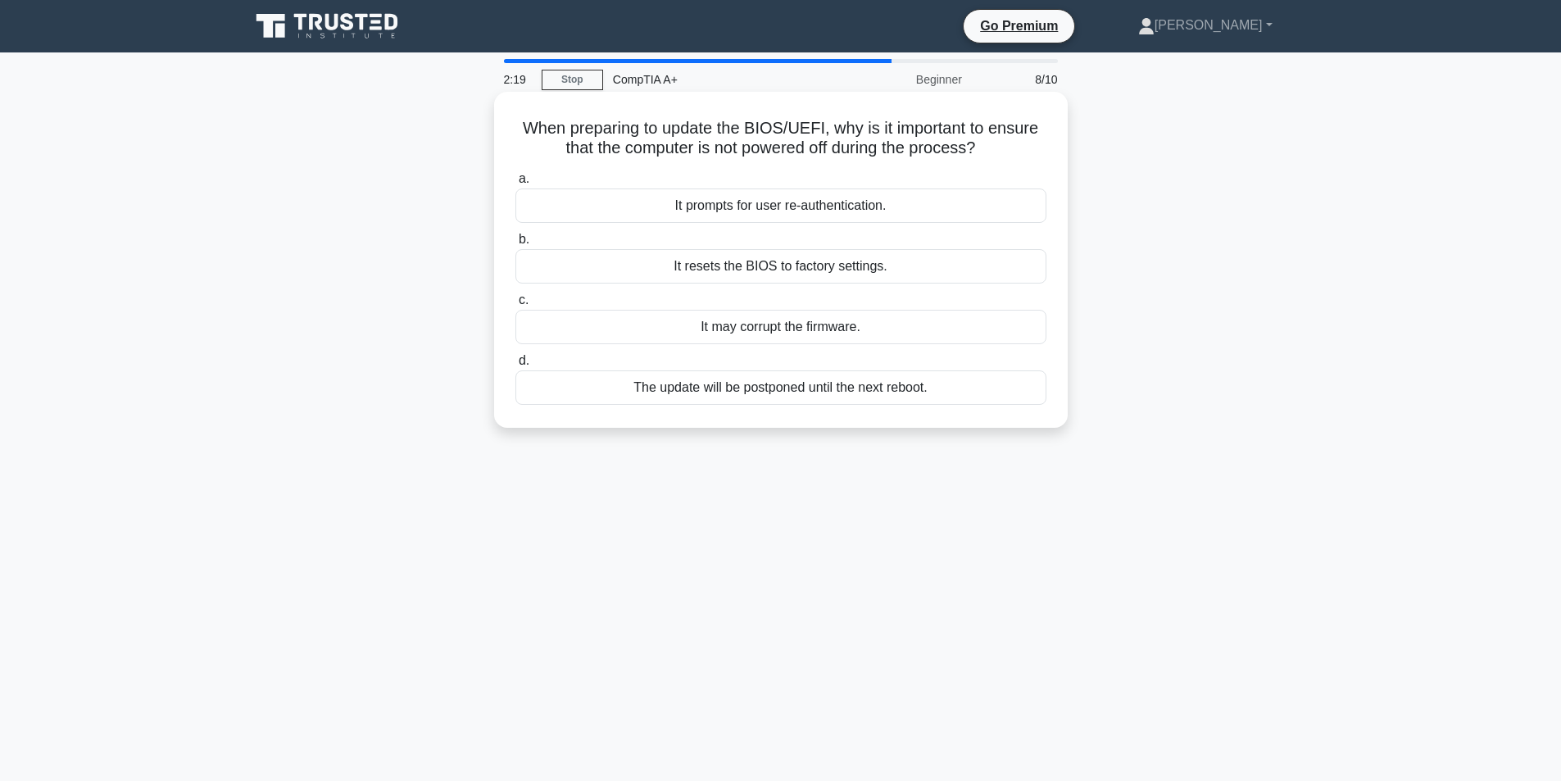
click at [793, 332] on div "It may corrupt the firmware." at bounding box center [780, 327] width 531 height 34
click at [515, 306] on input "c. It may corrupt the firmware." at bounding box center [515, 300] width 0 height 11
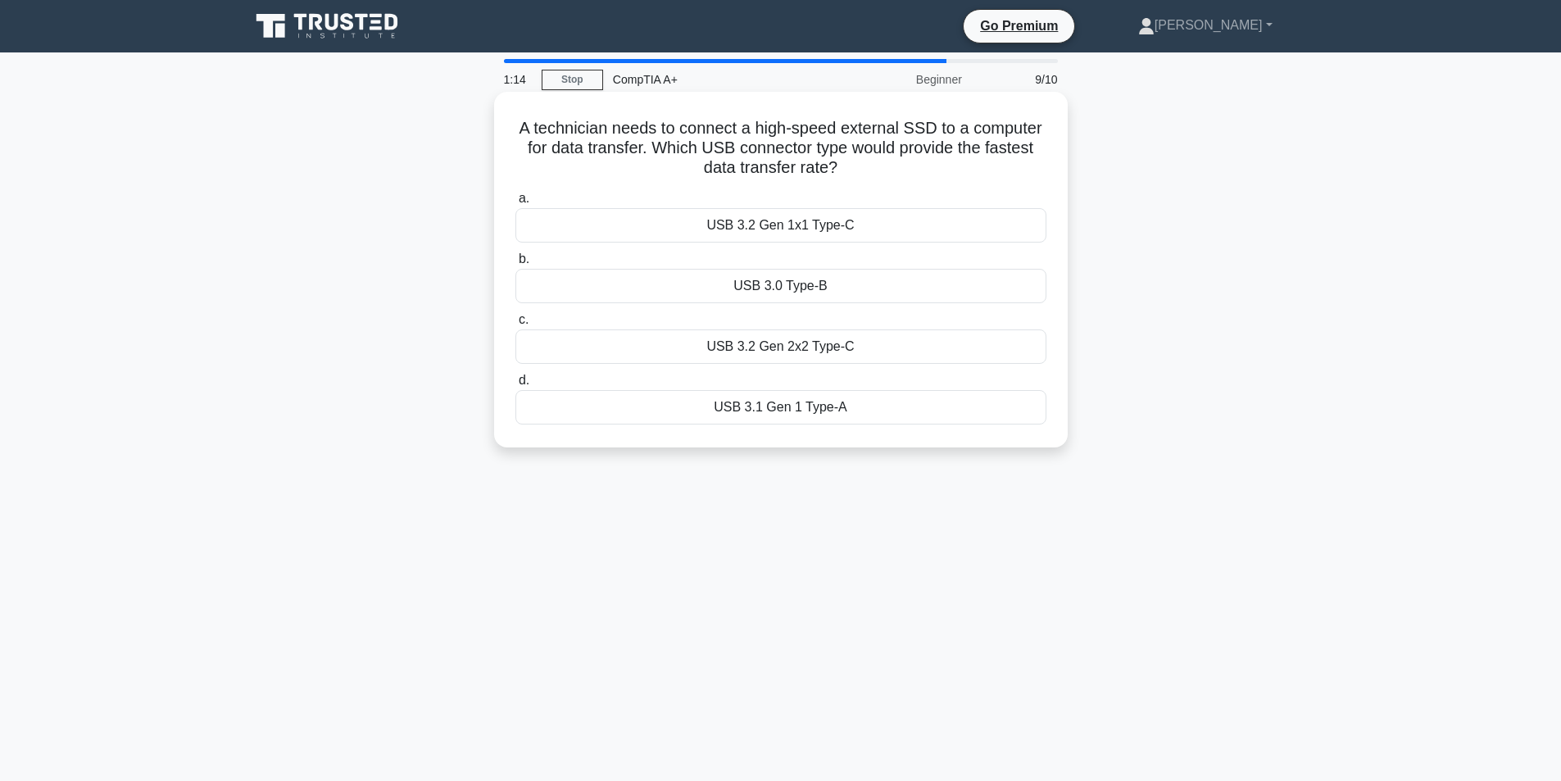
click at [826, 406] on div "USB 3.1 Gen 1 Type-A" at bounding box center [780, 407] width 531 height 34
click at [515, 386] on input "d. USB 3.1 Gen 1 Type-A" at bounding box center [515, 380] width 0 height 11
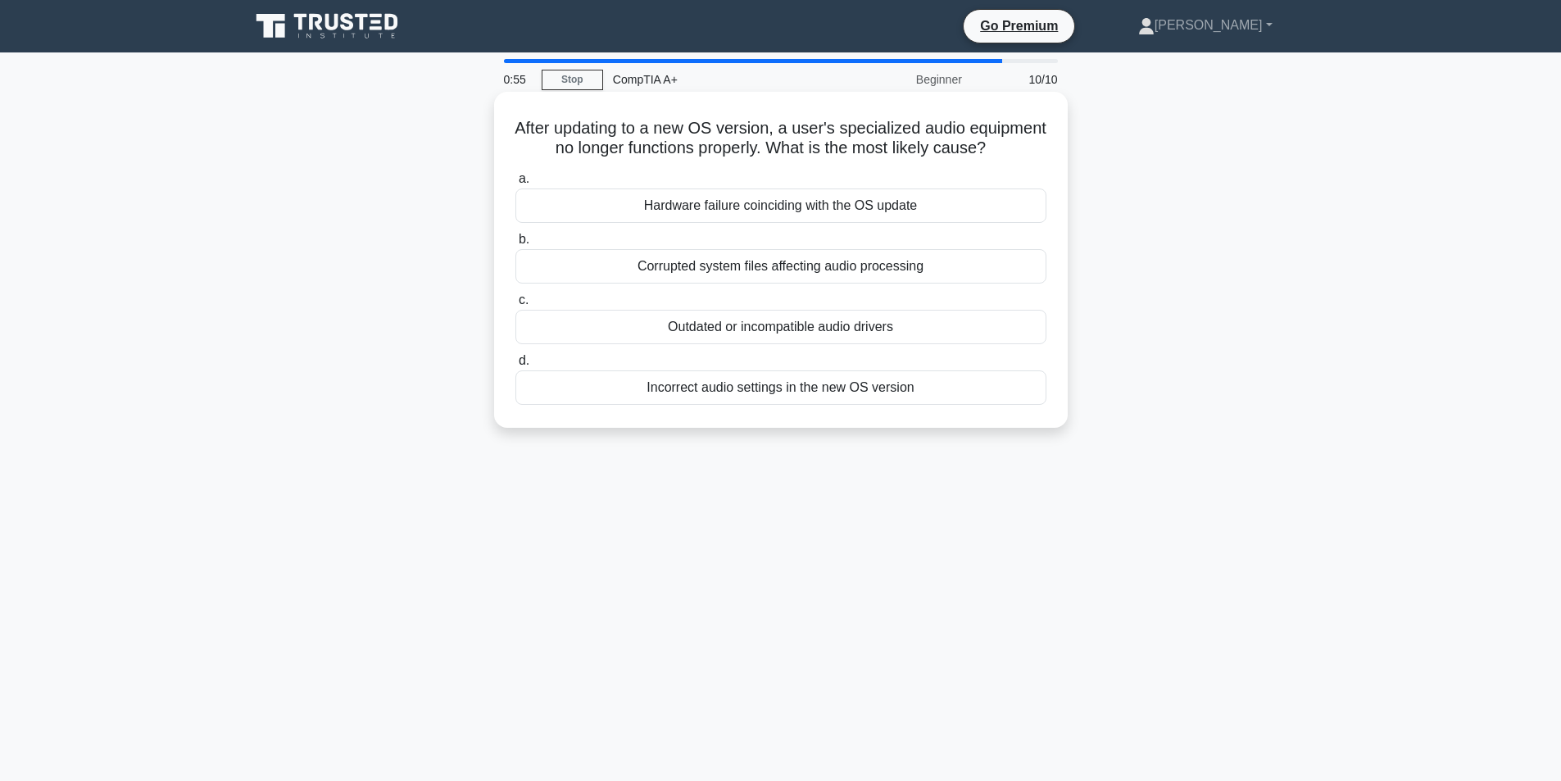
click at [850, 405] on div "Incorrect audio settings in the new OS version" at bounding box center [780, 387] width 531 height 34
click at [515, 366] on input "d. Incorrect audio settings in the new OS version" at bounding box center [515, 361] width 0 height 11
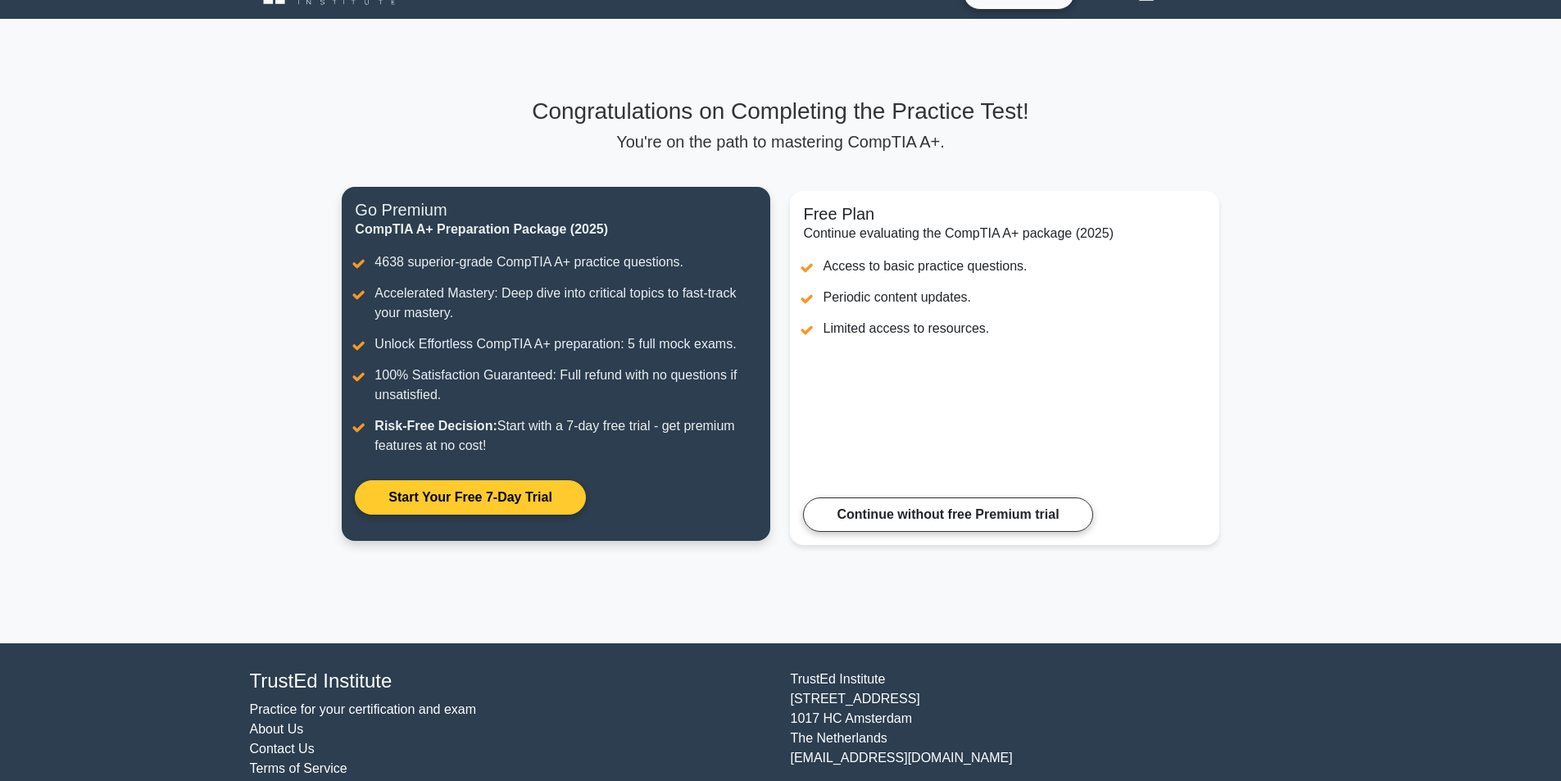
scroll to position [77, 0]
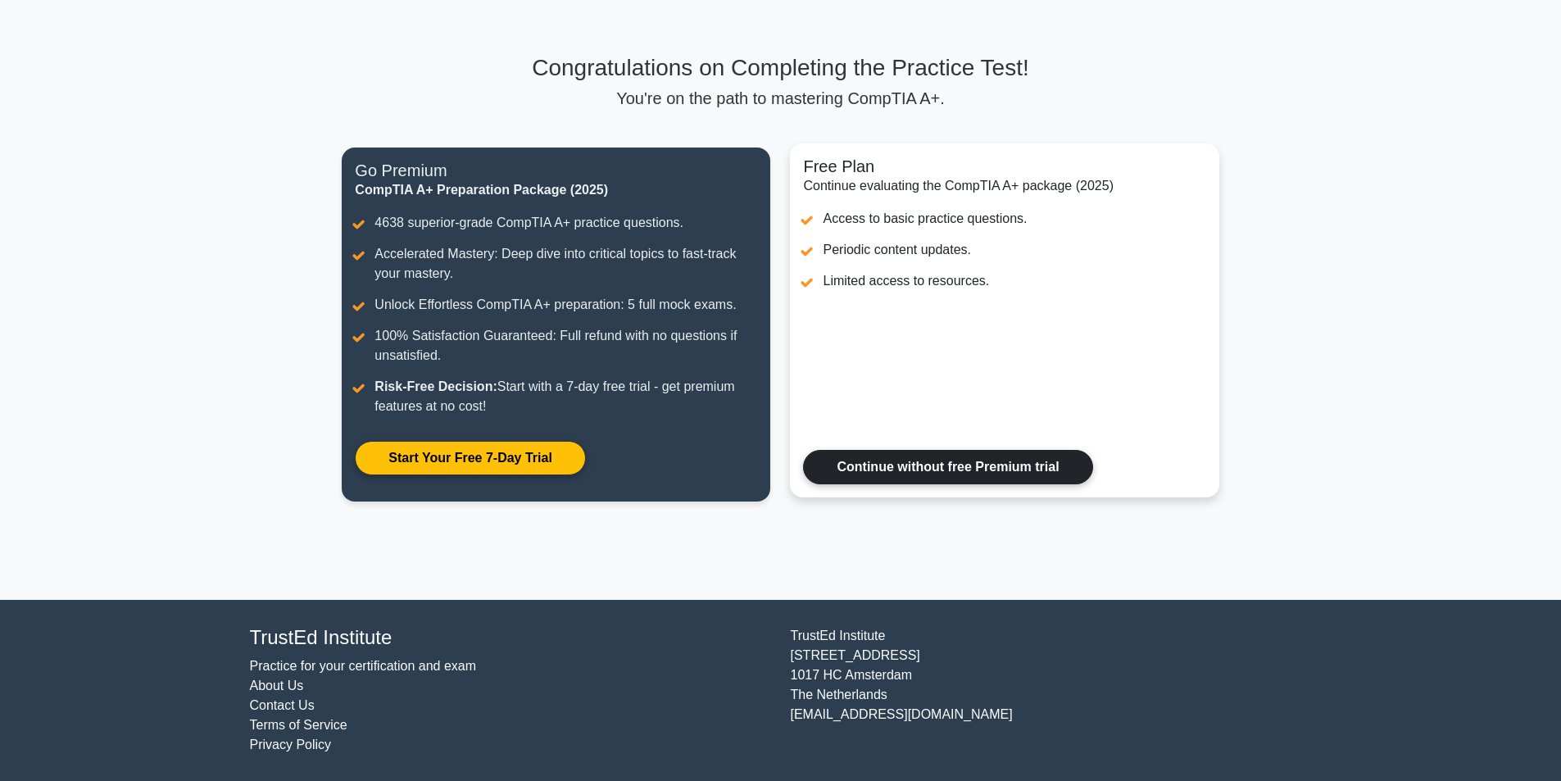
click at [885, 479] on link "Continue without free Premium trial" at bounding box center [947, 467] width 289 height 34
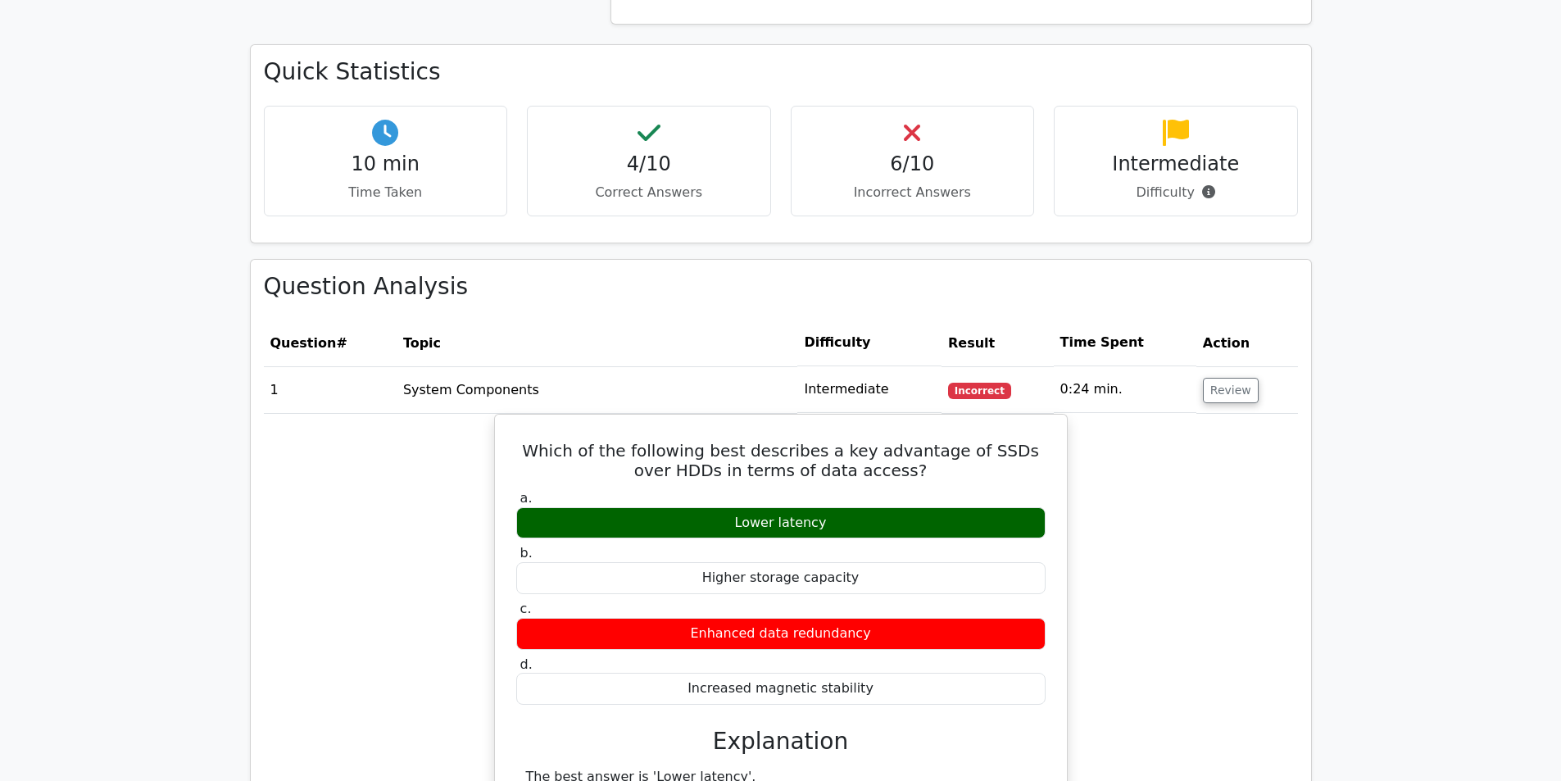
scroll to position [1311, 0]
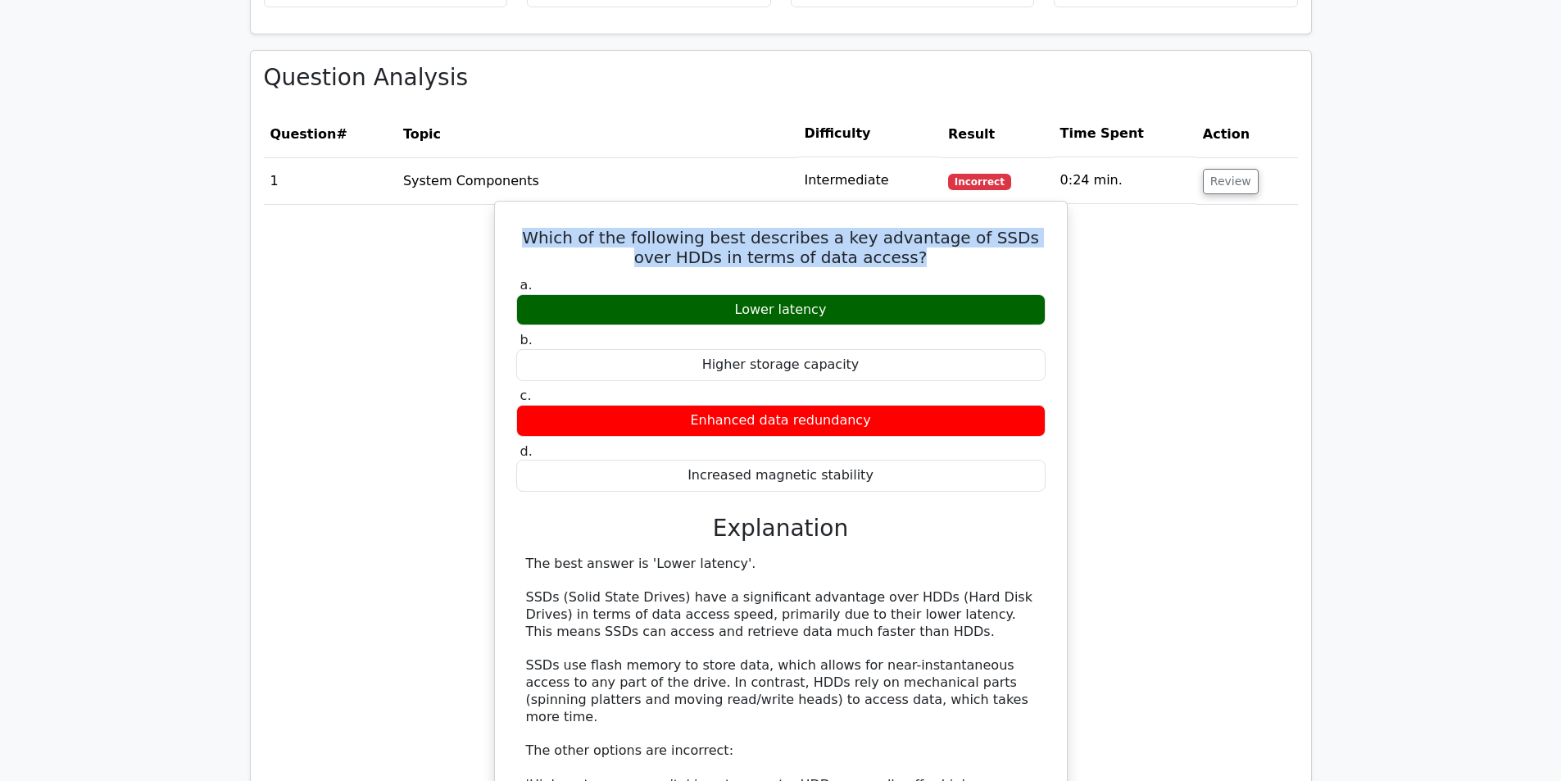
drag, startPoint x: 881, startPoint y: 202, endPoint x: 526, endPoint y: 177, distance: 355.6
click at [526, 228] on h5 "Which of the following best describes a key advantage of SSDs over HDDs in term…" at bounding box center [781, 247] width 533 height 39
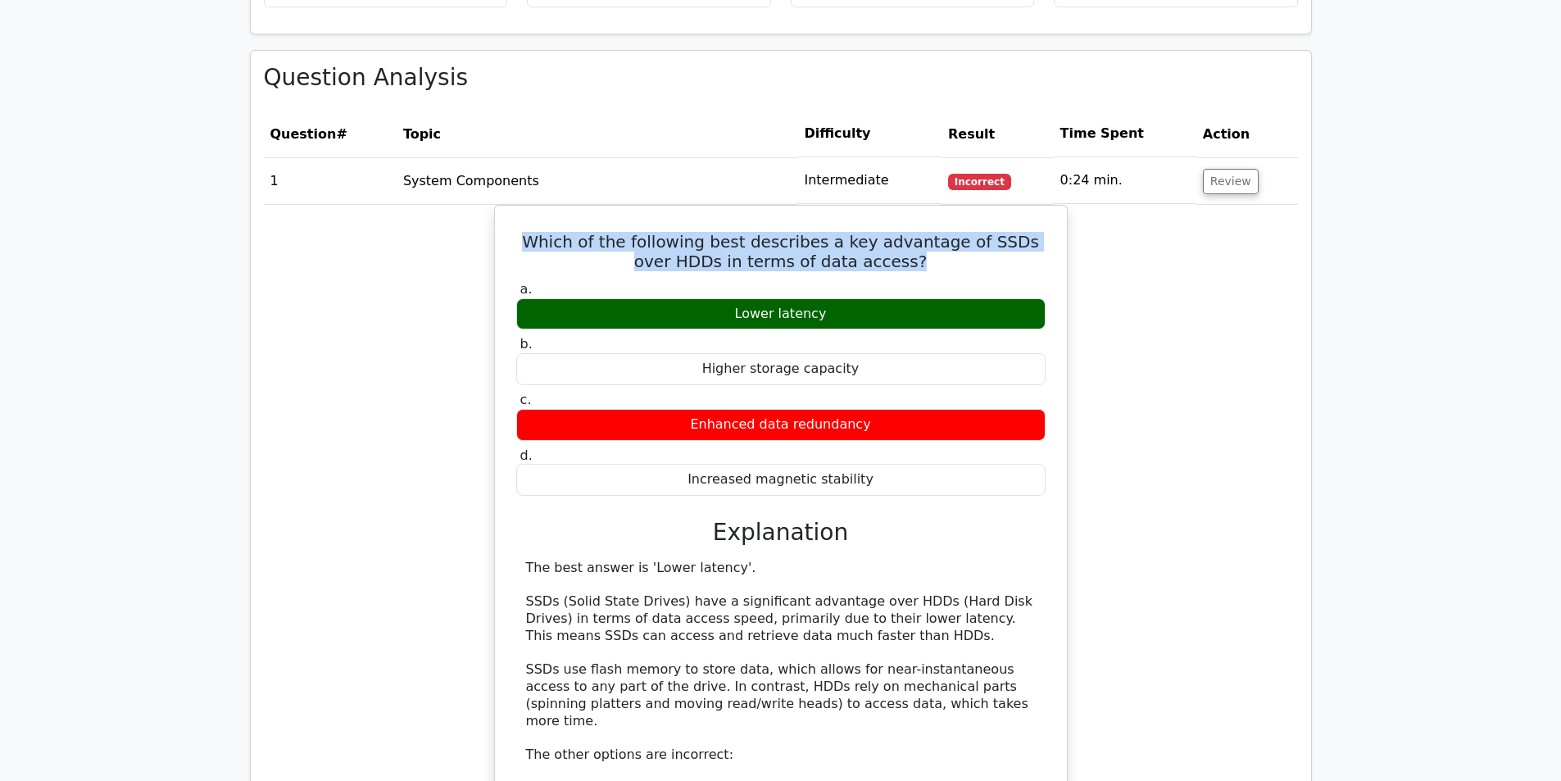
copy h5 "Which of the following best describes a key advantage of SSDs over HDDs in term…"
click at [1216, 169] on button "Review" at bounding box center [1231, 181] width 56 height 25
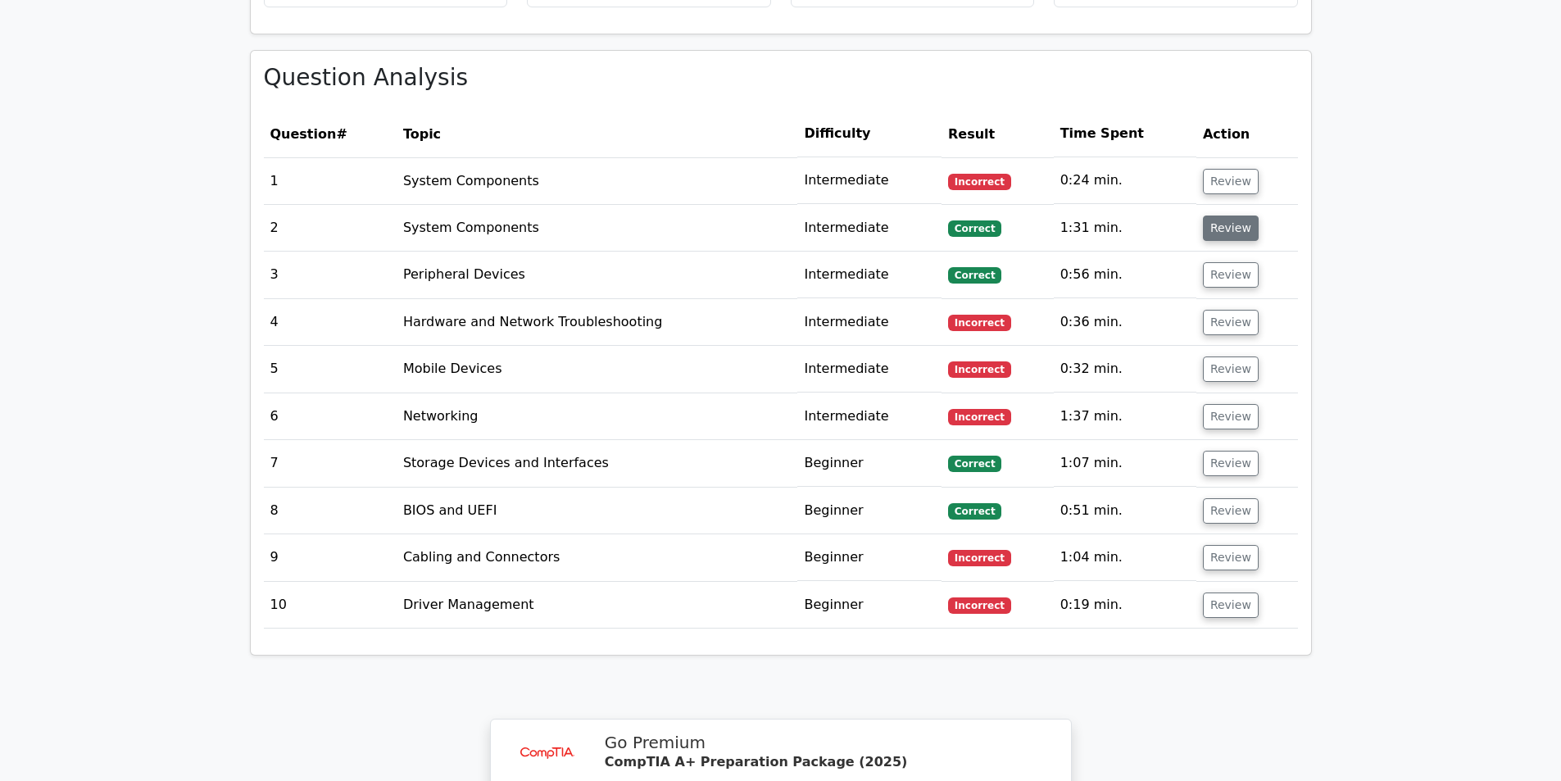
click at [1216, 216] on button "Review" at bounding box center [1231, 228] width 56 height 25
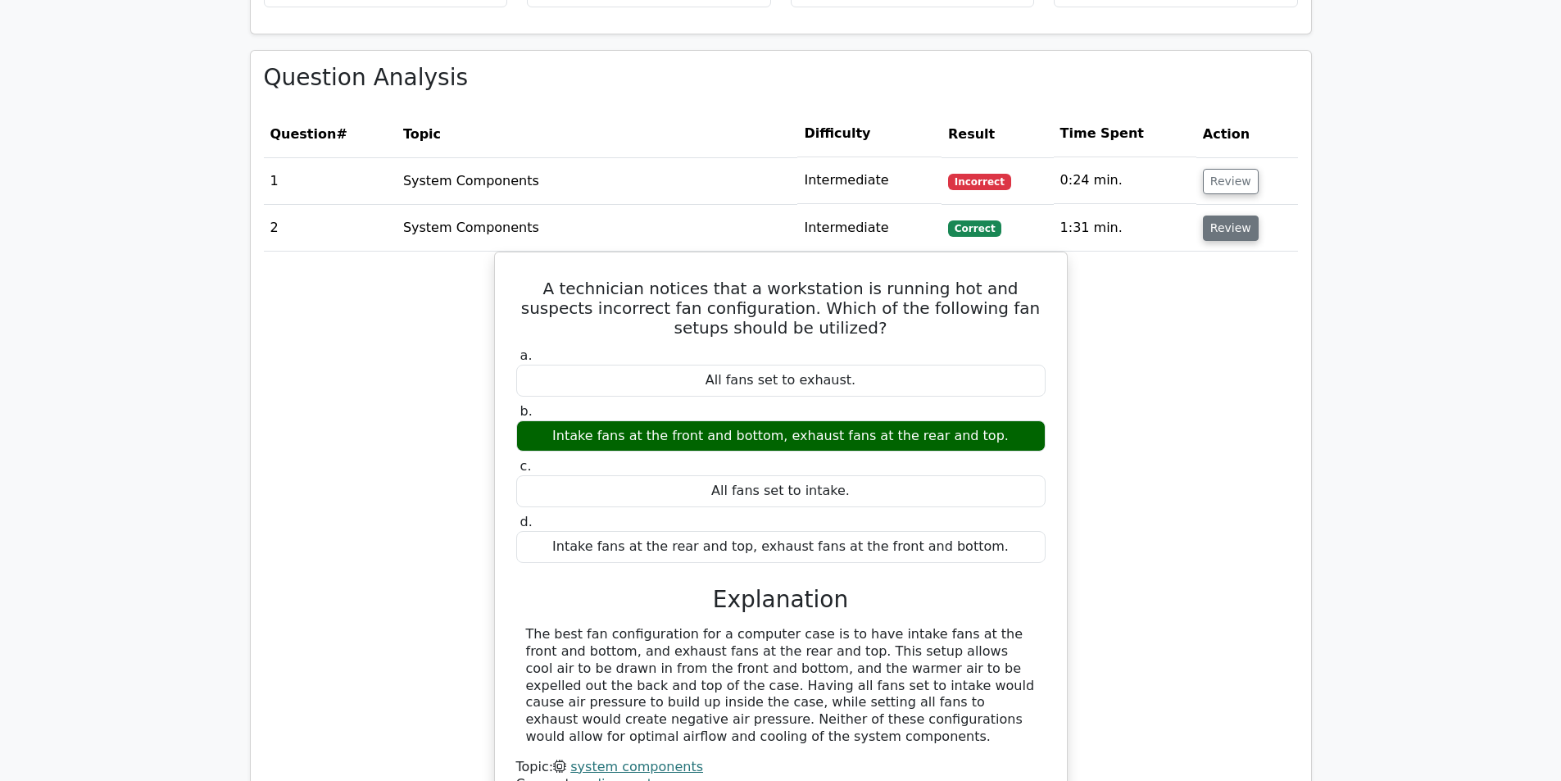
click at [1218, 216] on button "Review" at bounding box center [1231, 228] width 56 height 25
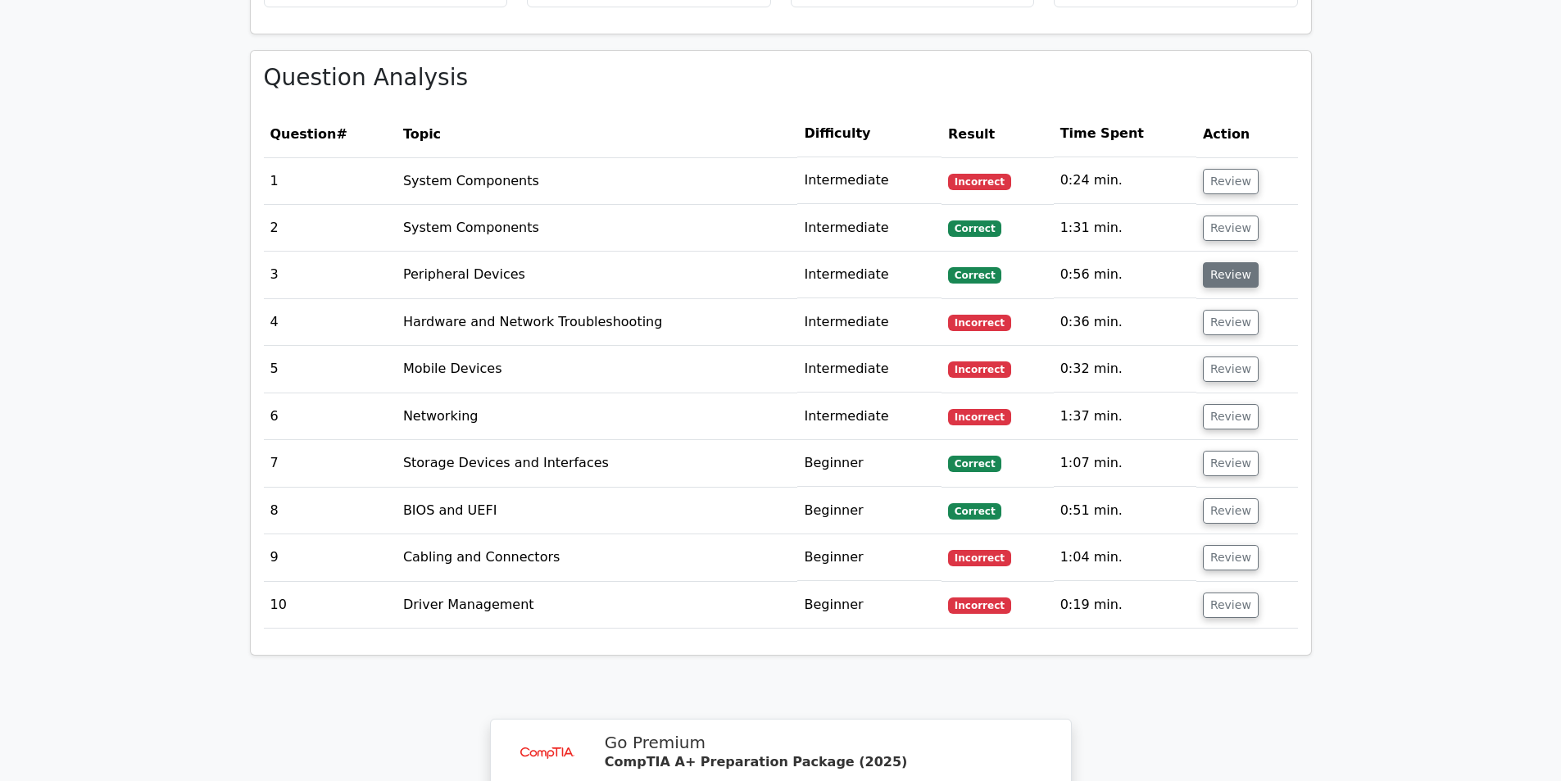
click at [1214, 262] on button "Review" at bounding box center [1231, 274] width 56 height 25
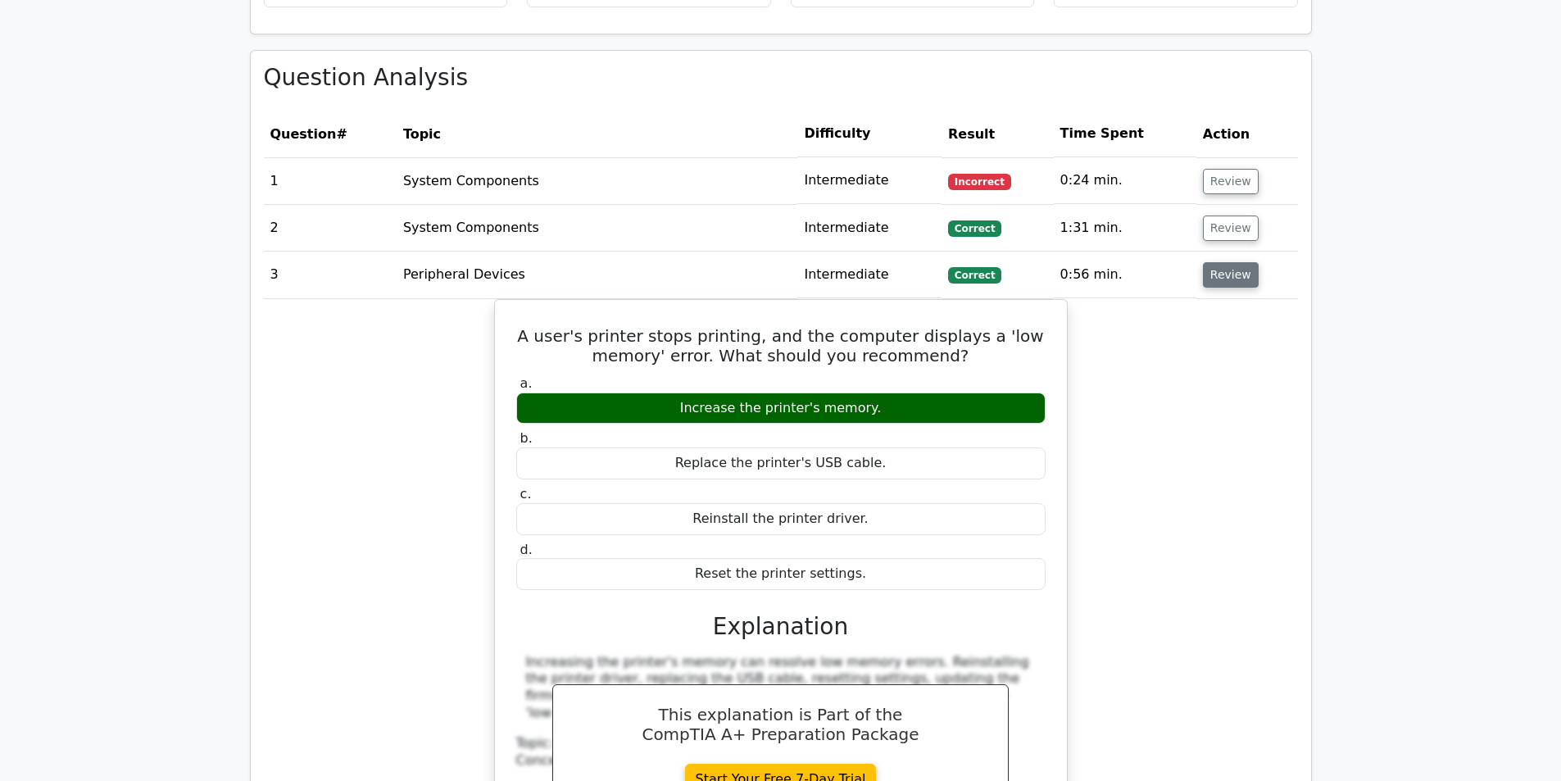
click at [1216, 262] on button "Review" at bounding box center [1231, 274] width 56 height 25
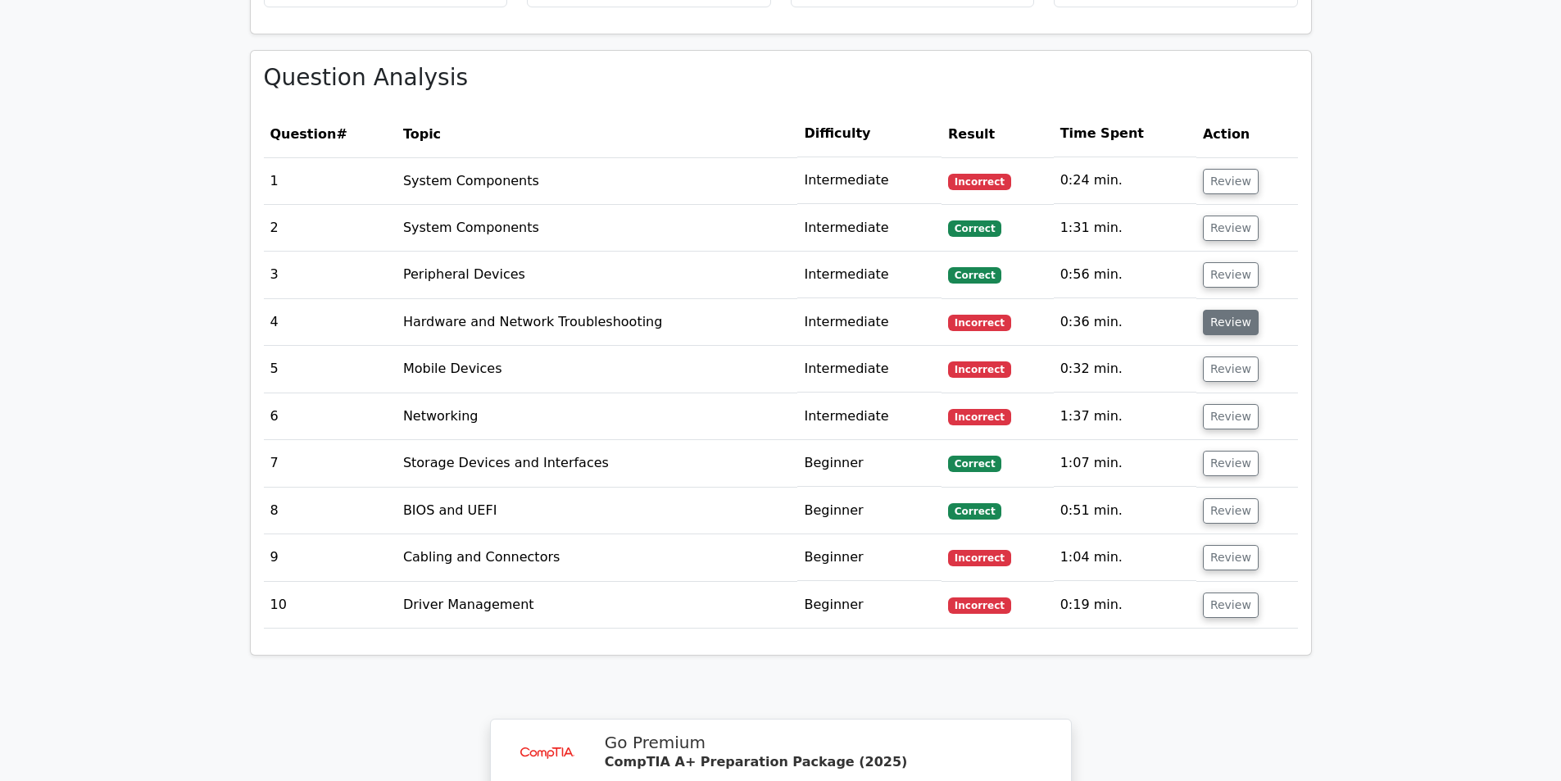
click at [1215, 310] on button "Review" at bounding box center [1231, 322] width 56 height 25
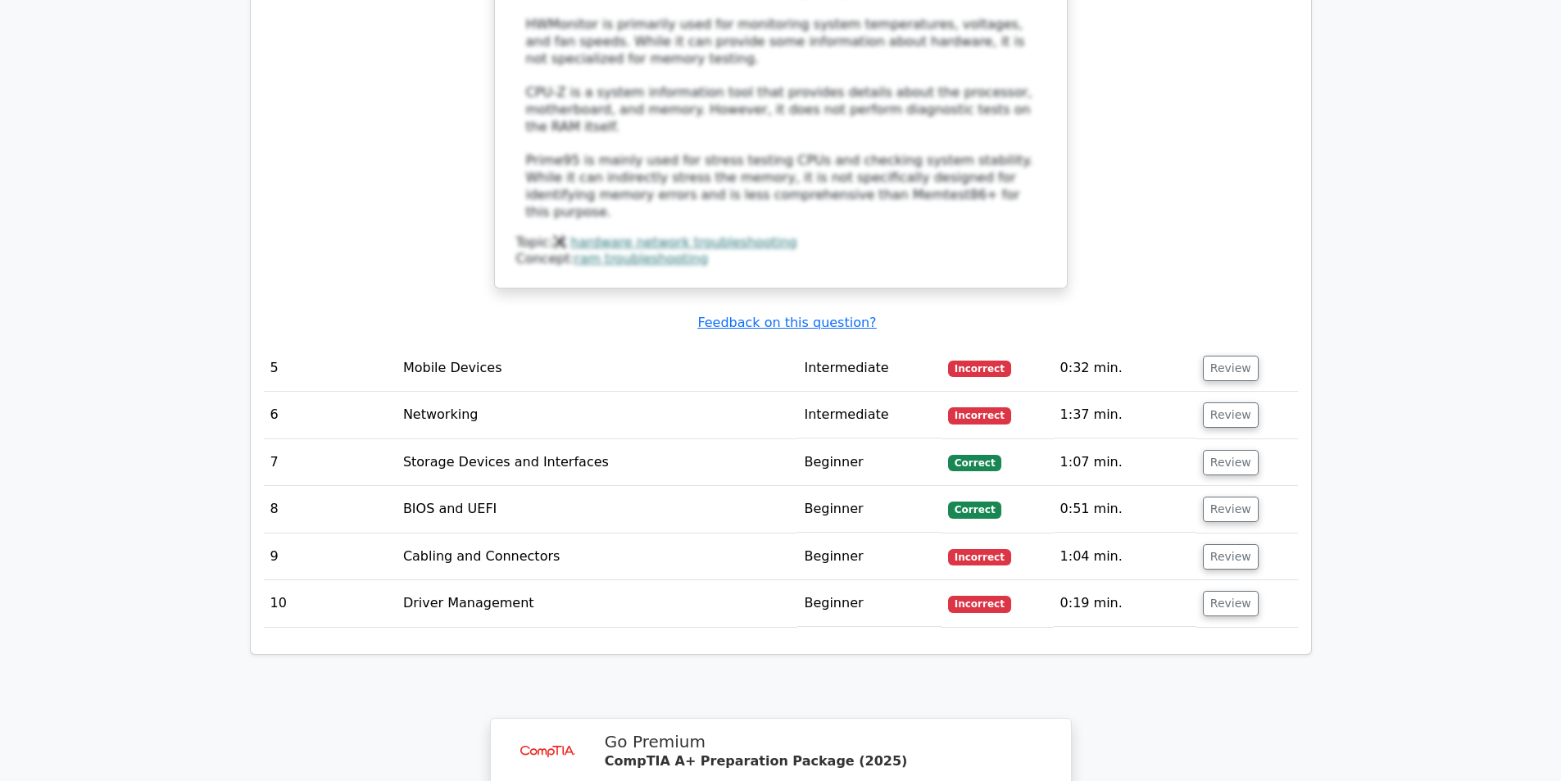
scroll to position [2212, 0]
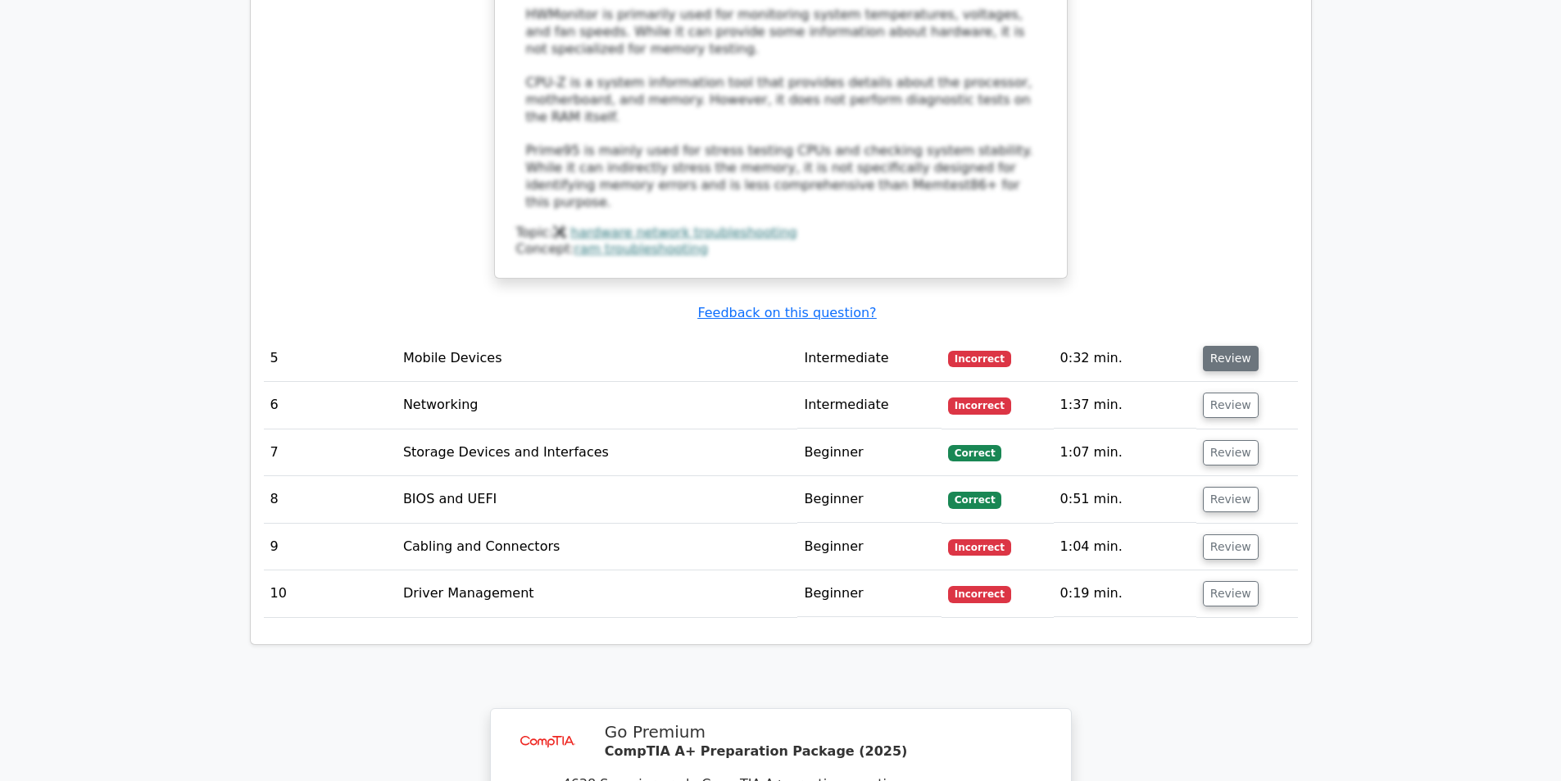
click at [1212, 346] on button "Review" at bounding box center [1231, 358] width 56 height 25
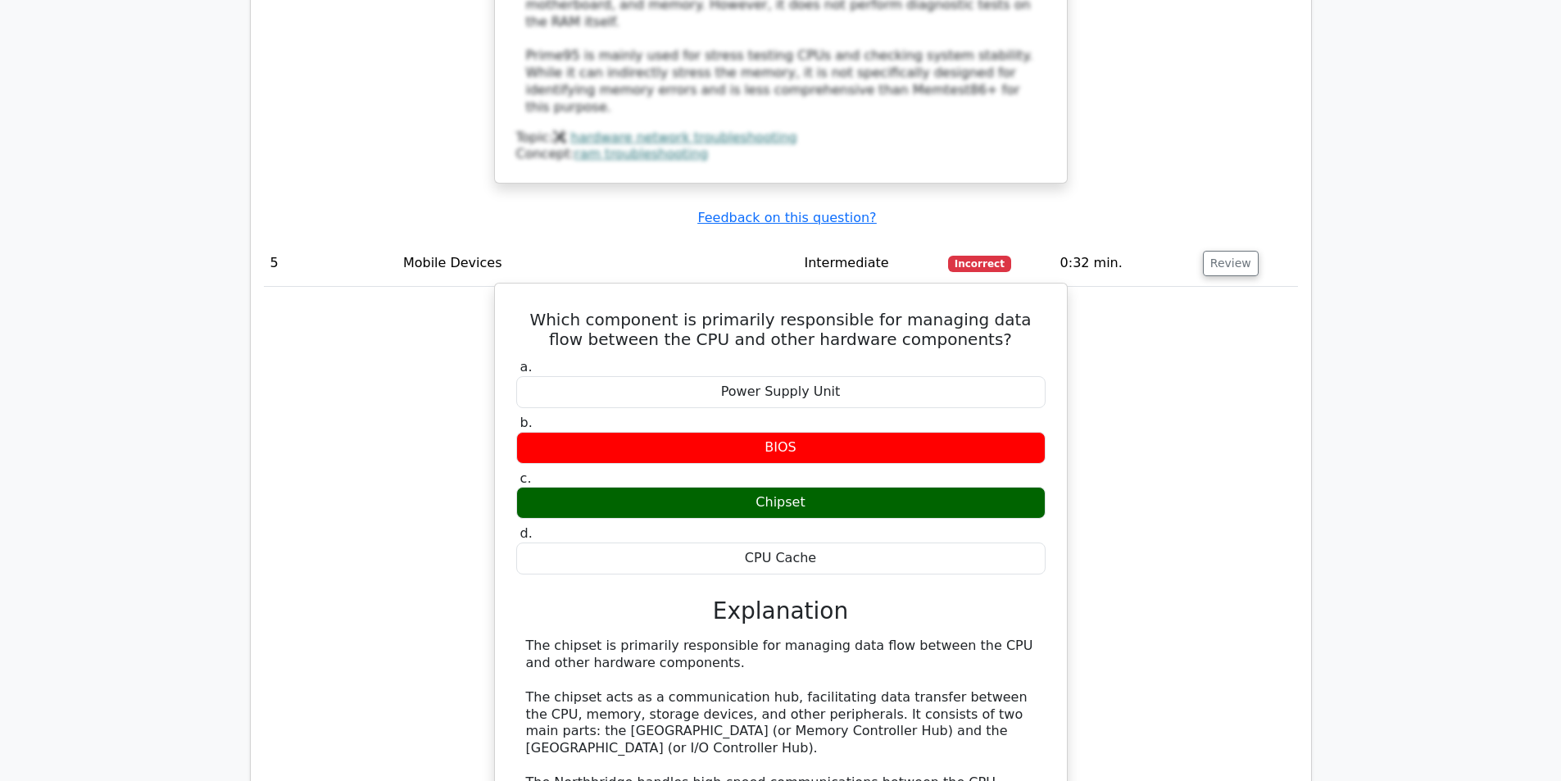
scroll to position [2294, 0]
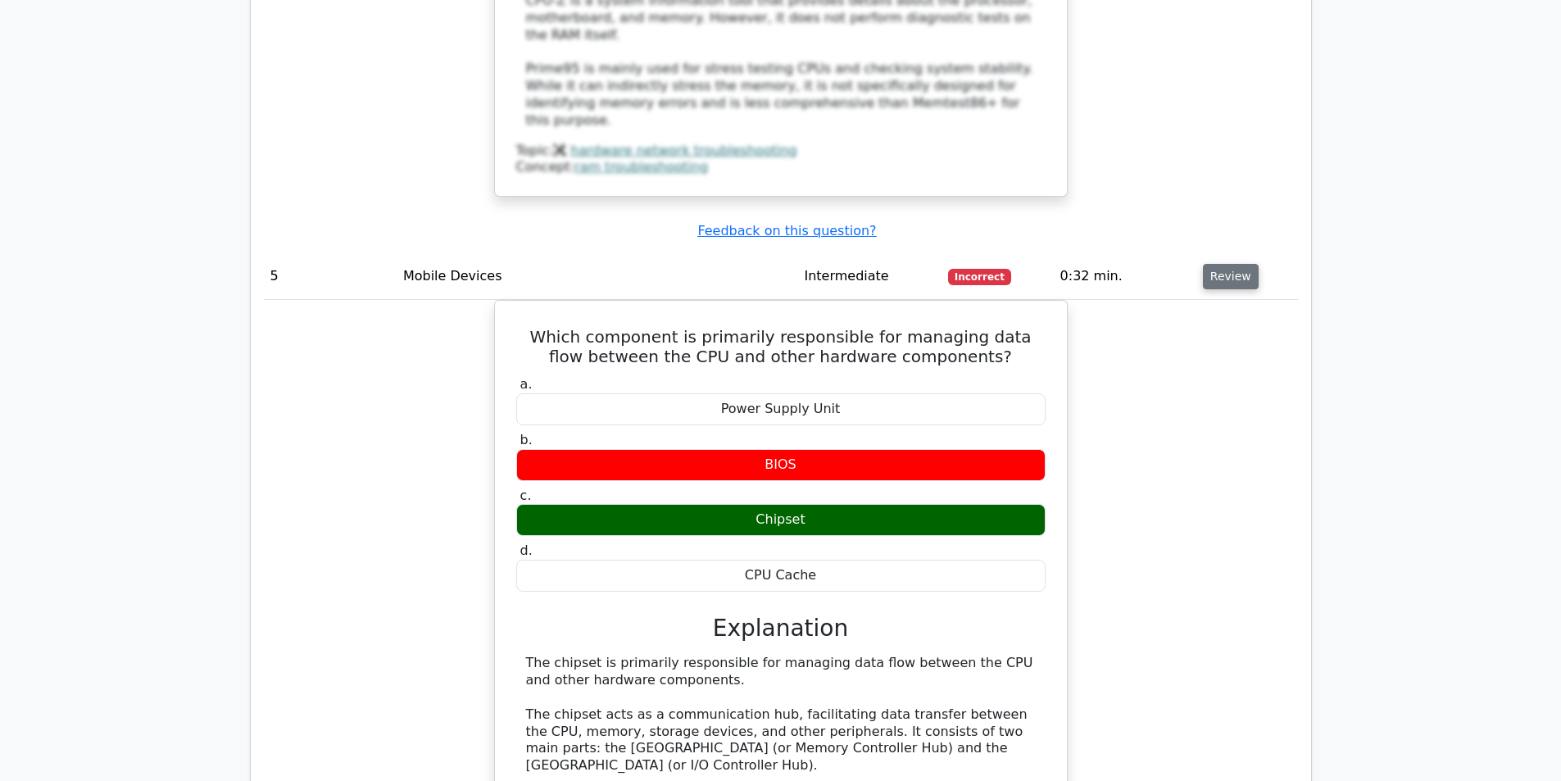
click at [1234, 264] on button "Review" at bounding box center [1231, 276] width 56 height 25
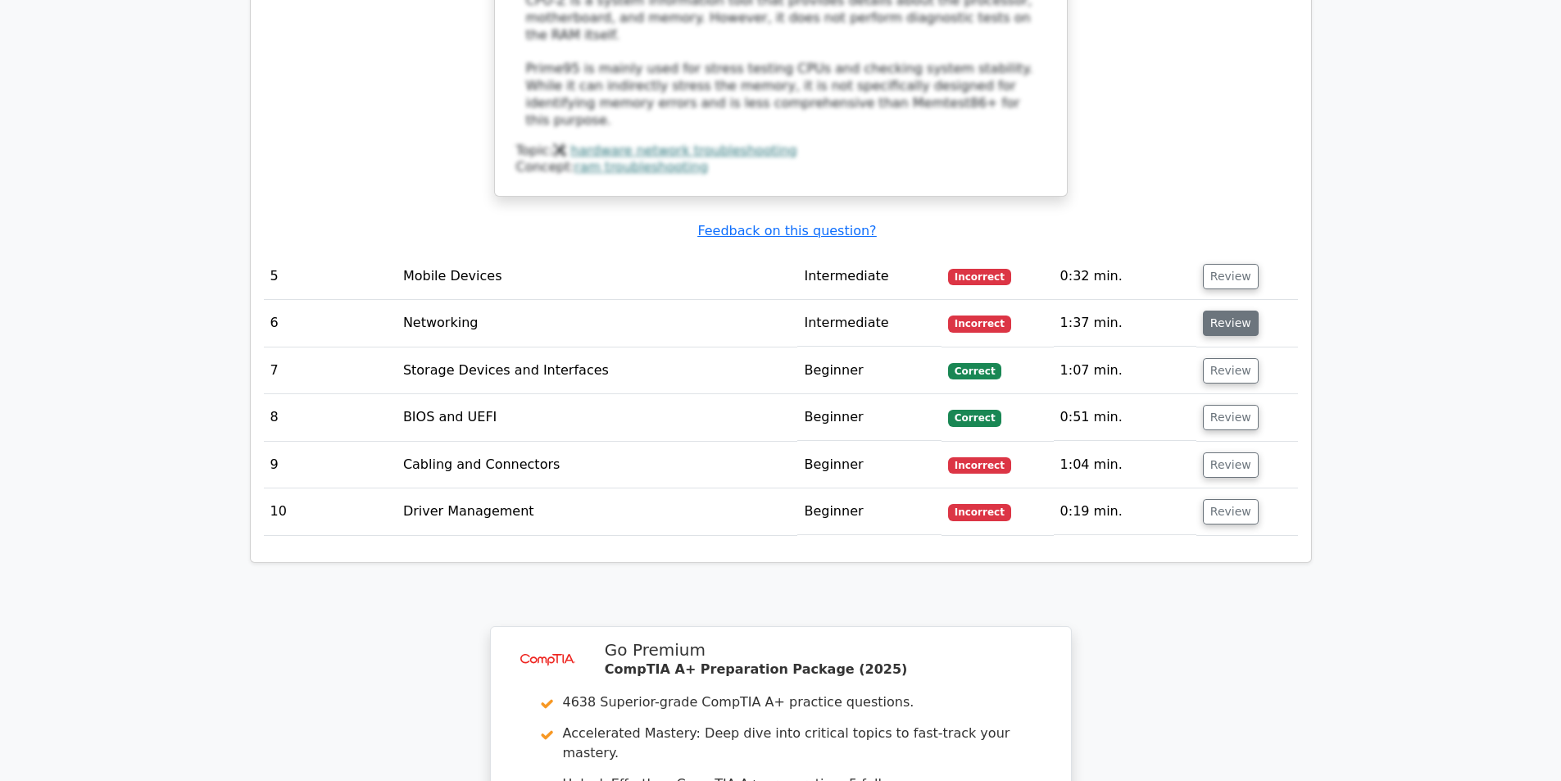
click at [1235, 311] on button "Review" at bounding box center [1231, 323] width 56 height 25
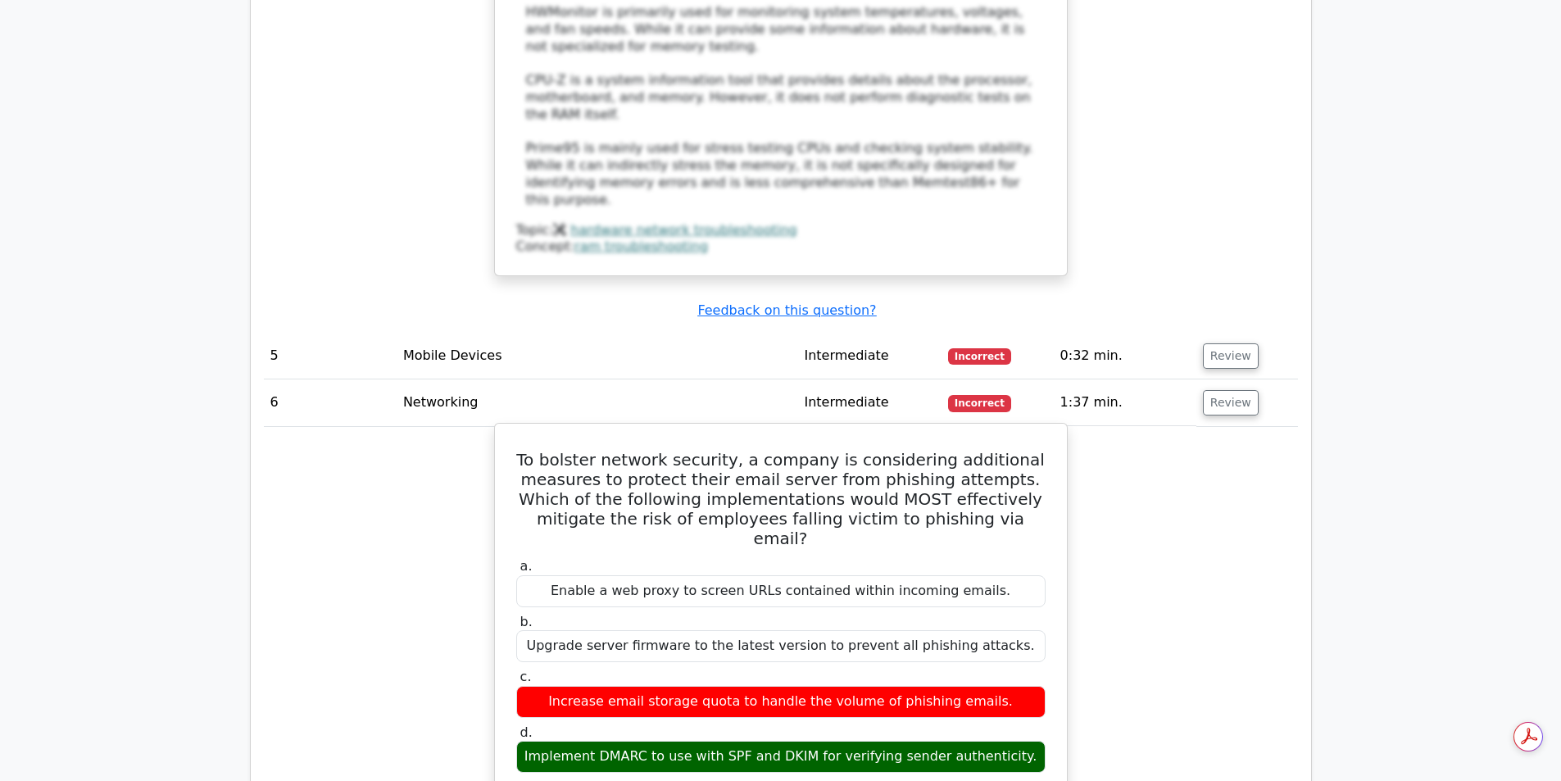
scroll to position [2212, 0]
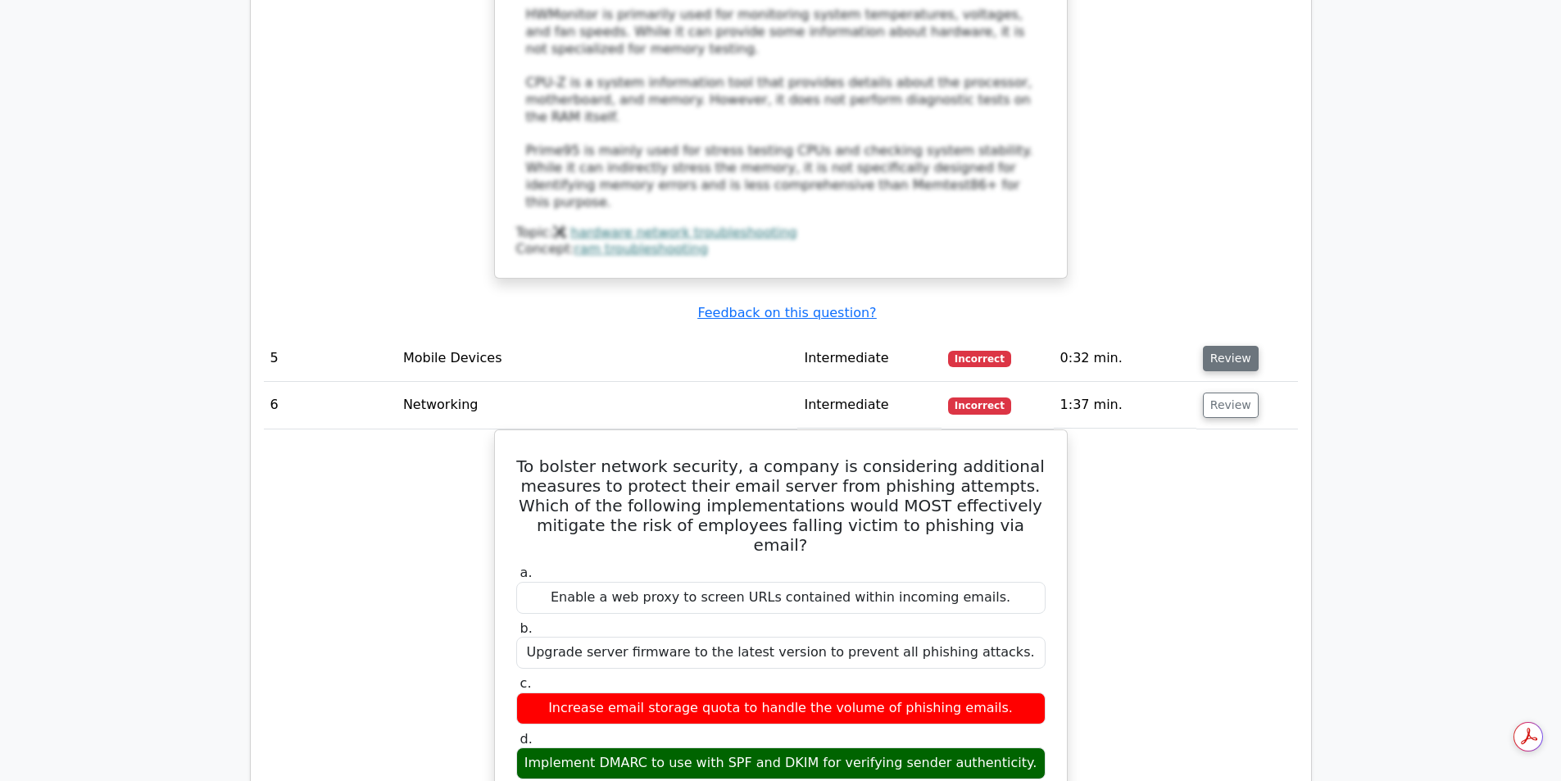
click at [1224, 346] on button "Review" at bounding box center [1231, 358] width 56 height 25
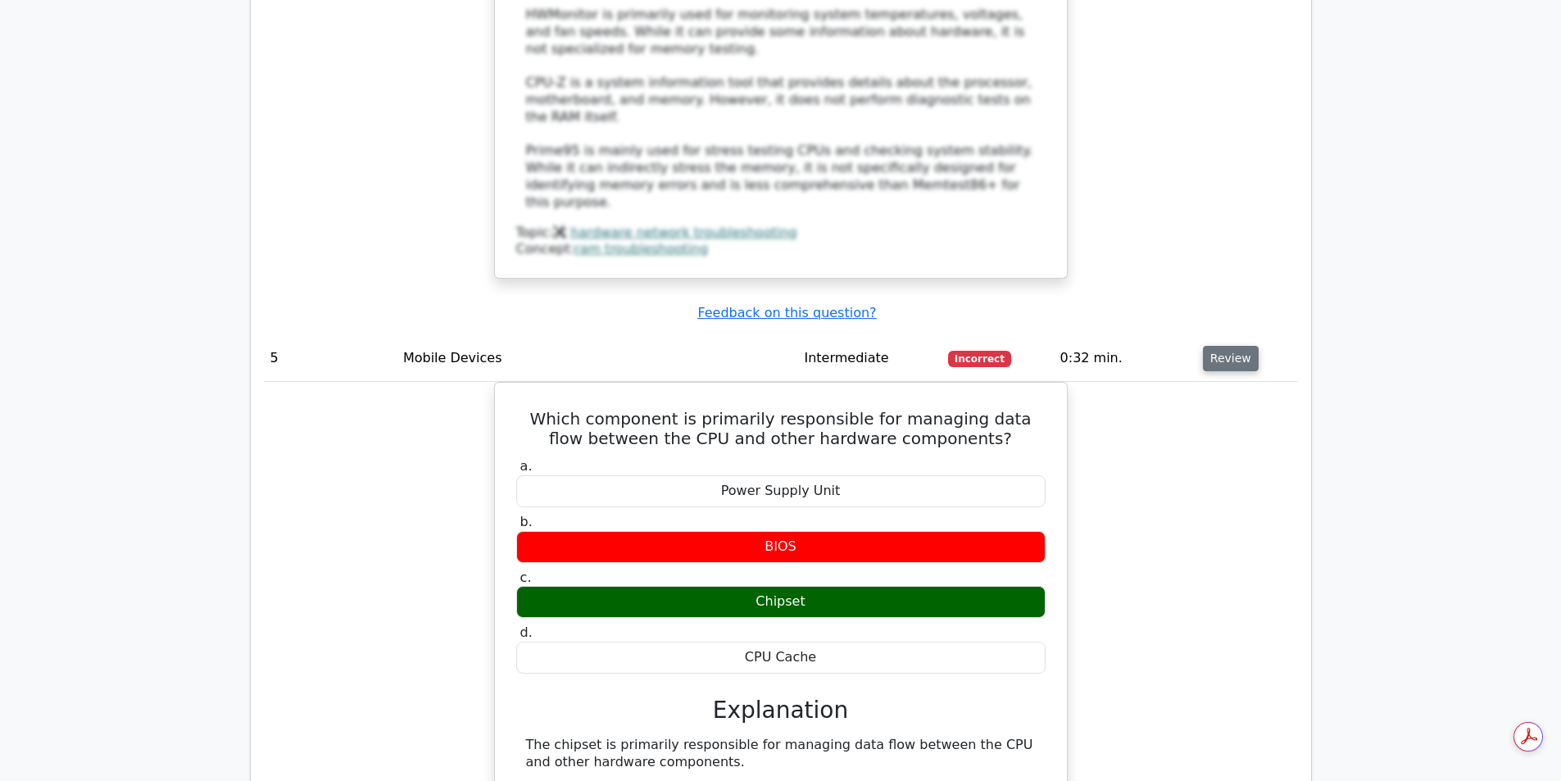
click at [1224, 346] on button "Review" at bounding box center [1231, 358] width 56 height 25
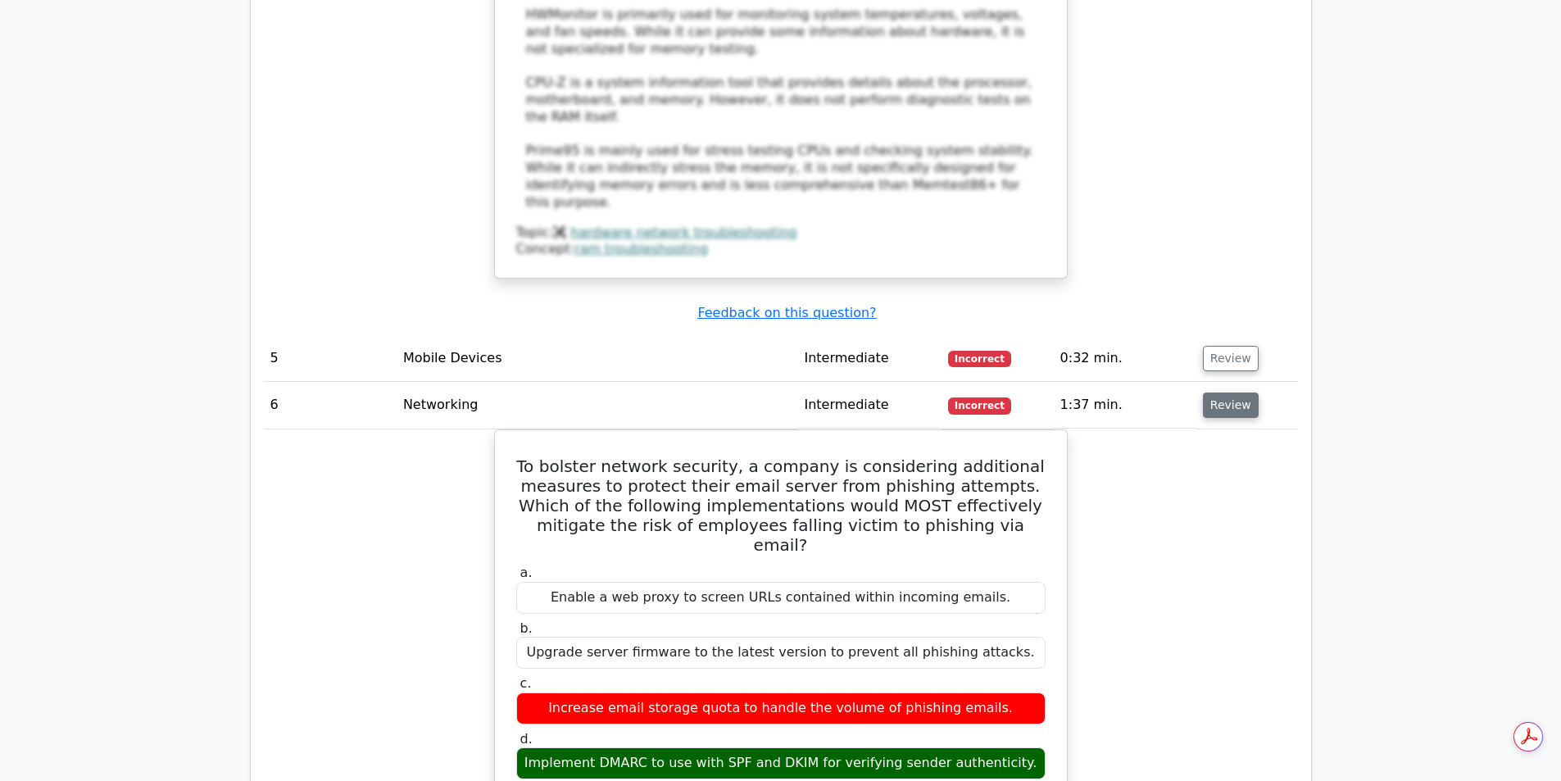
click at [1230, 392] on button "Review" at bounding box center [1231, 404] width 56 height 25
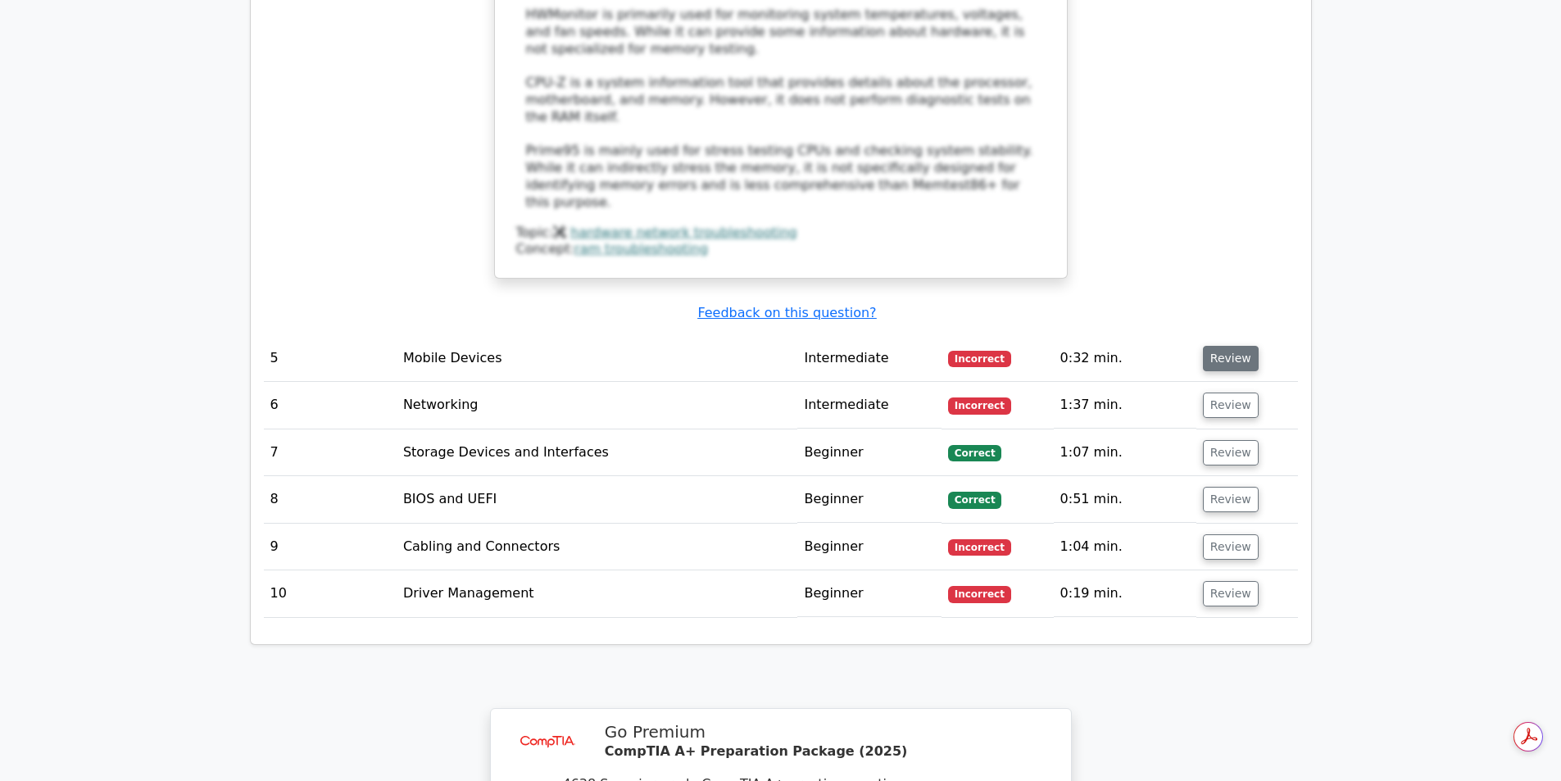
click at [1224, 346] on button "Review" at bounding box center [1231, 358] width 56 height 25
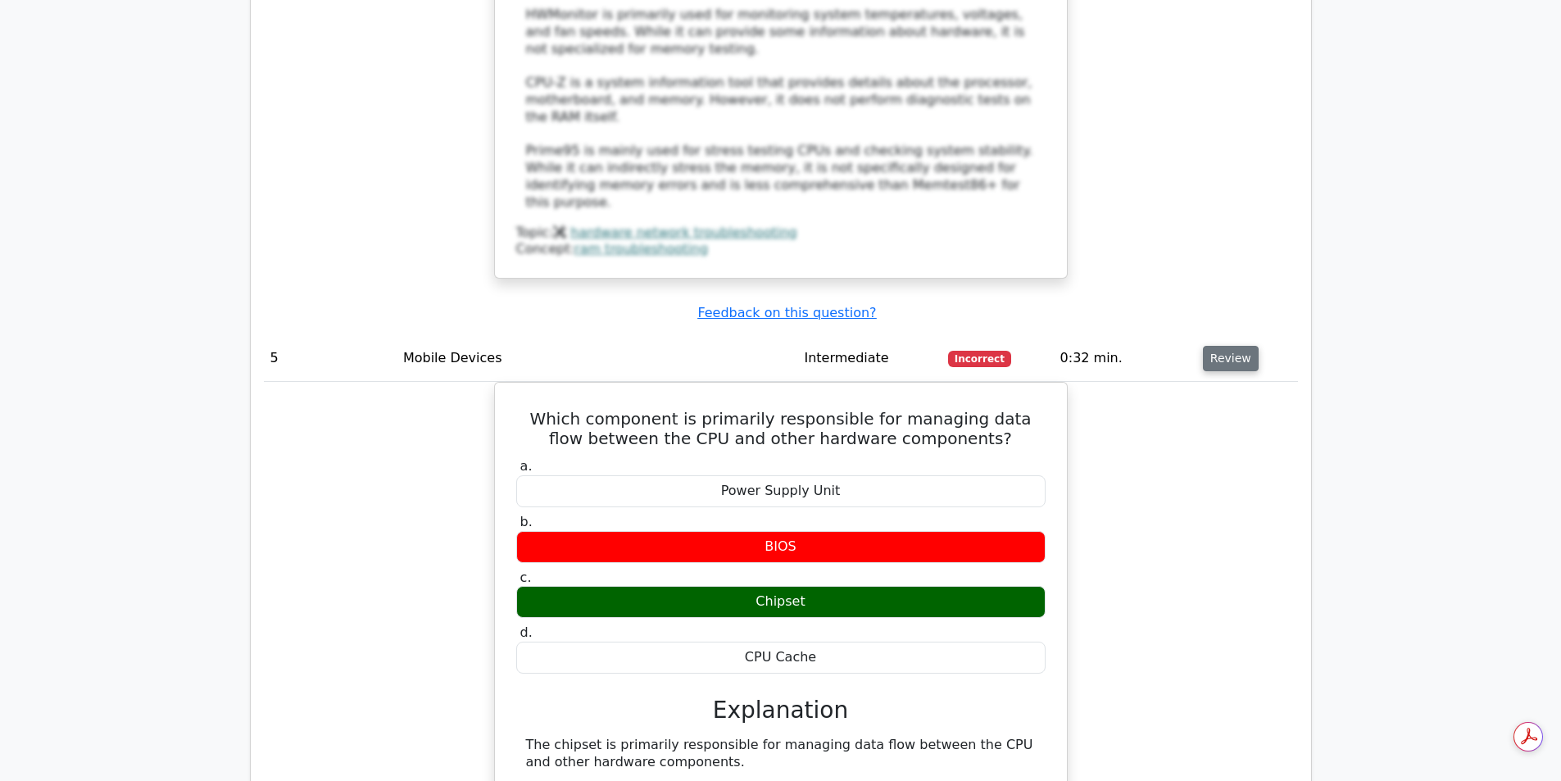
click at [1224, 346] on button "Review" at bounding box center [1231, 358] width 56 height 25
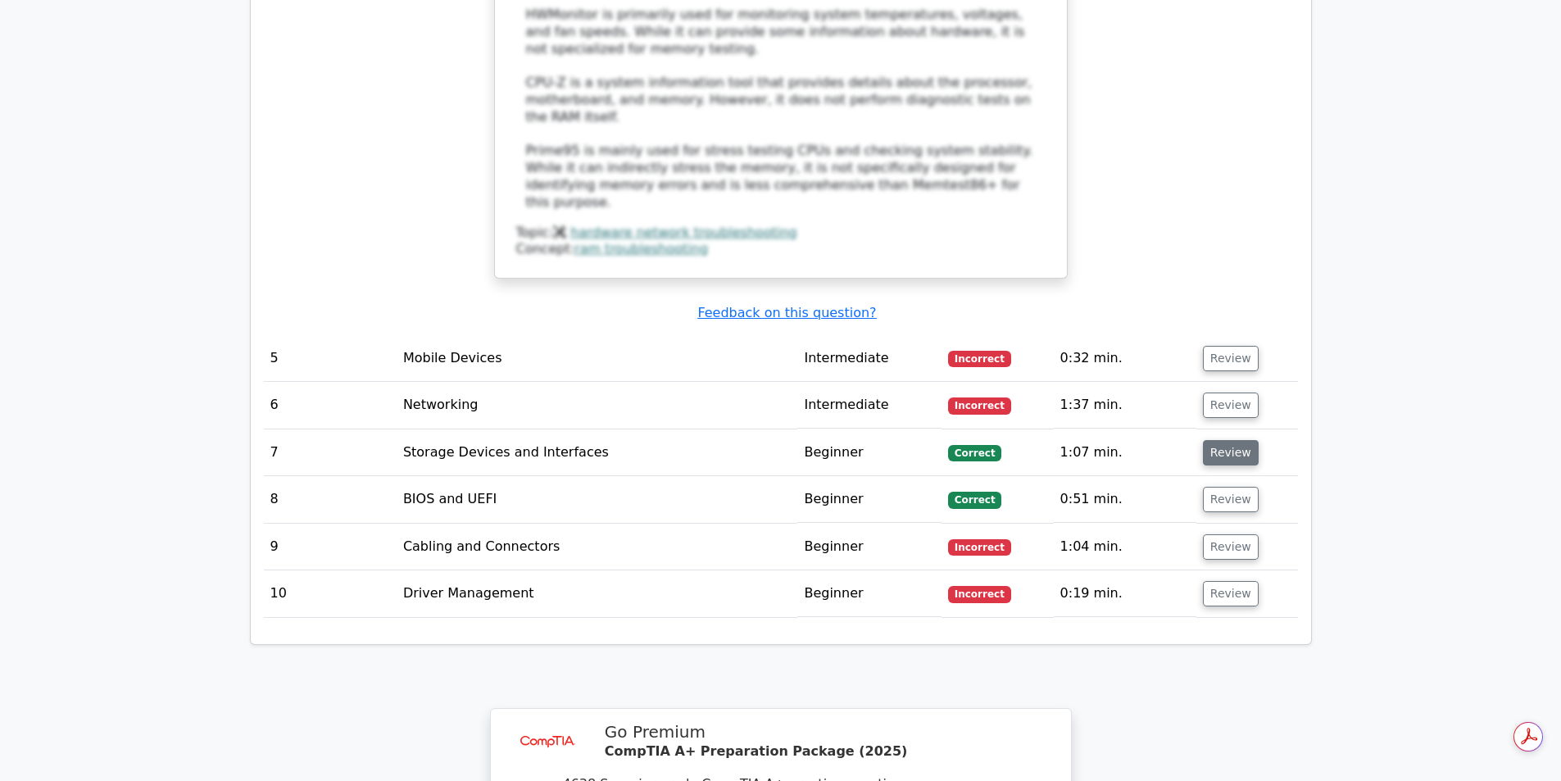
click at [1220, 440] on button "Review" at bounding box center [1231, 452] width 56 height 25
click at [1217, 440] on button "Review" at bounding box center [1231, 452] width 56 height 25
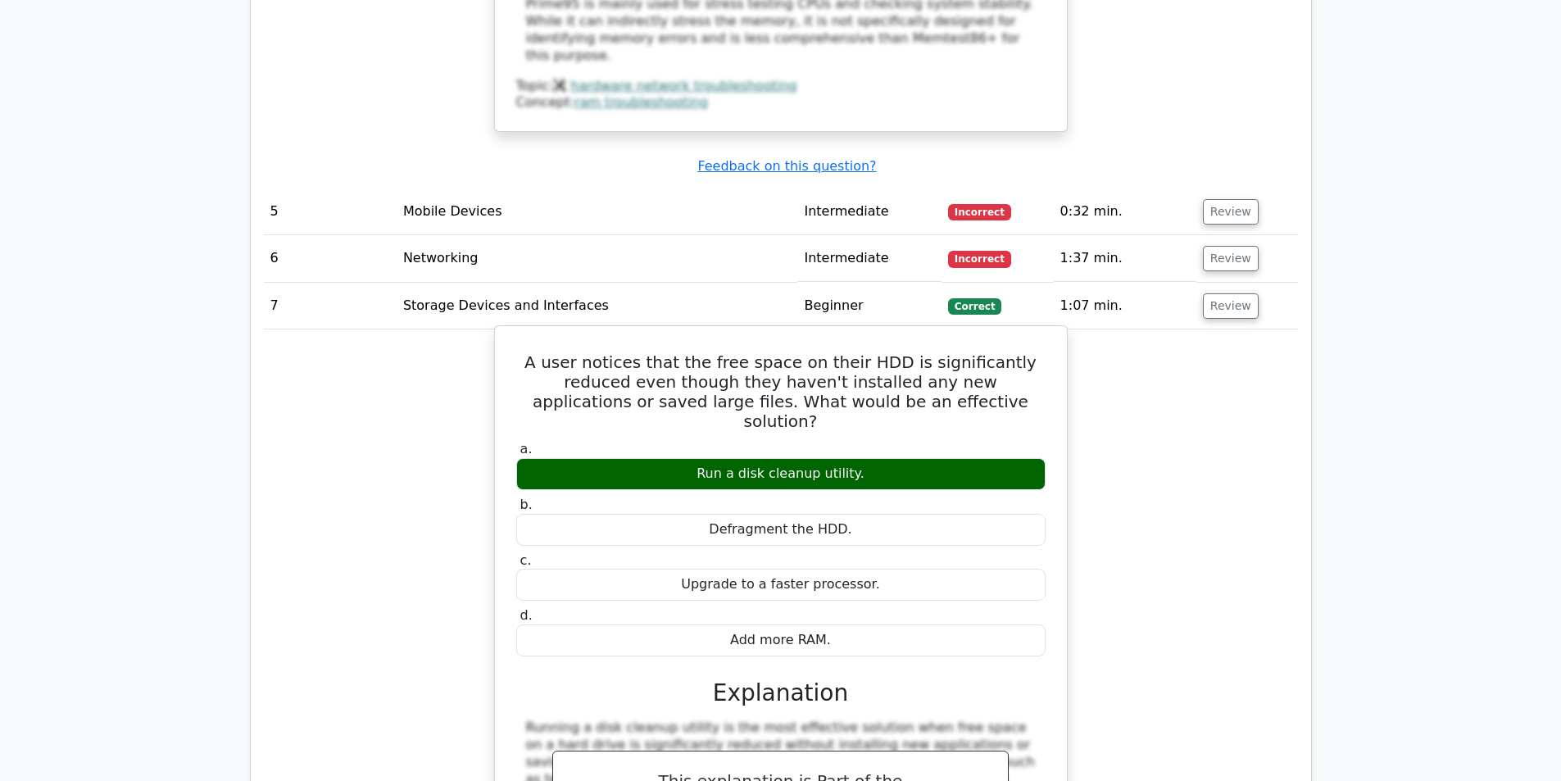
scroll to position [2376, 0]
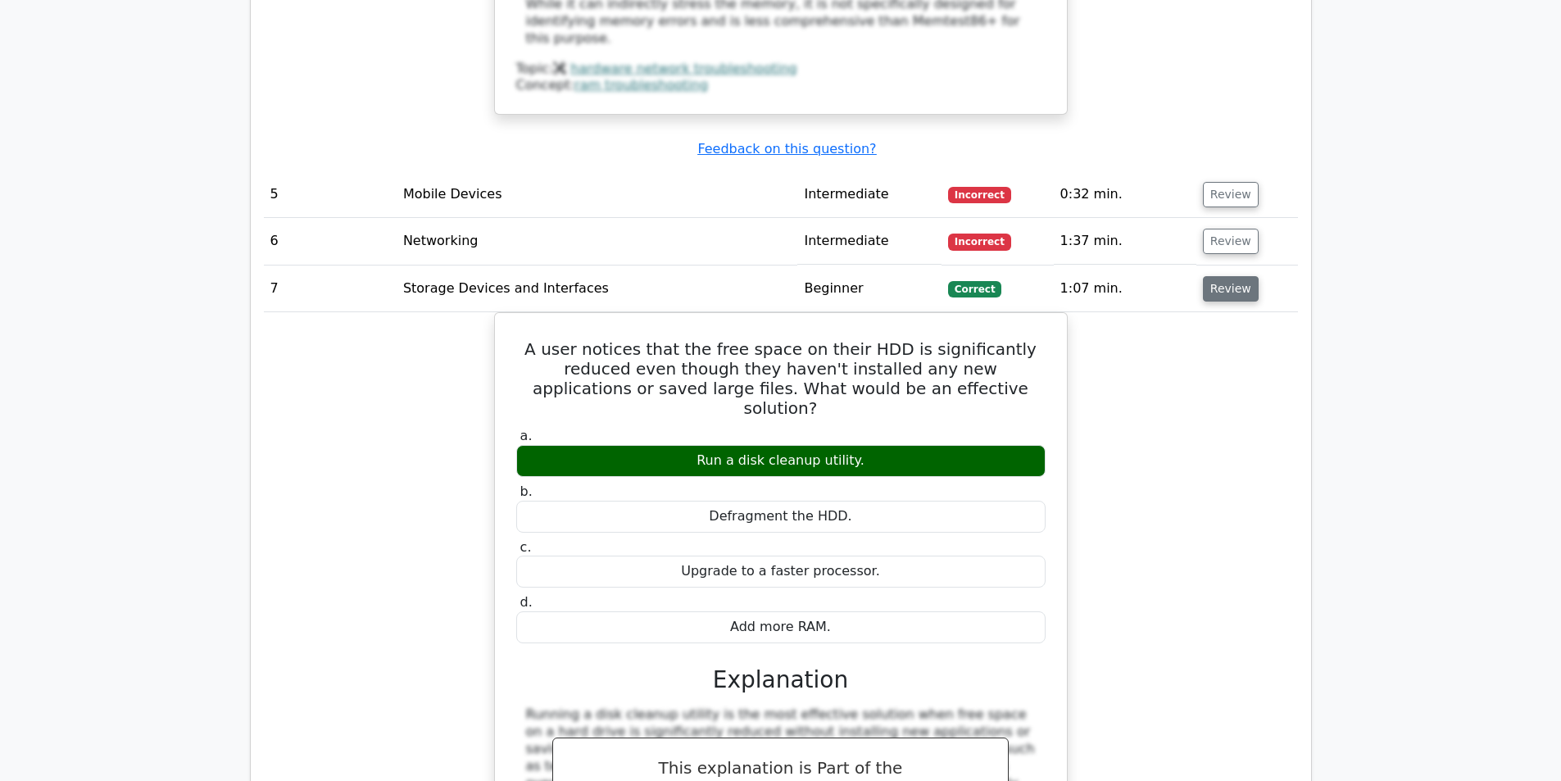
click at [1213, 276] on button "Review" at bounding box center [1231, 288] width 56 height 25
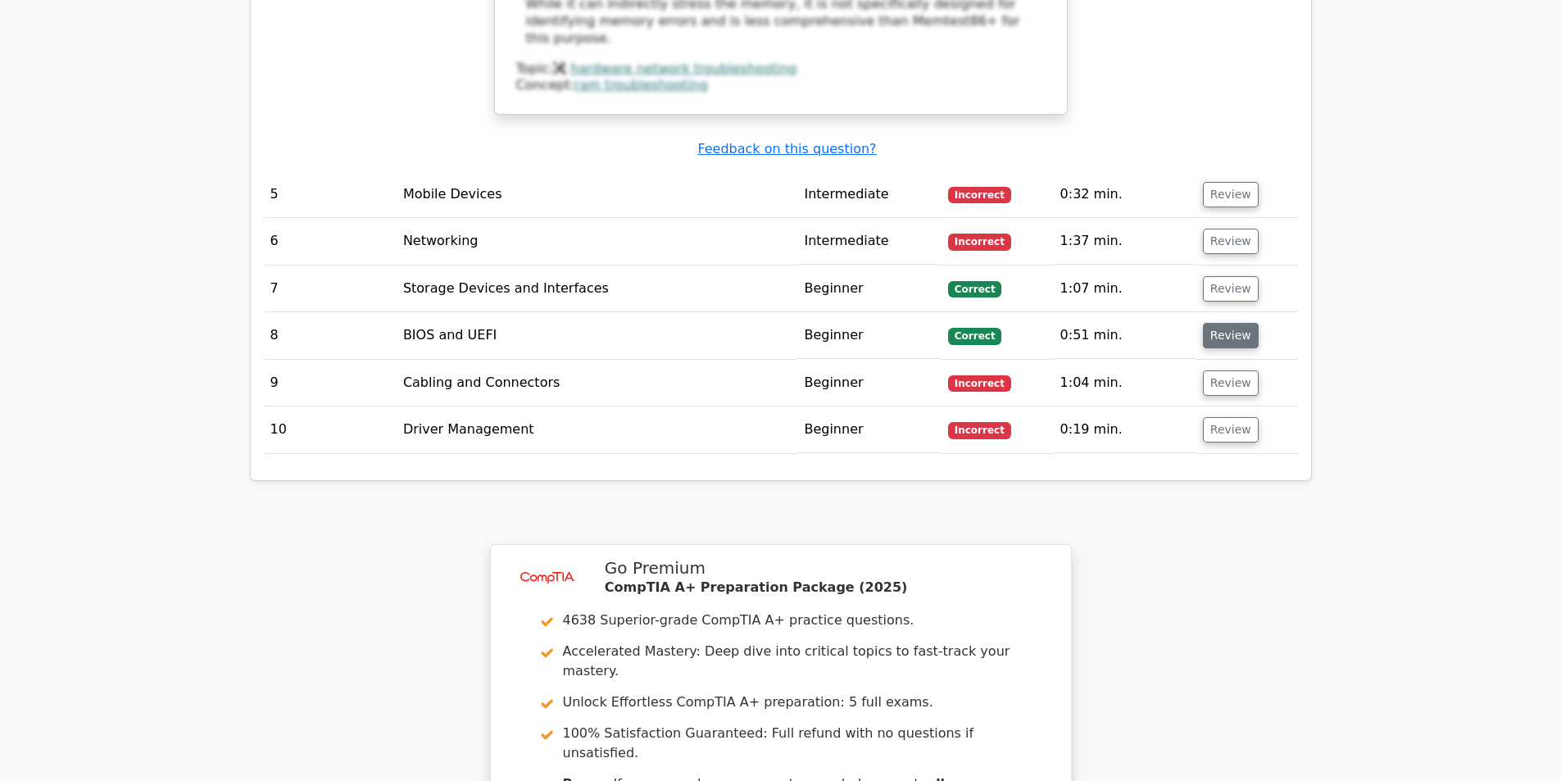
click at [1220, 323] on button "Review" at bounding box center [1231, 335] width 56 height 25
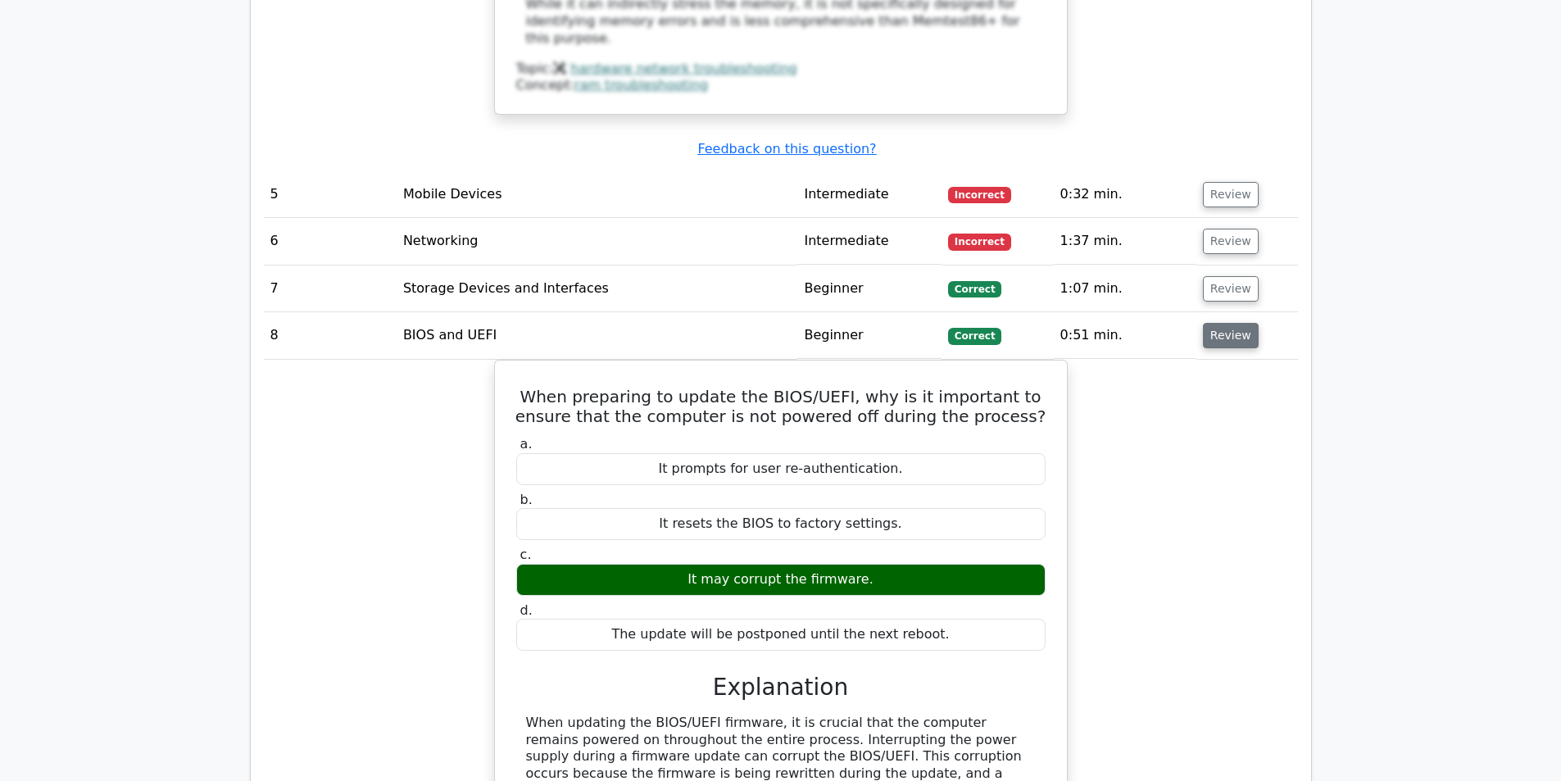
click at [1220, 323] on button "Review" at bounding box center [1231, 335] width 56 height 25
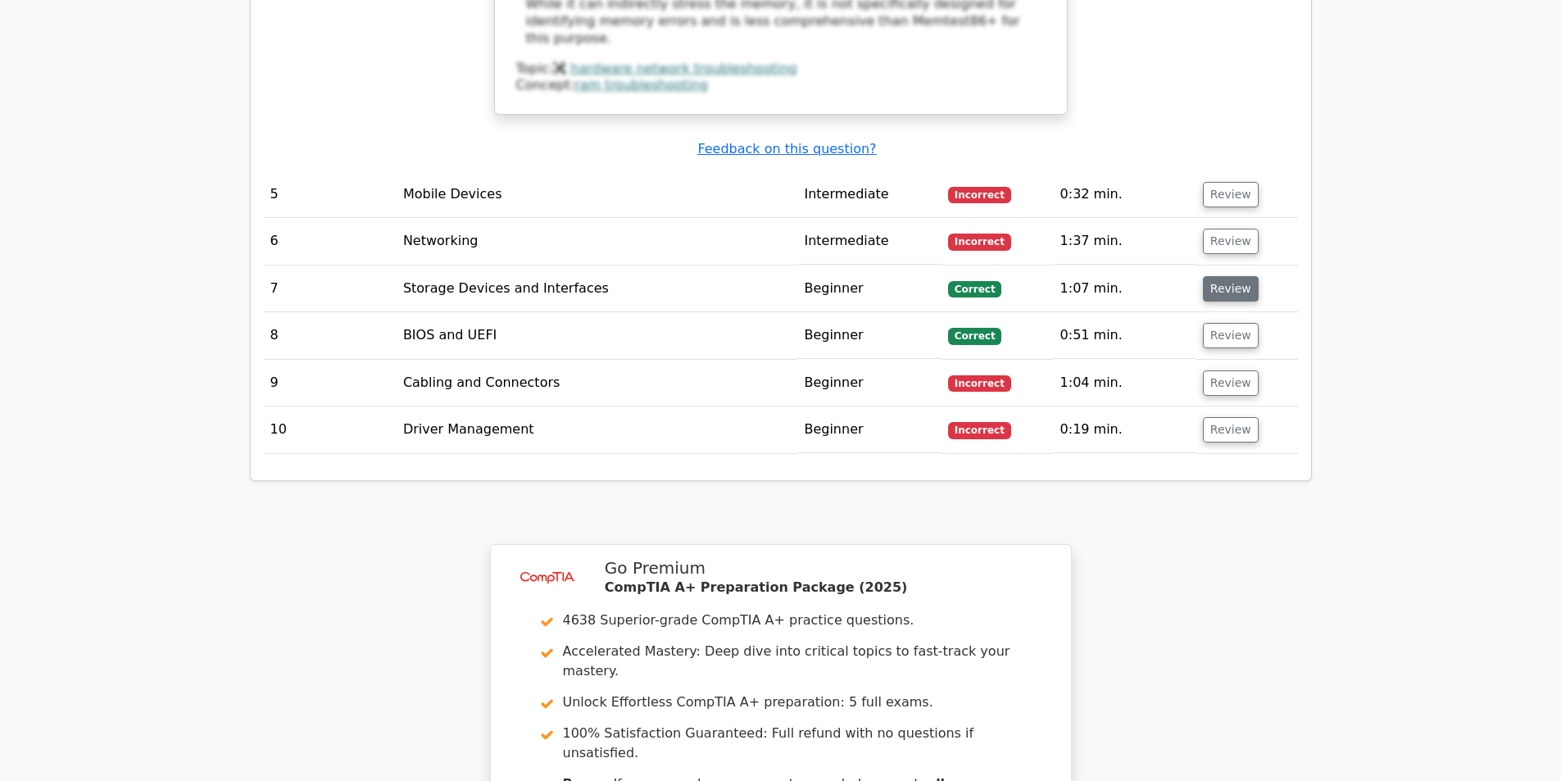
click at [1224, 276] on button "Review" at bounding box center [1231, 288] width 56 height 25
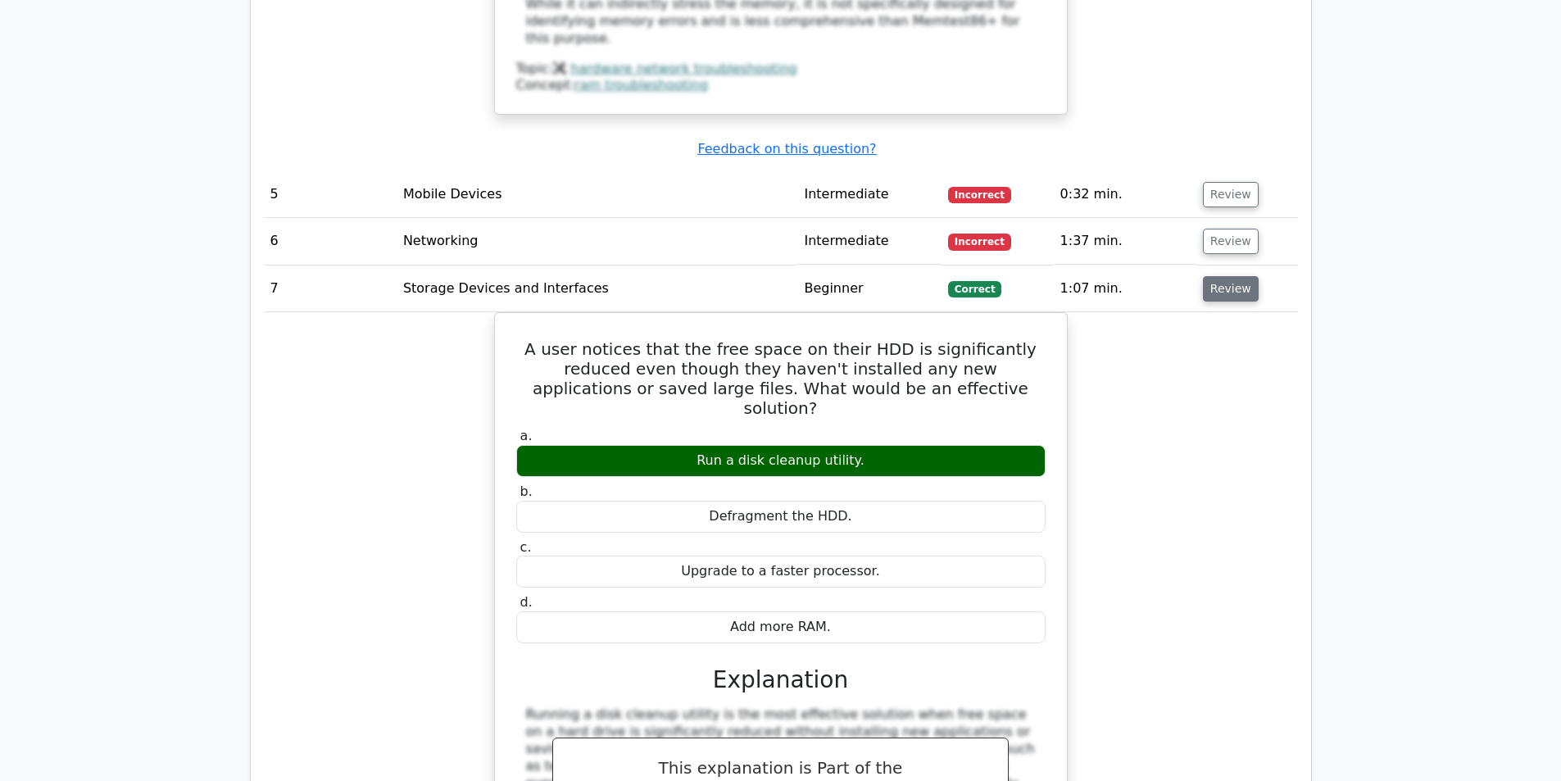
click at [1221, 276] on button "Review" at bounding box center [1231, 288] width 56 height 25
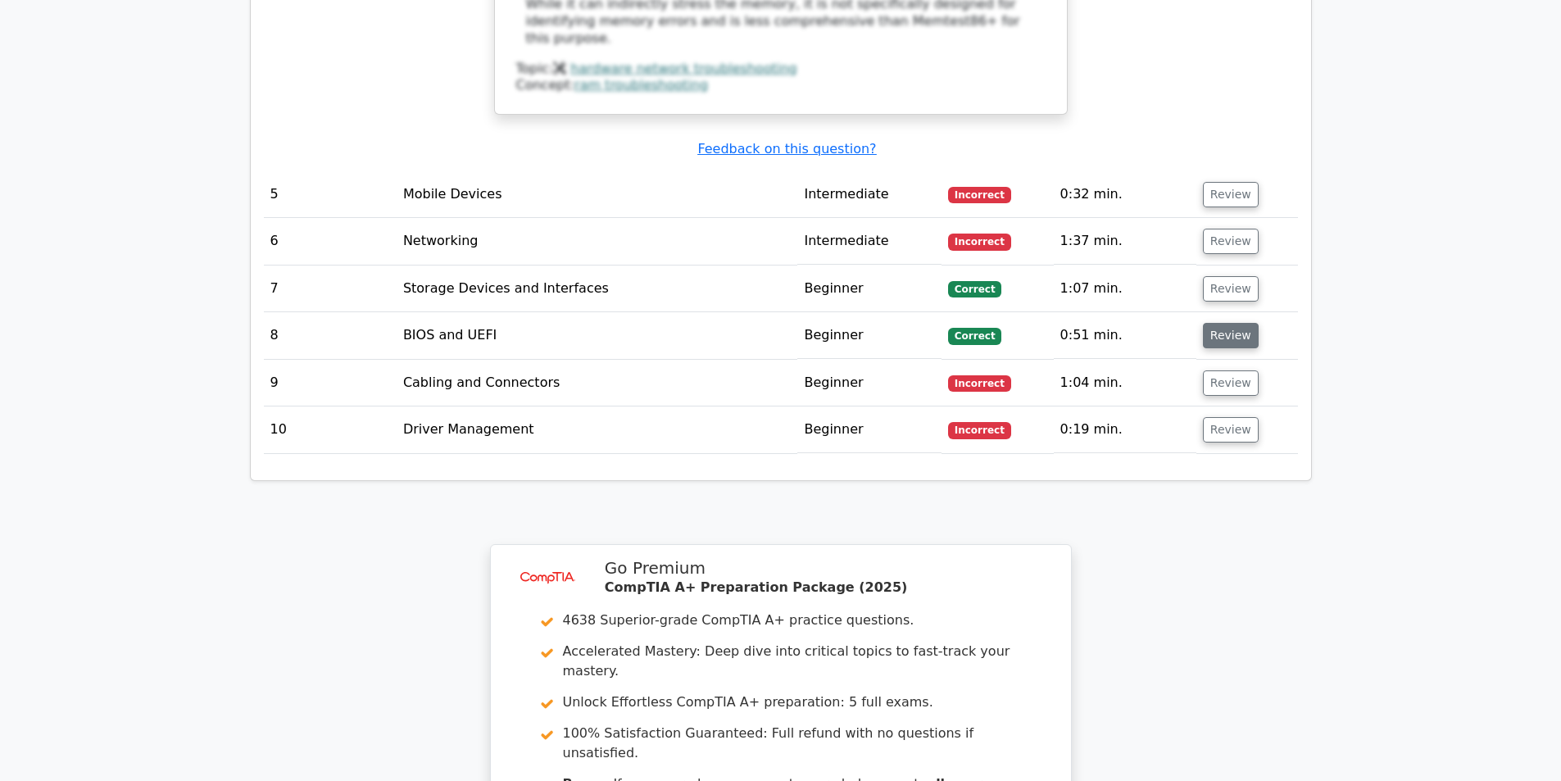
click at [1217, 323] on button "Review" at bounding box center [1231, 335] width 56 height 25
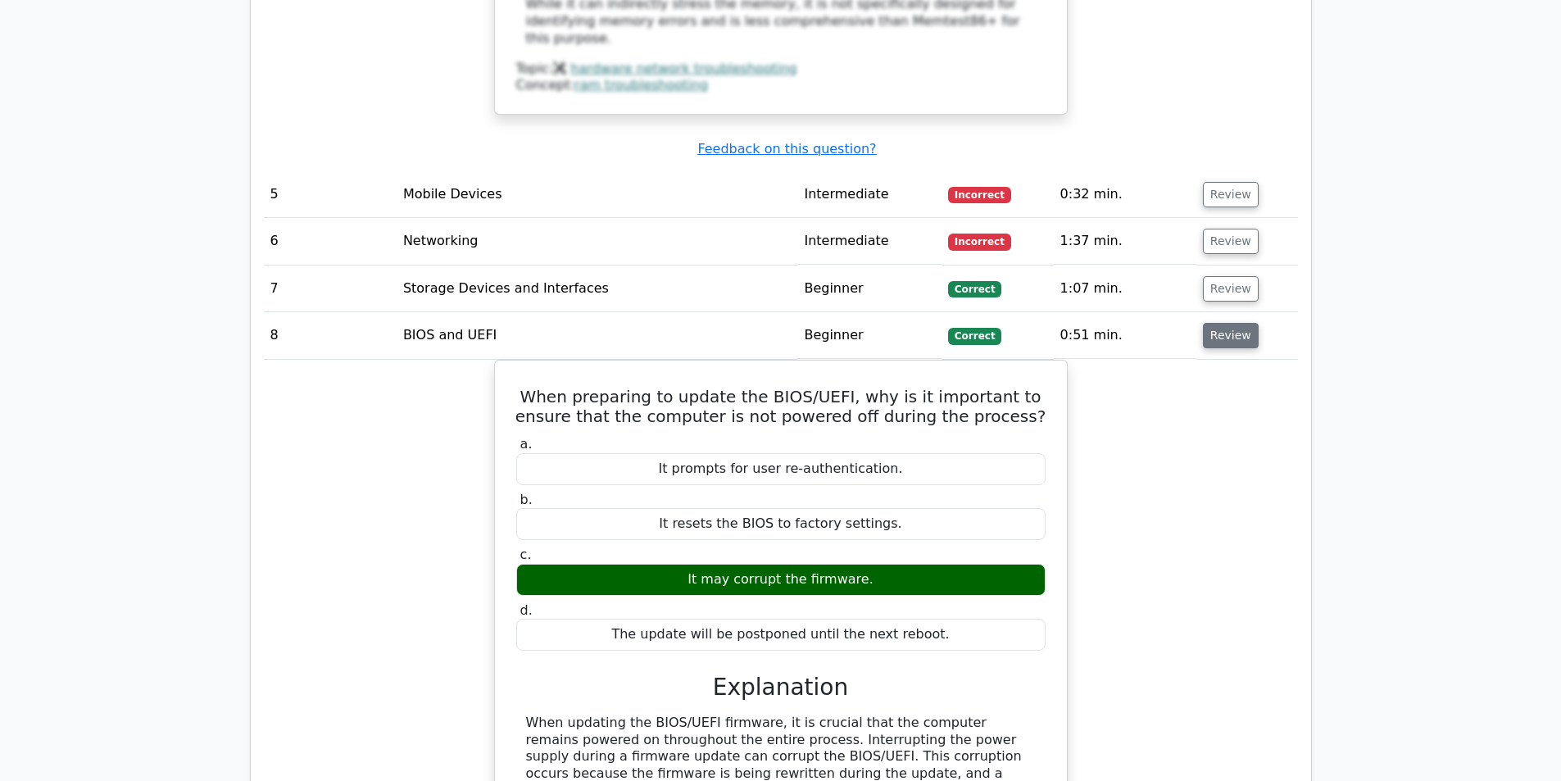
click at [1226, 323] on button "Review" at bounding box center [1231, 335] width 56 height 25
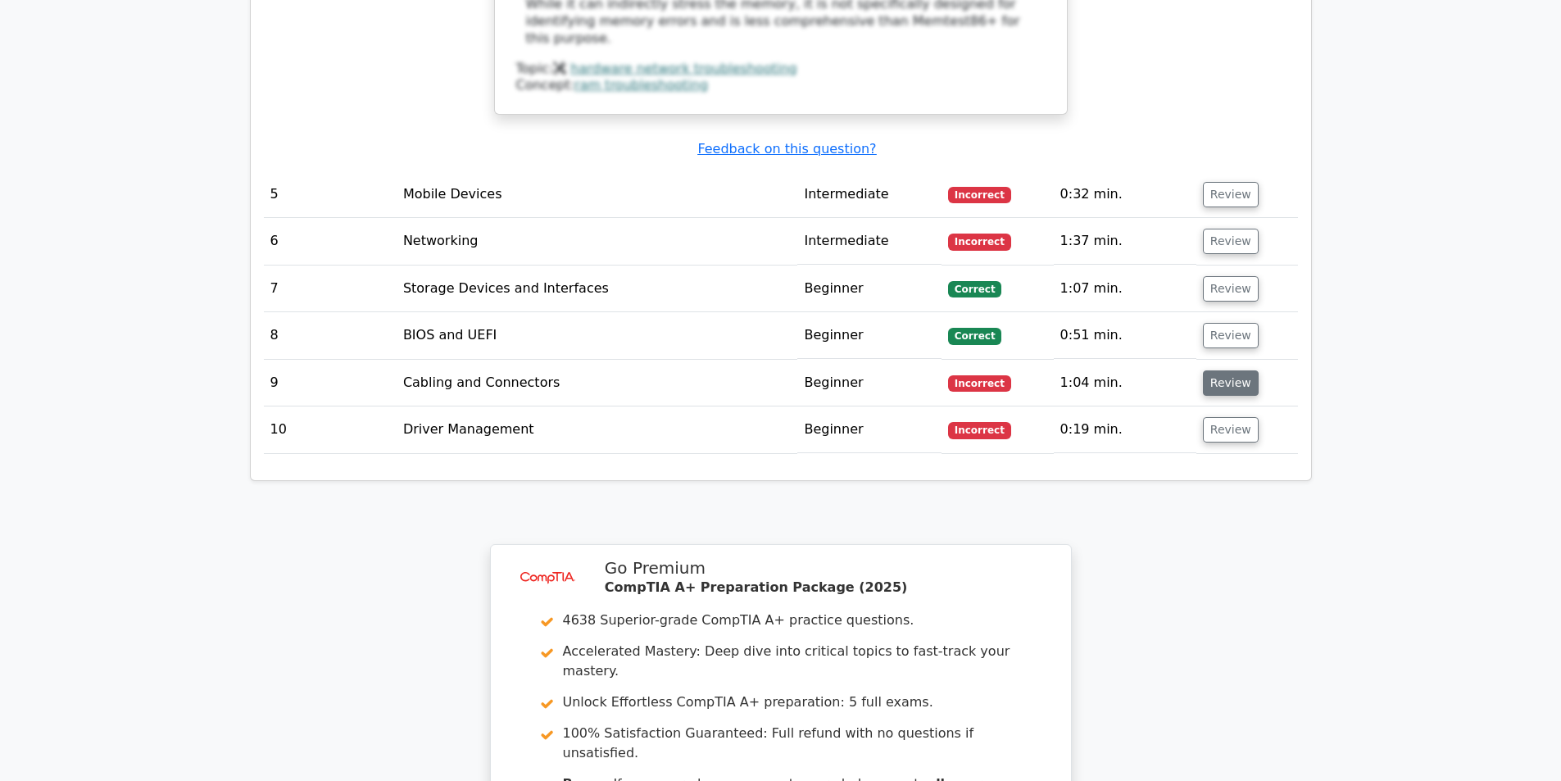
click at [1223, 370] on button "Review" at bounding box center [1231, 382] width 56 height 25
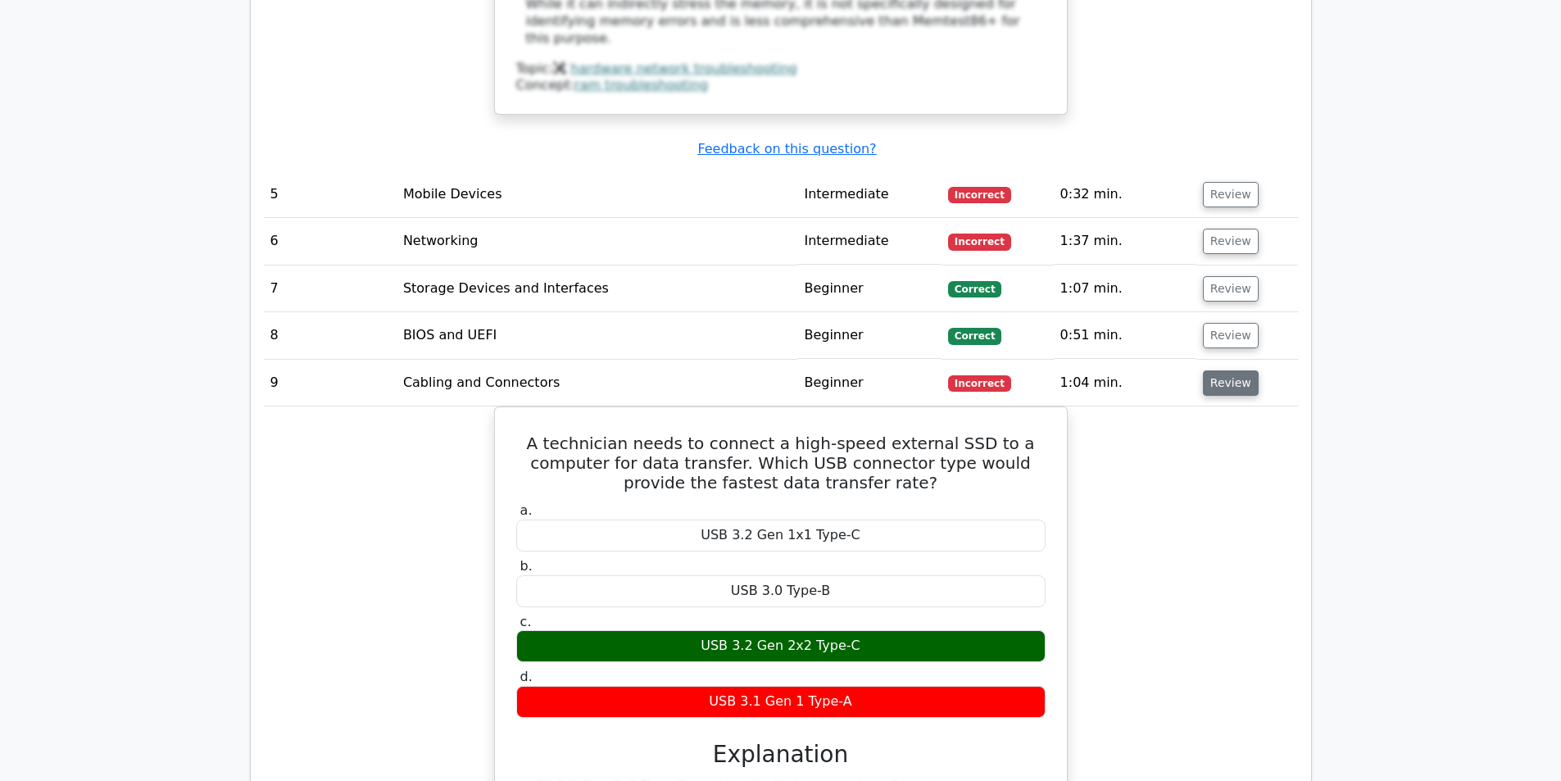
click at [1223, 370] on button "Review" at bounding box center [1231, 382] width 56 height 25
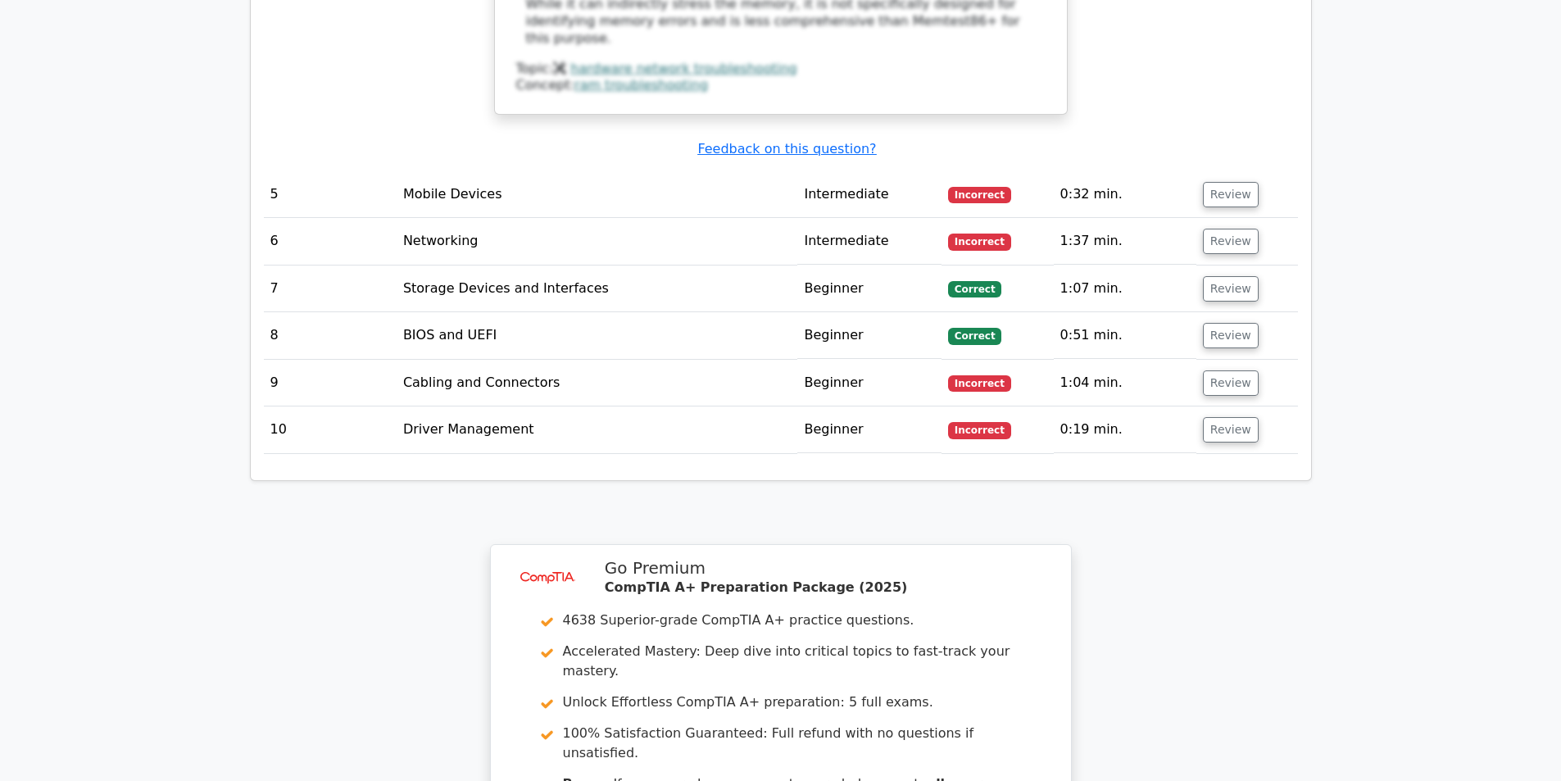
click at [1223, 312] on td "Review" at bounding box center [1247, 335] width 102 height 47
click at [1232, 323] on button "Review" at bounding box center [1231, 335] width 56 height 25
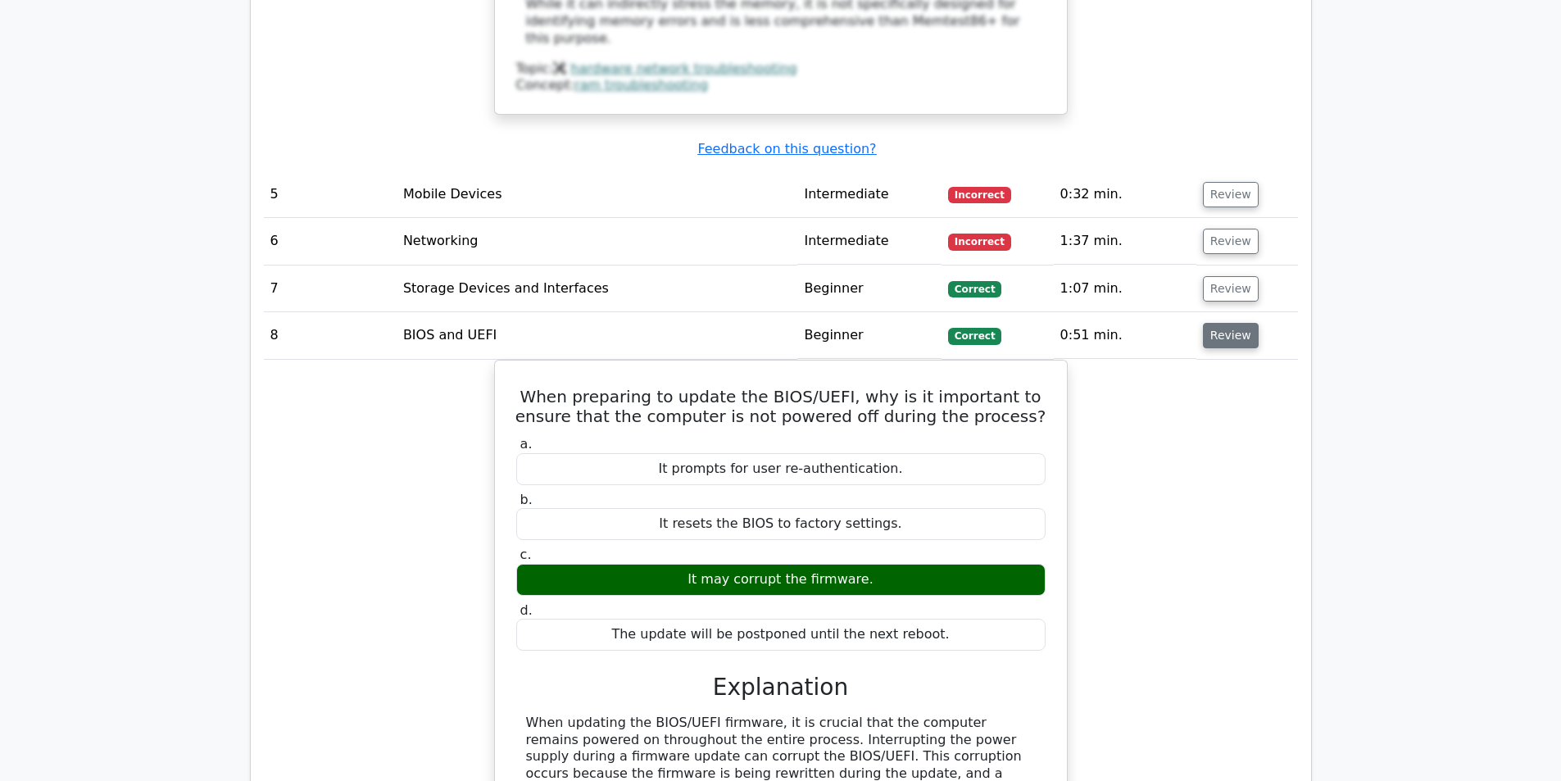
click at [1232, 323] on button "Review" at bounding box center [1231, 335] width 56 height 25
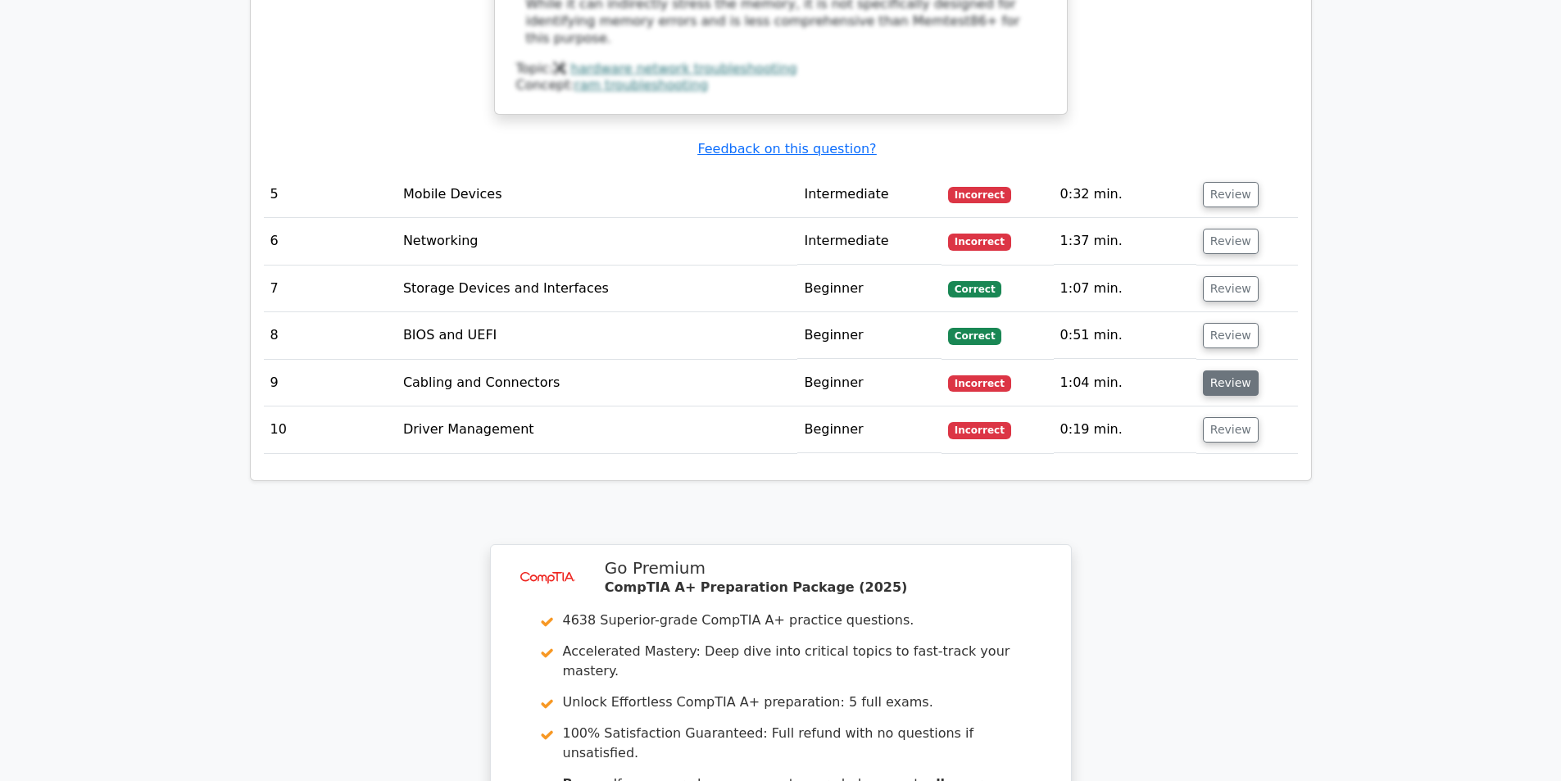
click at [1233, 370] on button "Review" at bounding box center [1231, 382] width 56 height 25
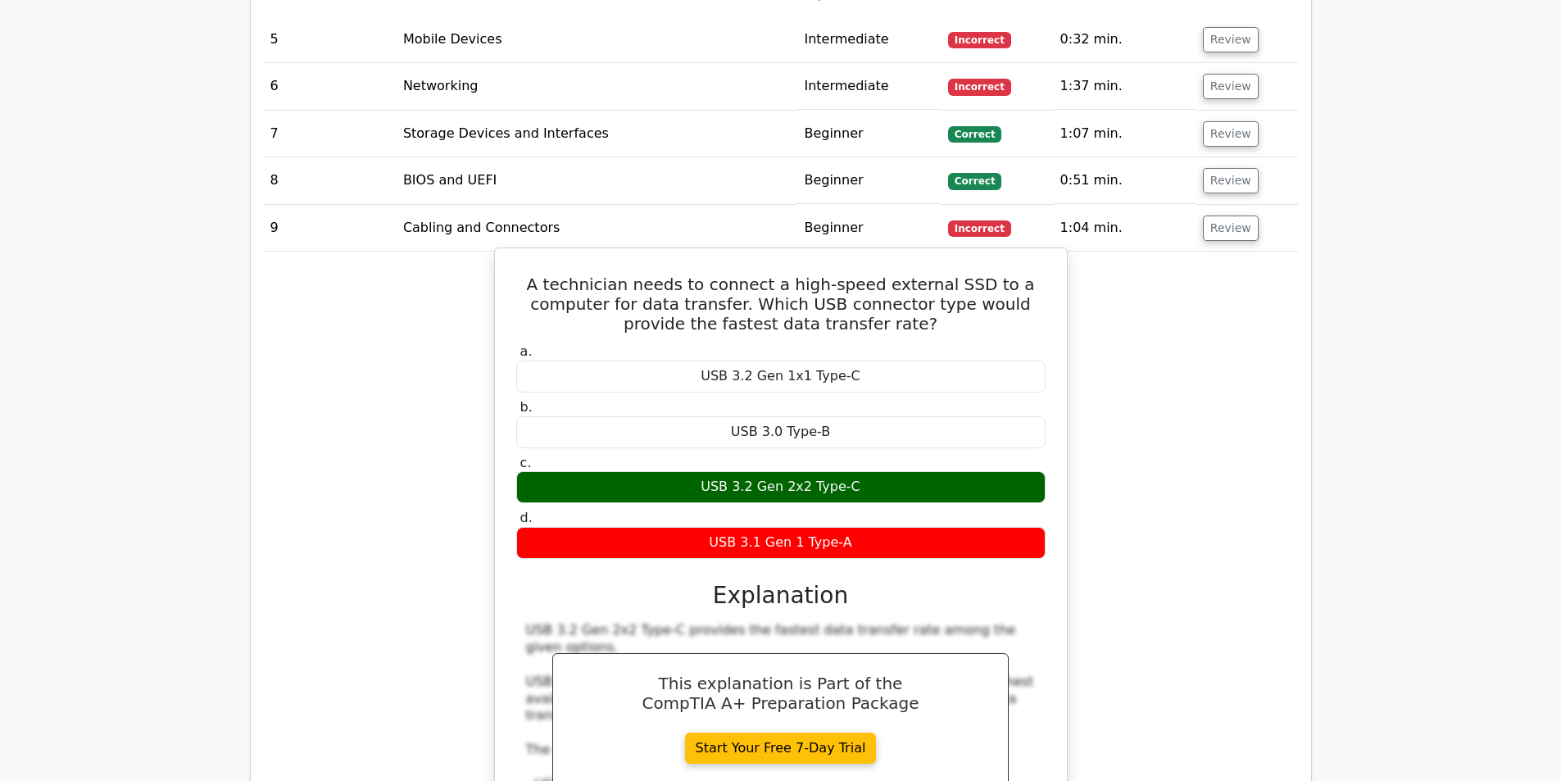
scroll to position [2540, 0]
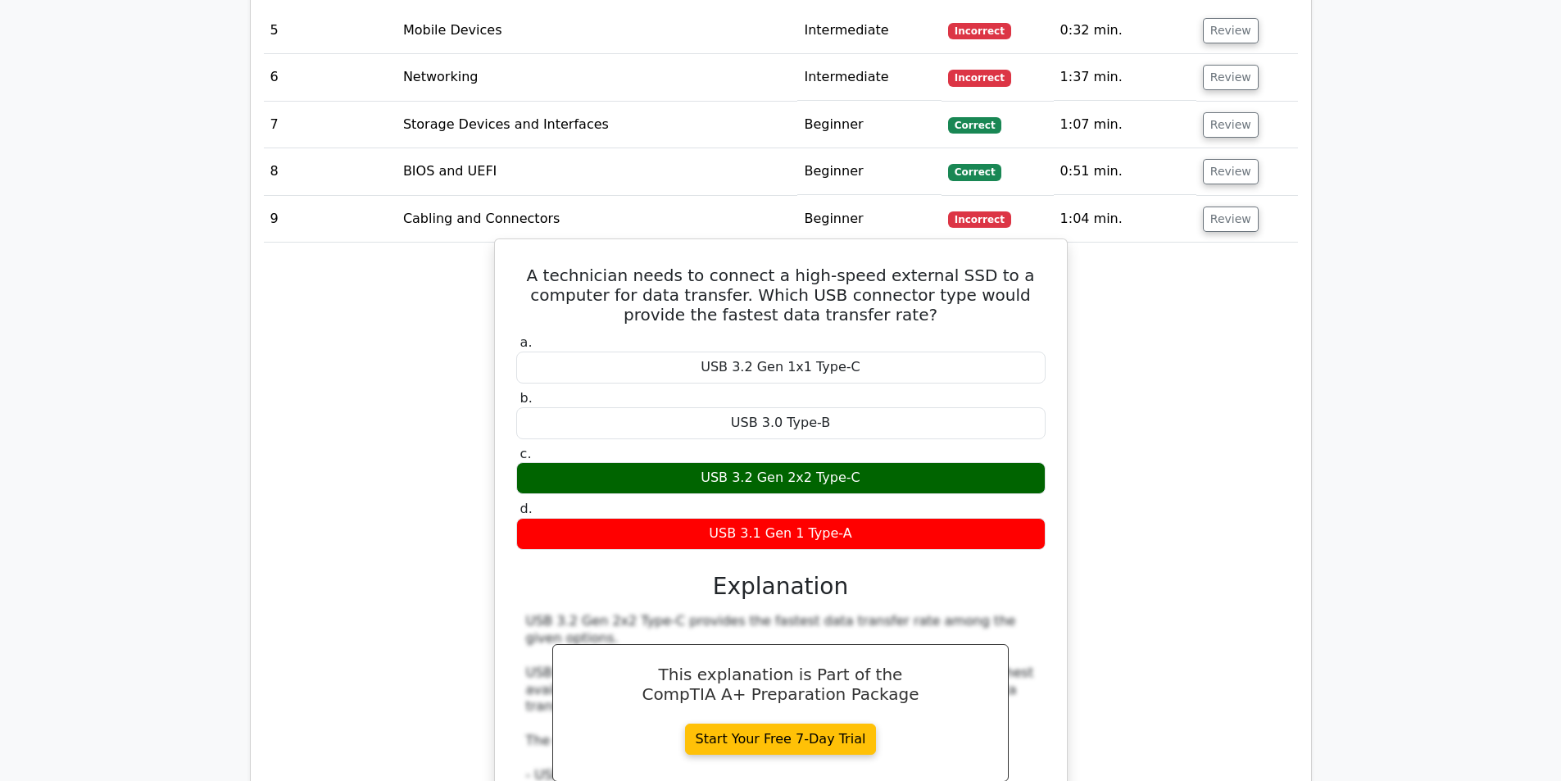
drag, startPoint x: 701, startPoint y: 383, endPoint x: 869, endPoint y: 383, distance: 168.8
click at [869, 462] on div "USB 3.2 Gen 2x2 Type-C" at bounding box center [780, 478] width 529 height 32
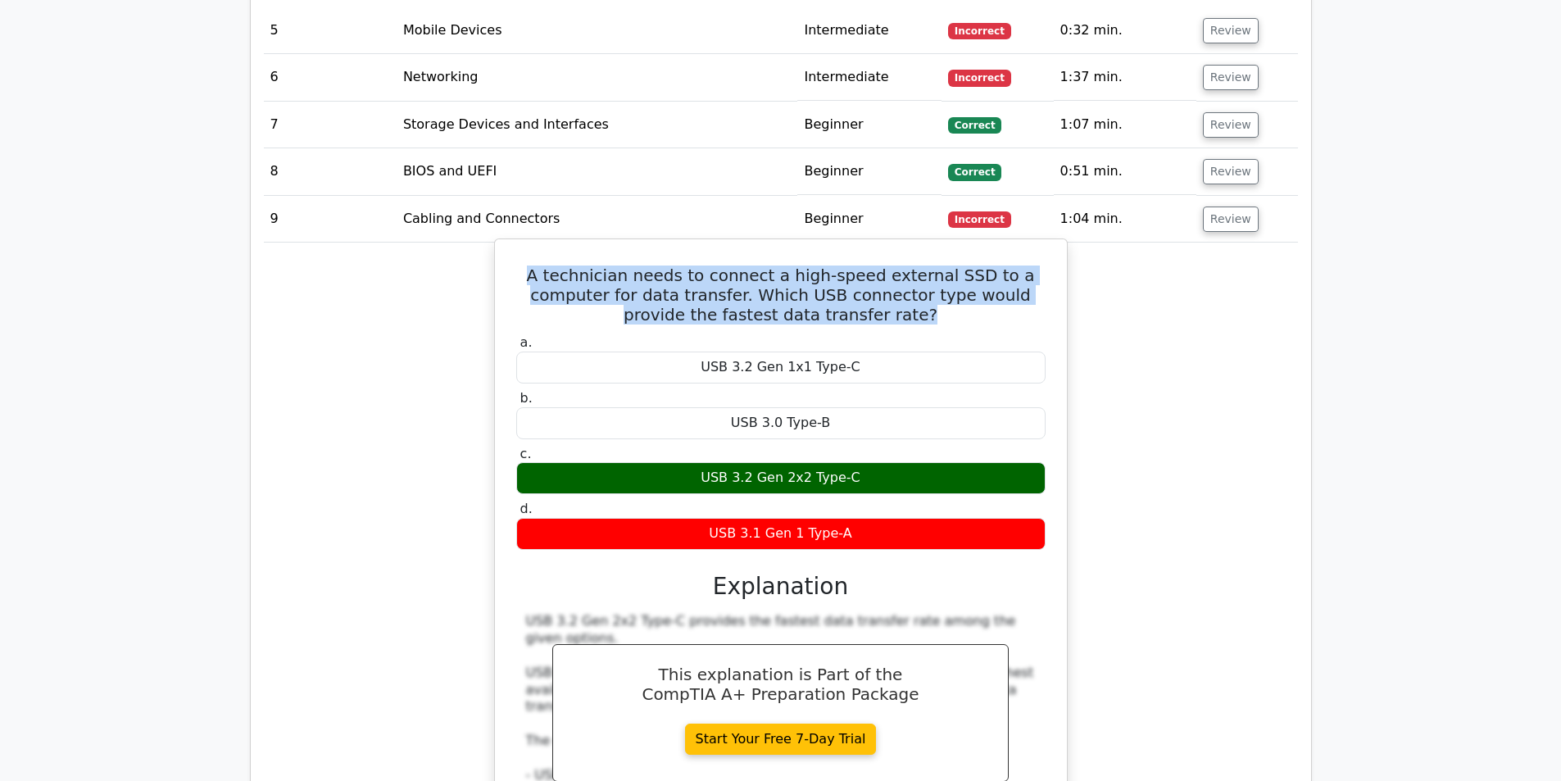
drag, startPoint x: 889, startPoint y: 225, endPoint x: 515, endPoint y: 178, distance: 376.6
click at [515, 265] on h5 "A technician needs to connect a high-speed external SSD to a computer for data …" at bounding box center [781, 294] width 533 height 59
copy h5 "A technician needs to connect a high-speed external SSD to a computer for data …"
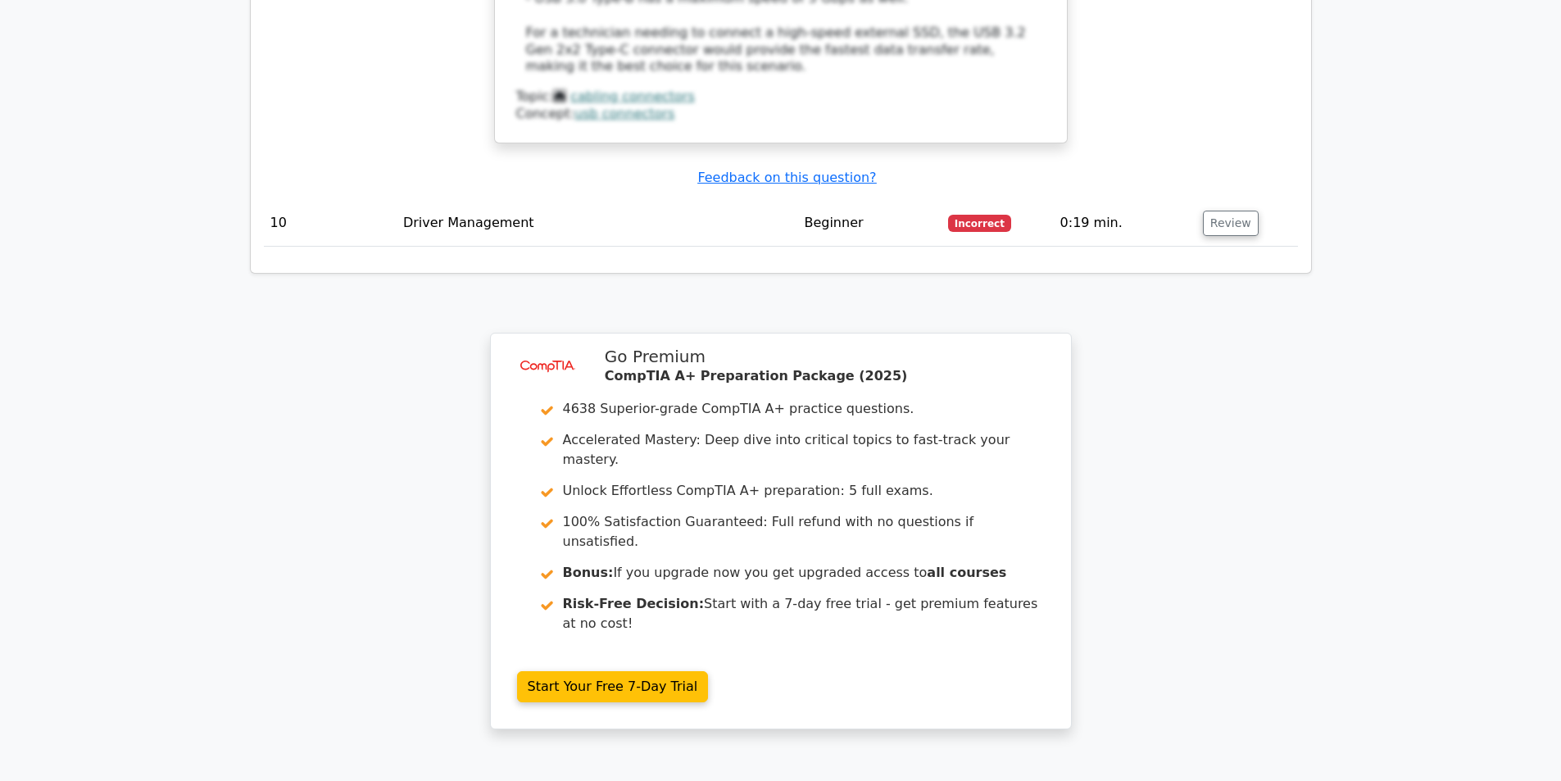
scroll to position [3360, 0]
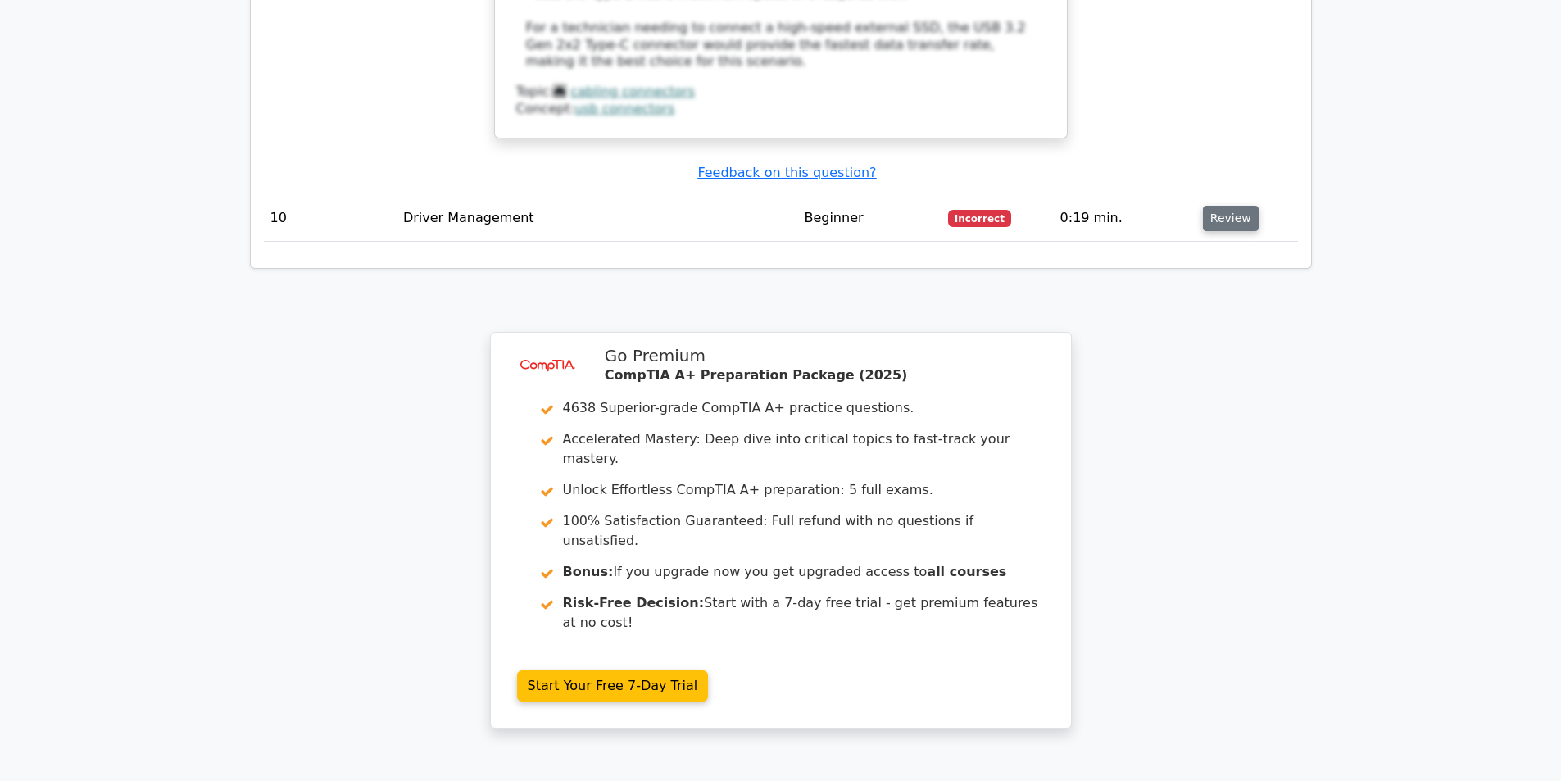
click at [1209, 195] on td "Review" at bounding box center [1247, 218] width 102 height 47
click at [1220, 206] on button "Review" at bounding box center [1231, 218] width 56 height 25
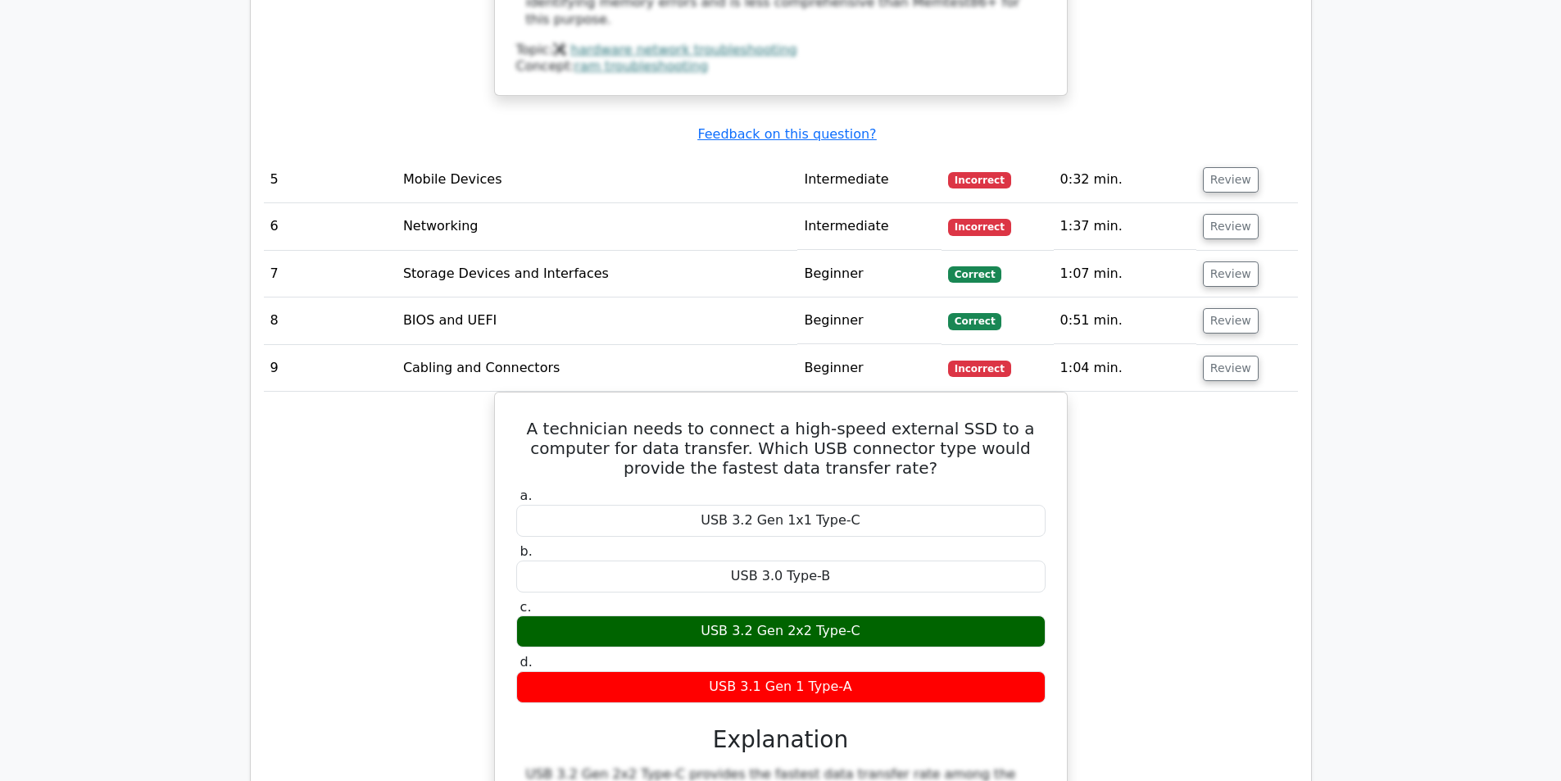
scroll to position [2057, 0]
